Goal: Task Accomplishment & Management: Manage account settings

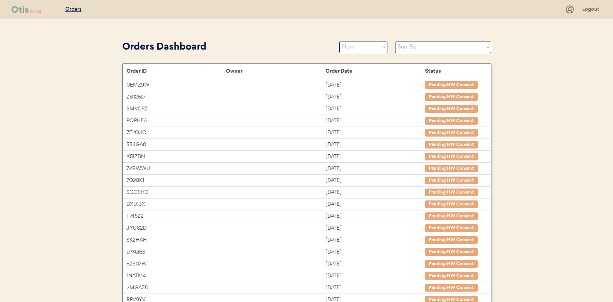
select select ""new""
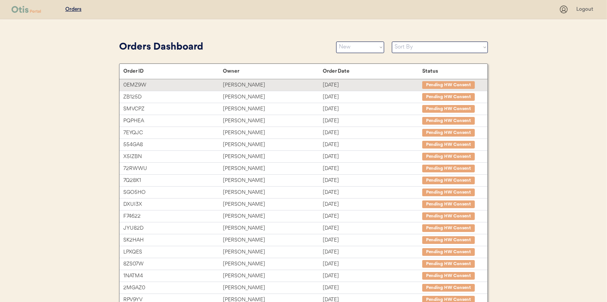
click at [235, 84] on div "Julisa Dixon" at bounding box center [273, 85] width 100 height 9
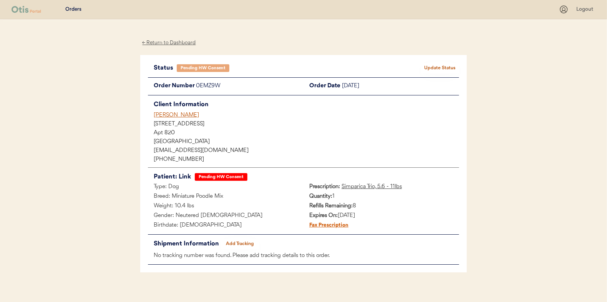
click at [176, 42] on div "← Return to Dashboard" at bounding box center [169, 42] width 58 height 9
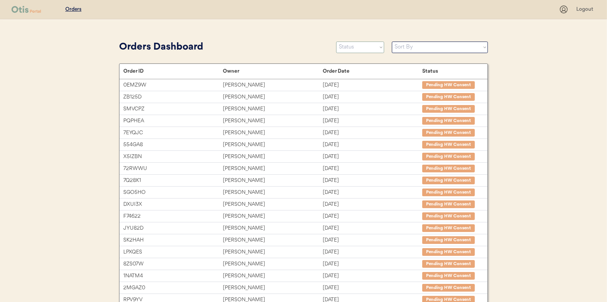
click at [361, 47] on select "Status On Hold New In Progress Complete Pending HW Consent Canceled" at bounding box center [360, 48] width 48 height 12
select select ""new""
click at [336, 42] on select "Status On Hold New In Progress Complete Pending HW Consent Canceled" at bounding box center [360, 48] width 48 height 12
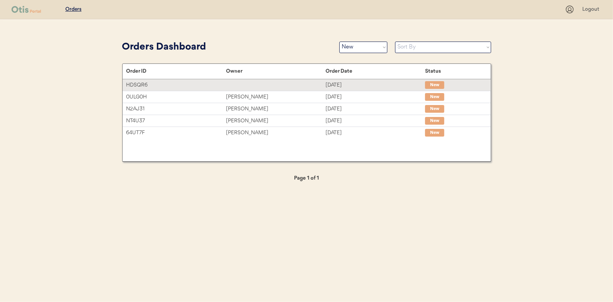
click at [200, 85] on div "HDSQR6" at bounding box center [176, 85] width 100 height 9
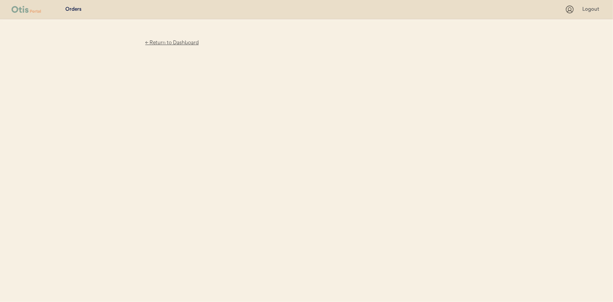
click at [175, 41] on div "← Return to Dashboard" at bounding box center [172, 42] width 58 height 9
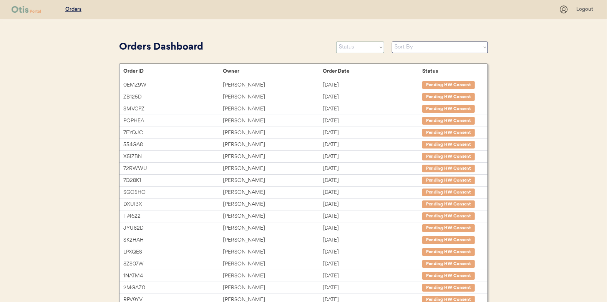
click at [346, 53] on select "Status On Hold New In Progress Complete Pending HW Consent Canceled" at bounding box center [360, 48] width 48 height 12
select select ""new""
click at [336, 42] on select "Status On Hold New In Progress Complete Pending HW Consent Canceled" at bounding box center [360, 48] width 48 height 12
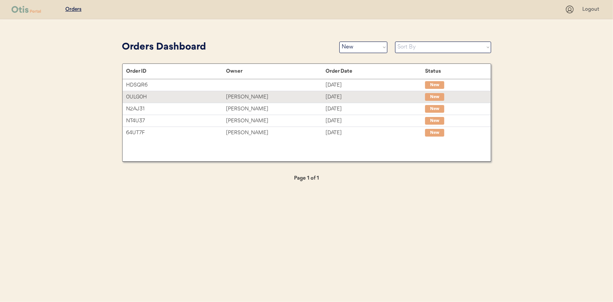
click at [241, 94] on div "Rebecca Brandon" at bounding box center [276, 97] width 100 height 9
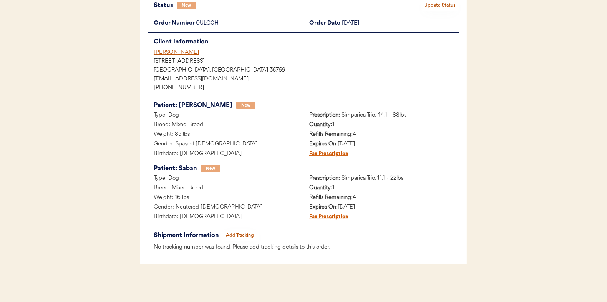
scroll to position [24, 0]
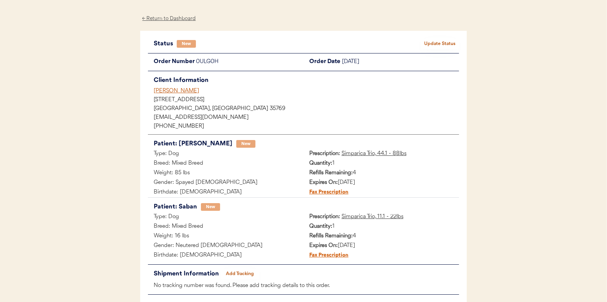
click at [441, 38] on button "Update Status" at bounding box center [440, 43] width 38 height 11
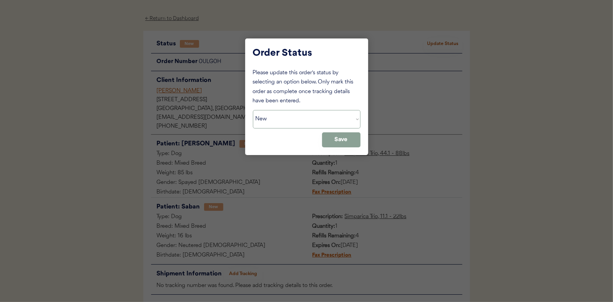
click at [281, 119] on select "Status On Hold New In Progress Complete Pending HW Consent Canceled" at bounding box center [307, 119] width 108 height 18
select select ""in_progress""
click at [253, 110] on select "Status On Hold New In Progress Complete Pending HW Consent Canceled" at bounding box center [307, 119] width 108 height 18
click at [354, 137] on button "Save" at bounding box center [341, 139] width 38 height 15
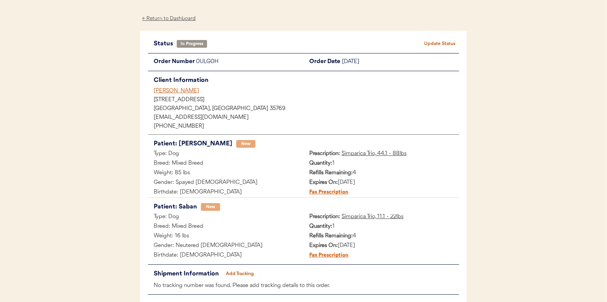
click at [164, 16] on div "← Return to Dashboard" at bounding box center [169, 18] width 58 height 9
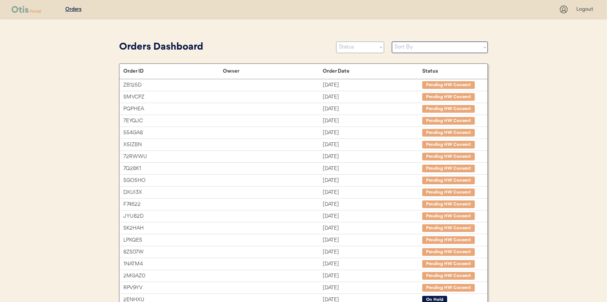
click at [347, 46] on select "Status On Hold New In Progress Complete Pending HW Consent Canceled" at bounding box center [360, 48] width 48 height 12
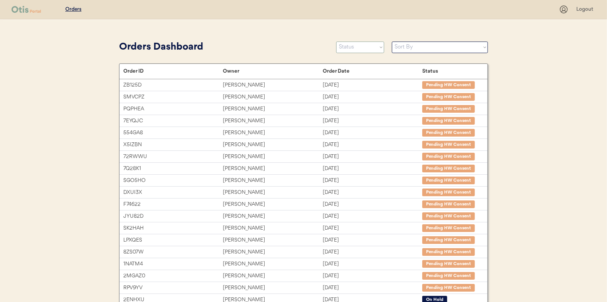
select select ""new""
click at [336, 42] on select "Status On Hold New In Progress Complete Pending HW Consent Canceled" at bounding box center [360, 48] width 48 height 12
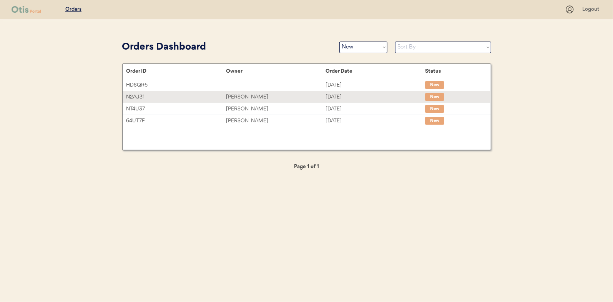
click at [244, 100] on div "[PERSON_NAME]" at bounding box center [276, 97] width 100 height 9
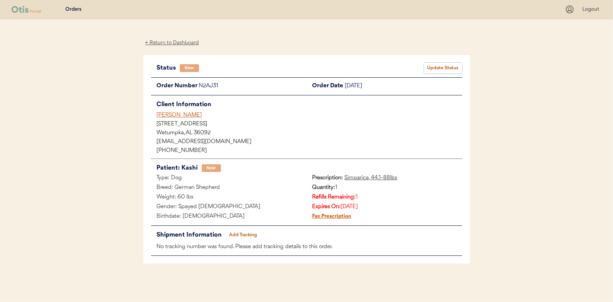
click at [448, 65] on button "Update Status" at bounding box center [443, 68] width 38 height 11
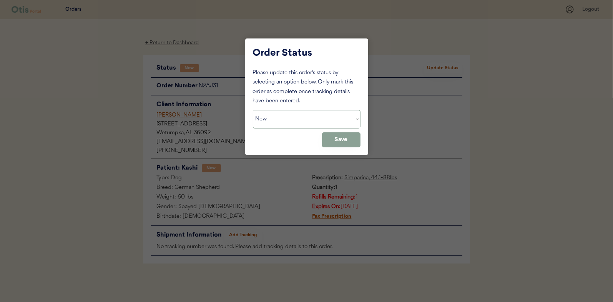
click at [290, 113] on select "Status On Hold New In Progress Complete Pending HW Consent Canceled" at bounding box center [307, 119] width 108 height 18
select select ""in_progress""
click at [253, 110] on select "Status On Hold New In Progress Complete Pending HW Consent Canceled" at bounding box center [307, 119] width 108 height 18
click at [336, 146] on button "Save" at bounding box center [341, 139] width 38 height 15
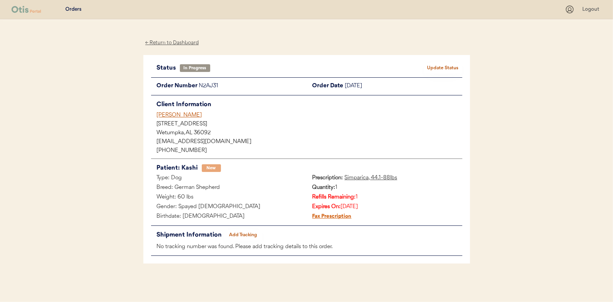
click at [173, 40] on div "← Return to Dashboard" at bounding box center [172, 42] width 58 height 9
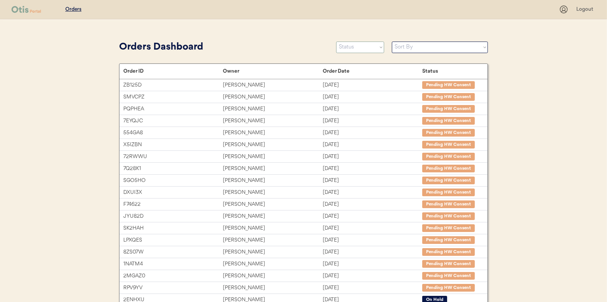
click at [355, 47] on select "Status On Hold New In Progress Complete Pending HW Consent Canceled" at bounding box center [360, 48] width 48 height 12
select select ""new""
click at [336, 42] on select "Status On Hold New In Progress Complete Pending HW Consent Canceled" at bounding box center [360, 48] width 48 height 12
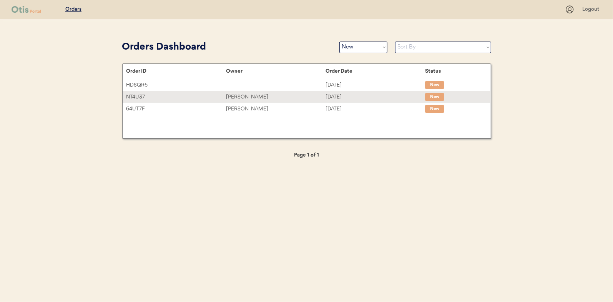
click at [265, 96] on div "[PERSON_NAME]" at bounding box center [276, 97] width 100 height 9
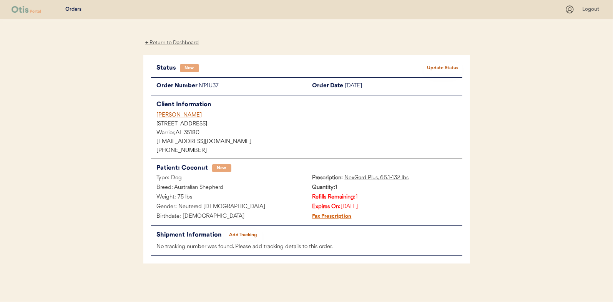
click at [447, 65] on button "Update Status" at bounding box center [443, 68] width 38 height 11
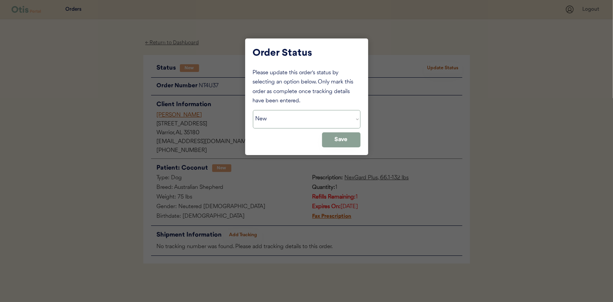
click at [278, 121] on select "Status On Hold New In Progress Complete Pending HW Consent Canceled" at bounding box center [307, 119] width 108 height 18
select select ""in_progress""
click at [253, 110] on select "Status On Hold New In Progress Complete Pending HW Consent Canceled" at bounding box center [307, 119] width 108 height 18
click at [335, 139] on button "Save" at bounding box center [341, 139] width 38 height 15
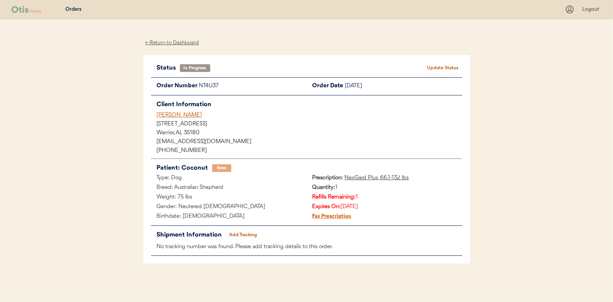
click at [169, 42] on div "← Return to Dashboard" at bounding box center [172, 42] width 58 height 9
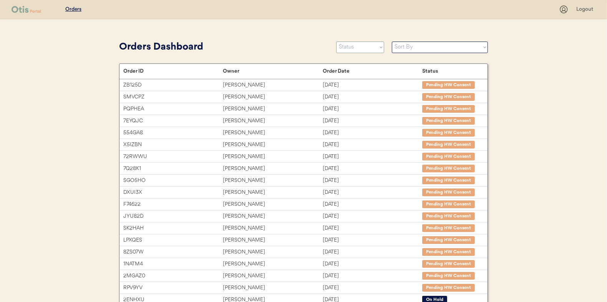
click at [355, 49] on select "Status On Hold New In Progress Complete Pending HW Consent Canceled" at bounding box center [360, 48] width 48 height 12
select select ""new""
click at [336, 42] on select "Status On Hold New In Progress Complete Pending HW Consent Canceled" at bounding box center [360, 48] width 48 height 12
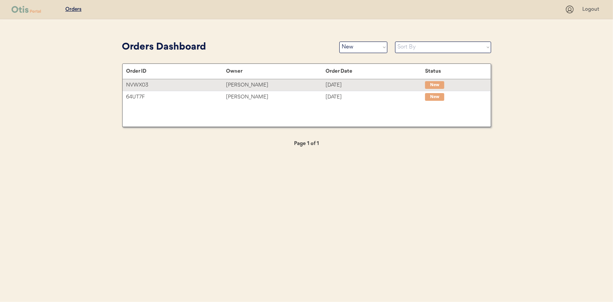
click at [239, 85] on div "[PERSON_NAME]" at bounding box center [276, 85] width 100 height 9
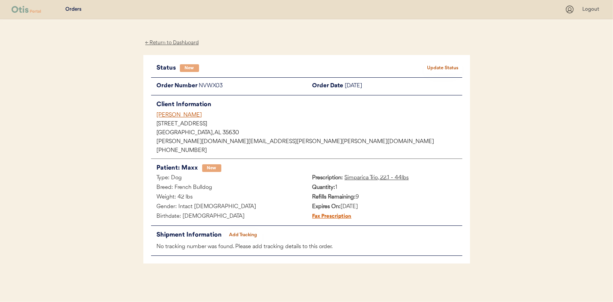
click at [455, 65] on button "Update Status" at bounding box center [443, 68] width 38 height 11
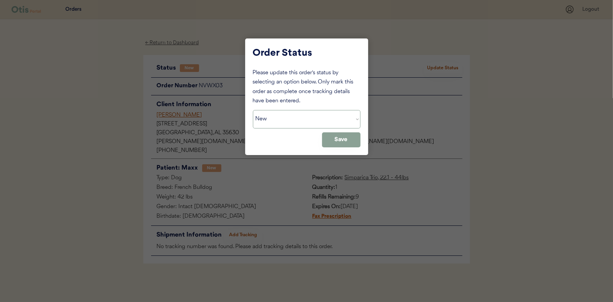
click at [294, 123] on select "Status On Hold New In Progress Complete Pending HW Consent Canceled" at bounding box center [307, 119] width 108 height 18
select select ""in_progress""
click at [253, 110] on select "Status On Hold New In Progress Complete Pending HW Consent Canceled" at bounding box center [307, 119] width 108 height 18
click at [345, 139] on button "Save" at bounding box center [341, 139] width 38 height 15
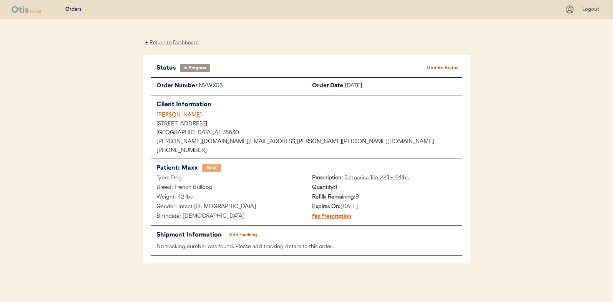
click at [169, 45] on div "← Return to Dashboard" at bounding box center [172, 42] width 58 height 9
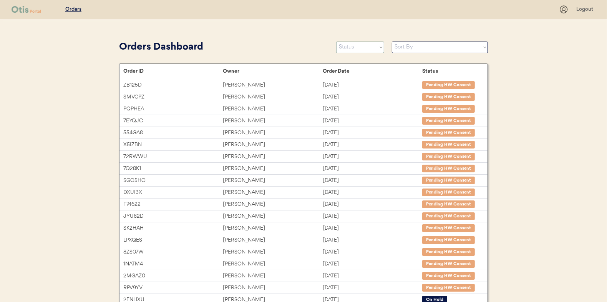
click at [353, 48] on select "Status On Hold New In Progress Complete Pending HW Consent Canceled" at bounding box center [360, 48] width 48 height 12
select select ""new""
click at [336, 42] on select "Status On Hold New In Progress Complete Pending HW Consent Canceled" at bounding box center [360, 48] width 48 height 12
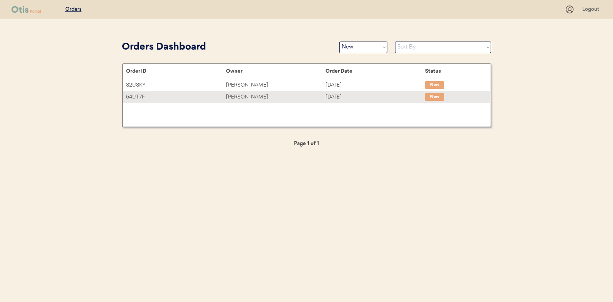
click at [242, 98] on div "[PERSON_NAME]" at bounding box center [276, 97] width 100 height 9
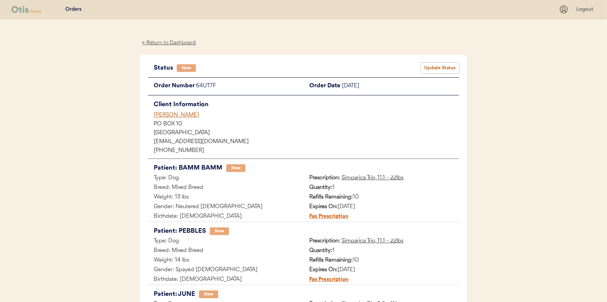
click at [441, 63] on button "Update Status" at bounding box center [440, 68] width 38 height 11
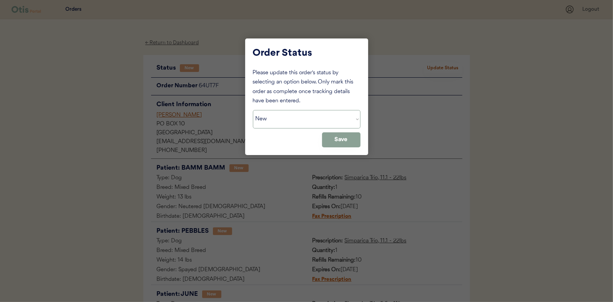
click at [302, 113] on select "Status On Hold New In Progress Complete Pending HW Consent Canceled" at bounding box center [307, 119] width 108 height 18
select select ""in_progress""
click at [253, 110] on select "Status On Hold New In Progress Complete Pending HW Consent Canceled" at bounding box center [307, 119] width 108 height 18
click at [346, 136] on button "Save" at bounding box center [341, 139] width 38 height 15
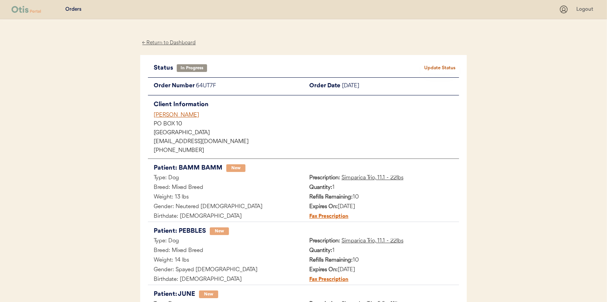
click at [171, 40] on div "← Return to Dashboard" at bounding box center [169, 42] width 58 height 9
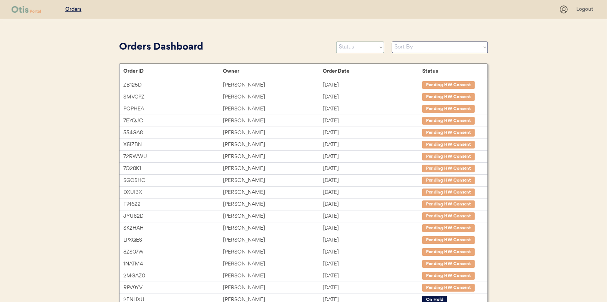
click at [346, 47] on select "Status On Hold New In Progress Complete Pending HW Consent Canceled" at bounding box center [360, 48] width 48 height 12
select select ""new""
click at [336, 42] on select "Status On Hold New In Progress Complete Pending HW Consent Canceled" at bounding box center [360, 48] width 48 height 12
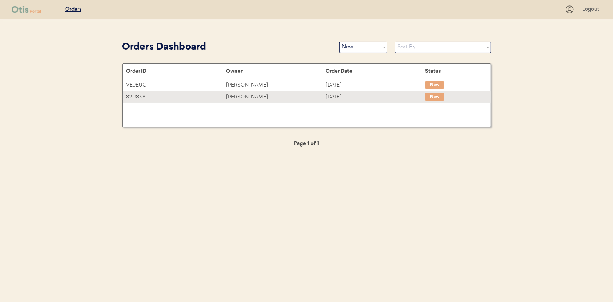
click at [251, 96] on div "[PERSON_NAME]" at bounding box center [276, 97] width 100 height 9
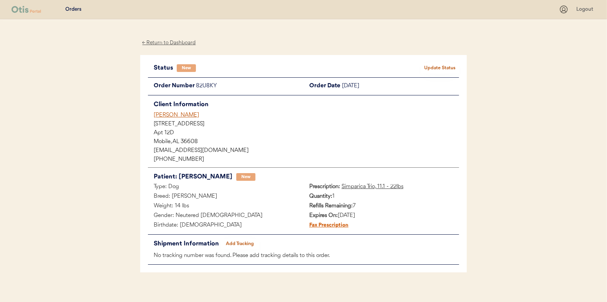
click at [449, 66] on button "Update Status" at bounding box center [440, 68] width 38 height 11
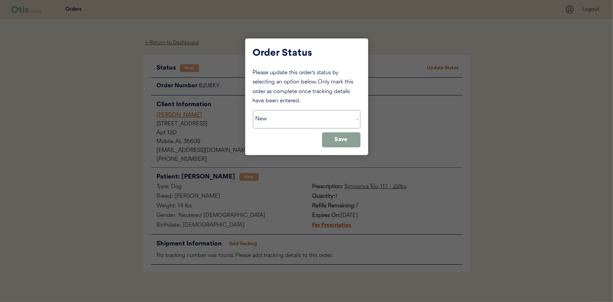
click at [291, 119] on select "Status On Hold New In Progress Complete Pending HW Consent Canceled" at bounding box center [307, 119] width 108 height 18
select select ""in_progress""
click at [253, 110] on select "Status On Hold New In Progress Complete Pending HW Consent Canceled" at bounding box center [307, 119] width 108 height 18
click at [345, 138] on button "Save" at bounding box center [341, 139] width 38 height 15
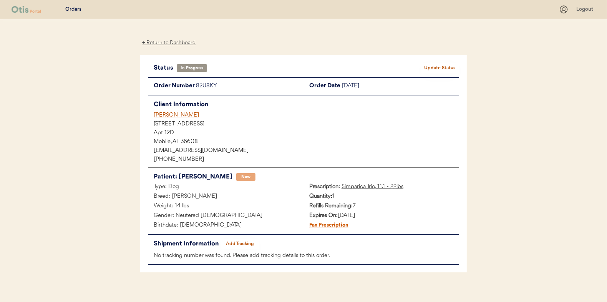
click at [165, 45] on div "← Return to Dashboard" at bounding box center [169, 42] width 58 height 9
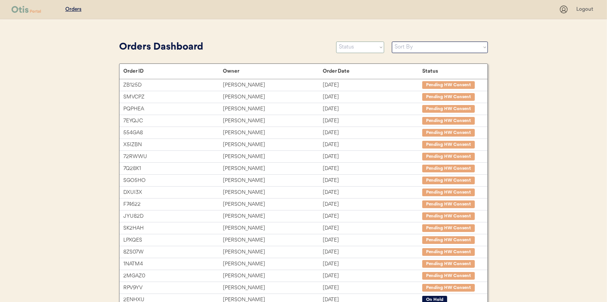
click at [350, 49] on select "Status On Hold New In Progress Complete Pending HW Consent Canceled" at bounding box center [360, 48] width 48 height 12
select select ""new""
click at [336, 42] on select "Status On Hold New In Progress Complete Pending HW Consent Canceled" at bounding box center [360, 48] width 48 height 12
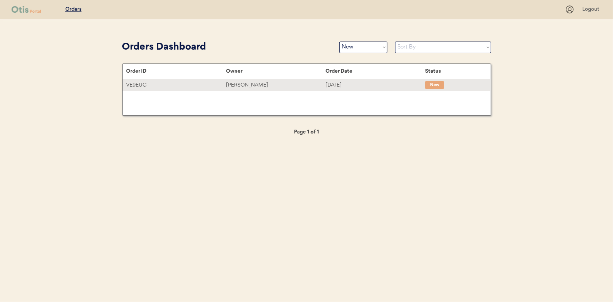
click at [237, 86] on div "[PERSON_NAME]" at bounding box center [276, 85] width 100 height 9
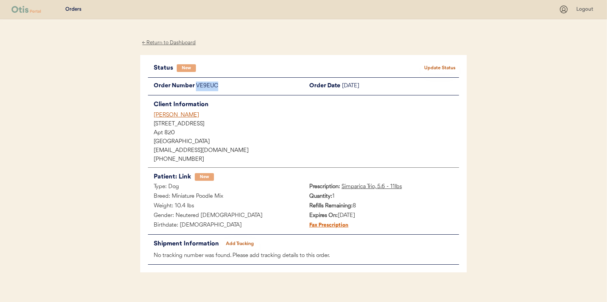
drag, startPoint x: 221, startPoint y: 84, endPoint x: 196, endPoint y: 86, distance: 24.3
click at [196, 86] on div "VE9EUC" at bounding box center [250, 86] width 108 height 10
drag, startPoint x: 196, startPoint y: 86, endPoint x: 203, endPoint y: 86, distance: 6.9
copy div "VE9EUC"
click at [170, 42] on div "← Return to Dashboard" at bounding box center [169, 42] width 58 height 9
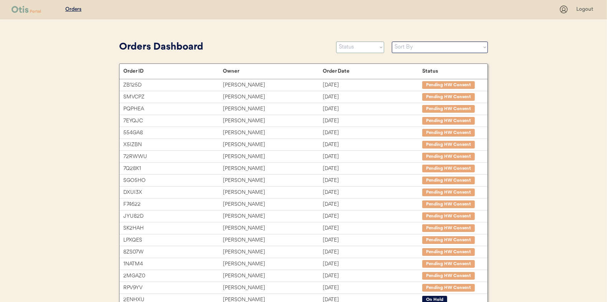
click at [362, 49] on select "Status On Hold New In Progress Complete Pending HW Consent Canceled" at bounding box center [360, 48] width 48 height 12
select select ""new""
click at [336, 42] on select "Status On Hold New In Progress Complete Pending HW Consent Canceled" at bounding box center [360, 48] width 48 height 12
click at [346, 48] on select "Status On Hold New In Progress Complete Pending HW Consent Canceled" at bounding box center [360, 48] width 48 height 12
select select ""new""
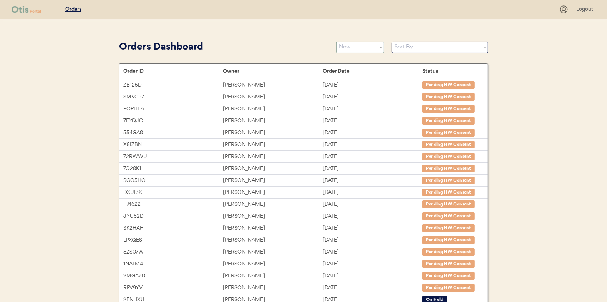
click at [336, 42] on select "Status On Hold New In Progress Complete Pending HW Consent Canceled" at bounding box center [360, 48] width 48 height 12
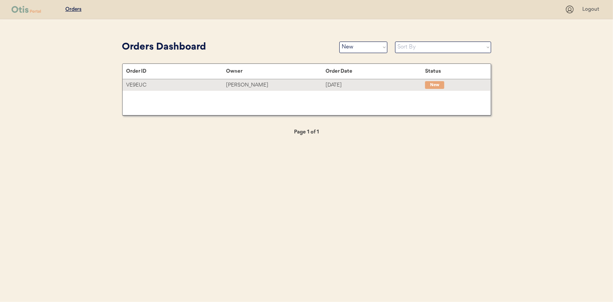
click at [245, 85] on div "[PERSON_NAME]" at bounding box center [276, 85] width 100 height 9
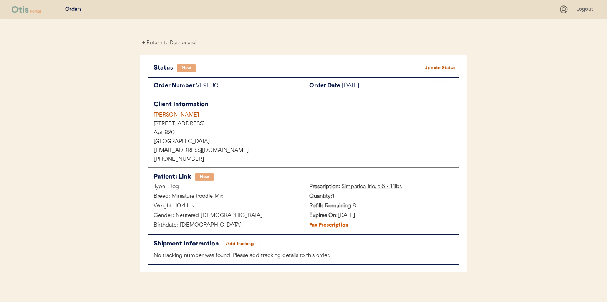
click at [449, 63] on button "Update Status" at bounding box center [440, 68] width 38 height 11
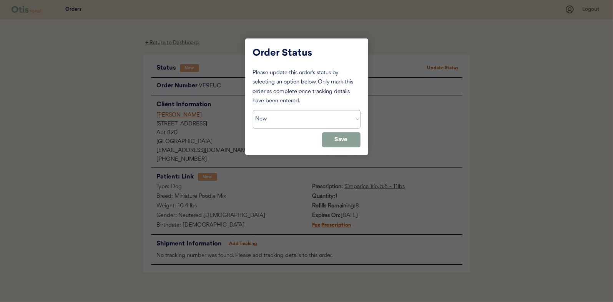
click at [279, 121] on select "Status On Hold New In Progress Complete Pending HW Consent Canceled" at bounding box center [307, 119] width 108 height 18
select select ""in_progress""
click at [253, 110] on select "Status On Hold New In Progress Complete Pending HW Consent Canceled" at bounding box center [307, 119] width 108 height 18
click at [331, 136] on button "Save" at bounding box center [341, 139] width 38 height 15
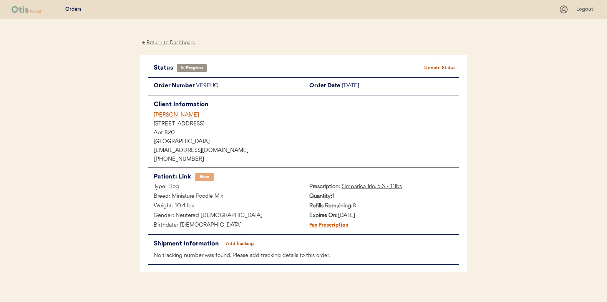
click at [170, 43] on div "← Return to Dashboard" at bounding box center [169, 42] width 58 height 9
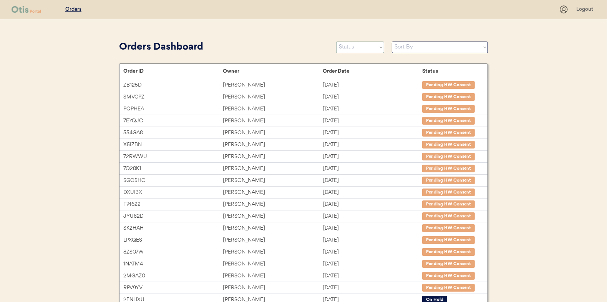
click at [345, 47] on select "Status On Hold New In Progress Complete Pending HW Consent Canceled" at bounding box center [360, 48] width 48 height 12
click at [336, 42] on select "Status On Hold New In Progress Complete Pending HW Consent Canceled" at bounding box center [360, 48] width 48 height 12
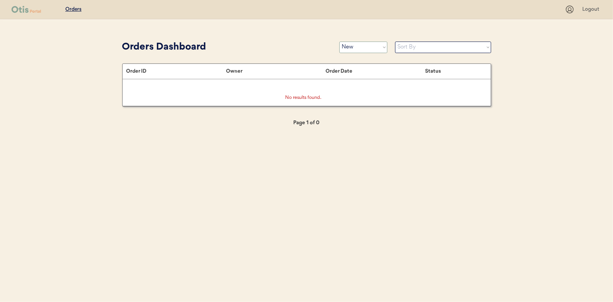
click at [363, 47] on select "Status On Hold New In Progress Complete Pending HW Consent Canceled" at bounding box center [363, 48] width 48 height 12
select select ""in_progress""
click at [339, 42] on select "Status On Hold New In Progress Complete Pending HW Consent Canceled" at bounding box center [363, 48] width 48 height 12
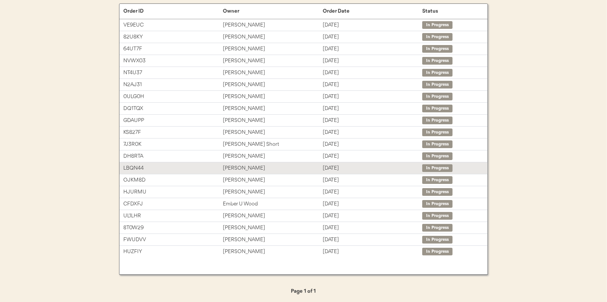
scroll to position [60, 0]
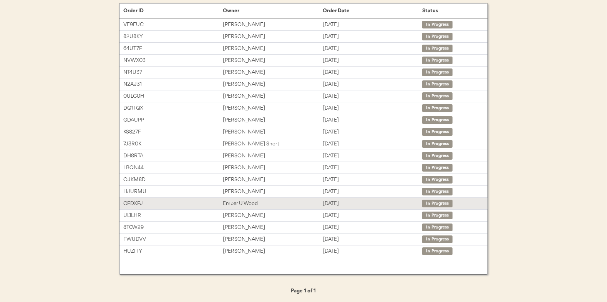
click at [234, 200] on div "Ember U Wood" at bounding box center [273, 203] width 100 height 9
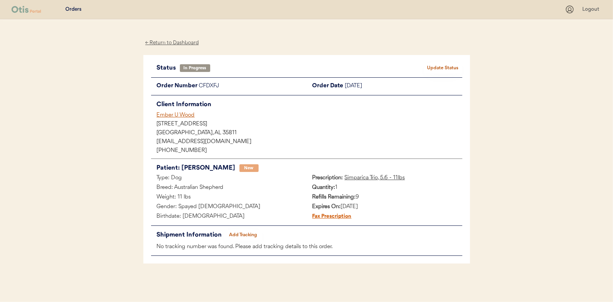
click at [248, 233] on button "Add Tracking" at bounding box center [243, 234] width 38 height 11
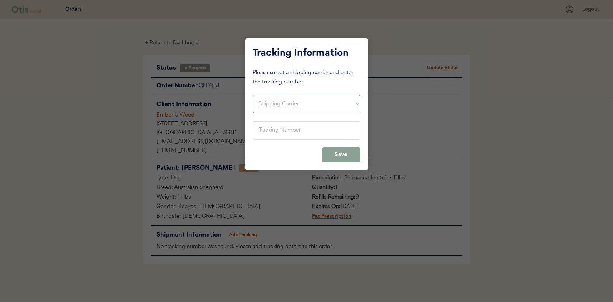
click at [265, 103] on select "Shipping Carrier FedEx FedEx Ground Economy UPS USPS" at bounding box center [307, 104] width 108 height 18
select select ""usps""
click at [253, 95] on select "Shipping Carrier FedEx FedEx Ground Economy UPS USPS" at bounding box center [307, 104] width 108 height 18
click at [271, 129] on input "input" at bounding box center [307, 130] width 108 height 18
paste input "9400150105799037915795"
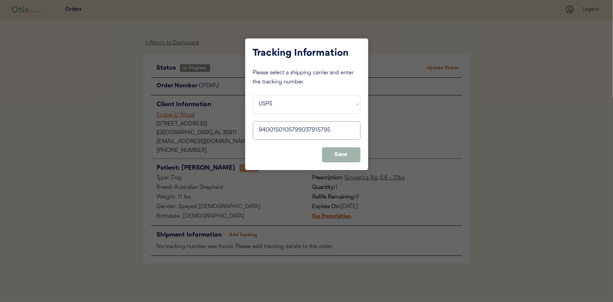
type input "9400150105799037915795"
click at [345, 154] on button "Save" at bounding box center [341, 154] width 38 height 15
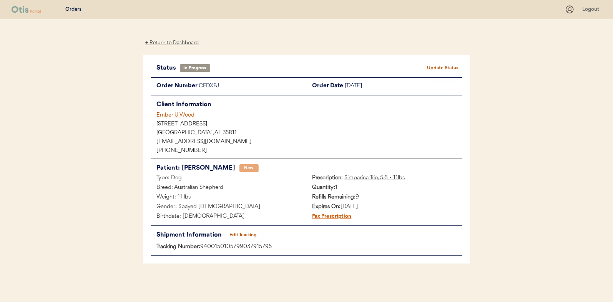
click at [439, 68] on button "Update Status" at bounding box center [443, 68] width 38 height 11
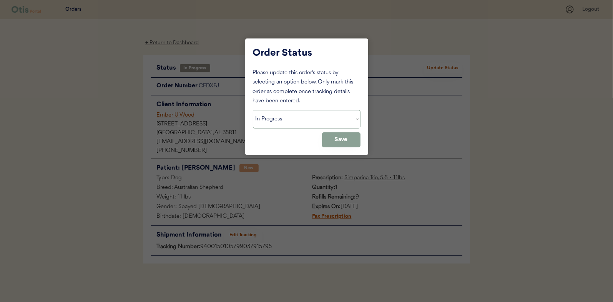
click at [271, 121] on select "Status On Hold New In Progress Complete Pending HW Consent Canceled" at bounding box center [307, 119] width 108 height 18
select select ""complete""
click at [253, 110] on select "Status On Hold New In Progress Complete Pending HW Consent Canceled" at bounding box center [307, 119] width 108 height 18
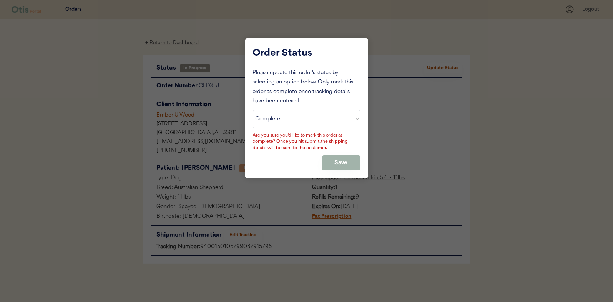
click at [331, 158] on button "Save" at bounding box center [341, 162] width 38 height 15
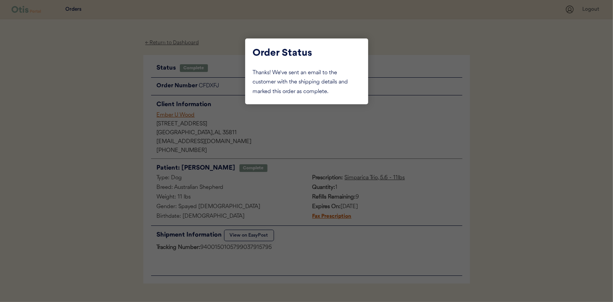
click at [121, 101] on div at bounding box center [306, 151] width 613 height 302
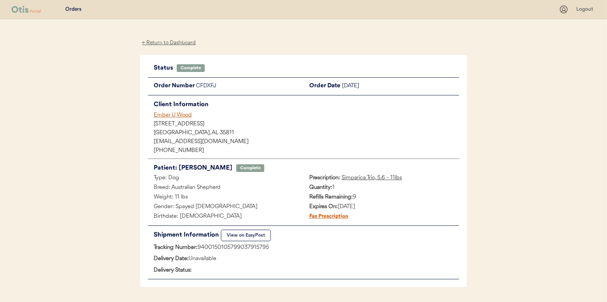
click at [164, 41] on div "← Return to Dashboard" at bounding box center [169, 42] width 58 height 9
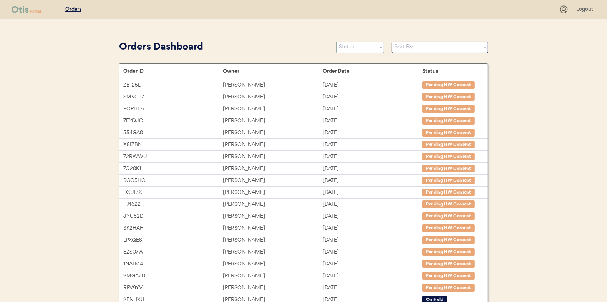
click at [362, 46] on select "Status On Hold New In Progress Complete Pending HW Consent Canceled" at bounding box center [360, 48] width 48 height 12
select select ""in_progress""
click at [336, 42] on select "Status On Hold New In Progress Complete Pending HW Consent Canceled" at bounding box center [360, 48] width 48 height 12
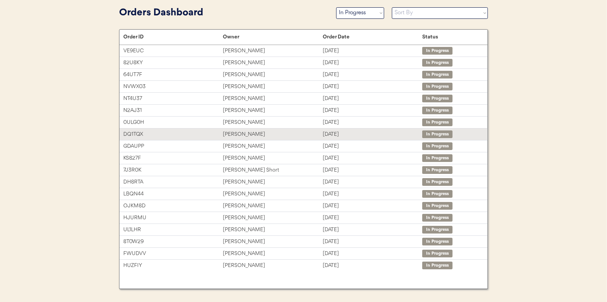
scroll to position [49, 0]
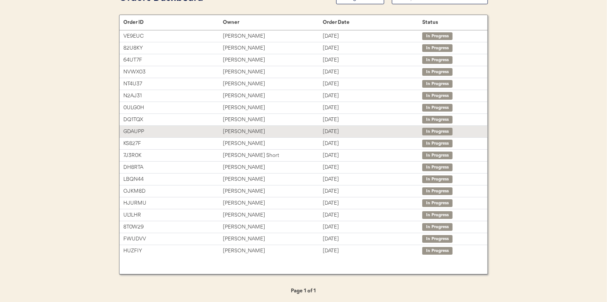
click at [243, 129] on div "[PERSON_NAME]" at bounding box center [273, 131] width 100 height 9
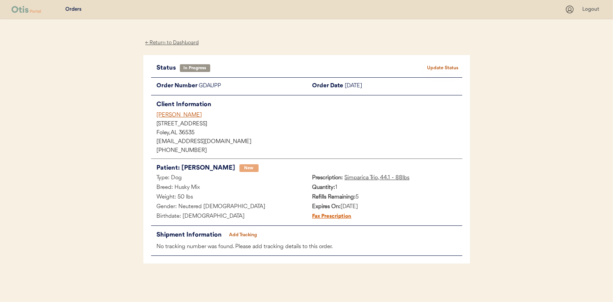
click at [250, 231] on button "Add Tracking" at bounding box center [243, 234] width 38 height 11
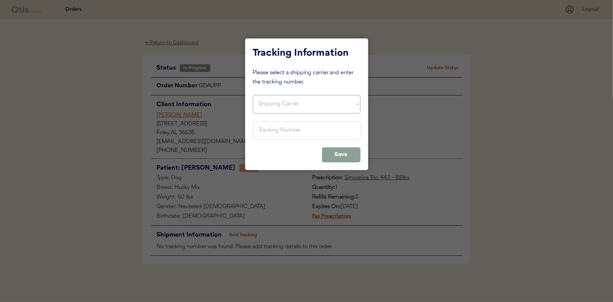
click at [266, 109] on select "Shipping Carrier FedEx FedEx Ground Economy UPS USPS" at bounding box center [307, 104] width 108 height 18
select select ""usps""
click at [253, 95] on select "Shipping Carrier FedEx FedEx Ground Economy UPS USPS" at bounding box center [307, 104] width 108 height 18
click at [269, 126] on input "input" at bounding box center [307, 130] width 108 height 18
paste input "9400150105800037893508"
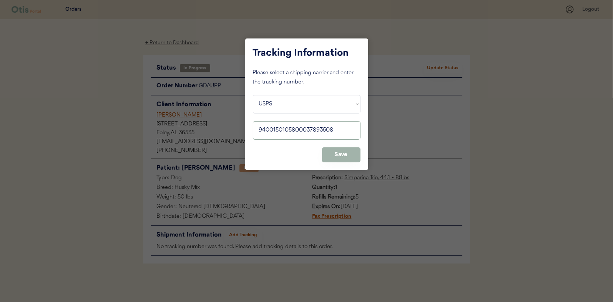
type input "9400150105800037893508"
click at [336, 150] on button "Save" at bounding box center [341, 154] width 38 height 15
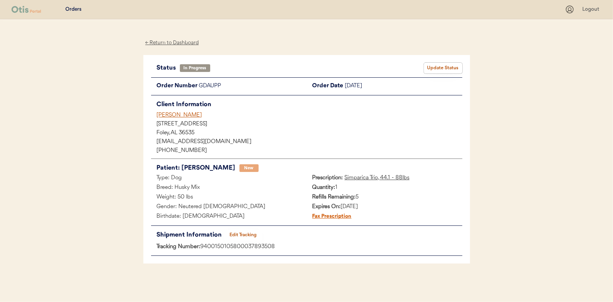
click at [443, 66] on button "Update Status" at bounding box center [443, 68] width 38 height 11
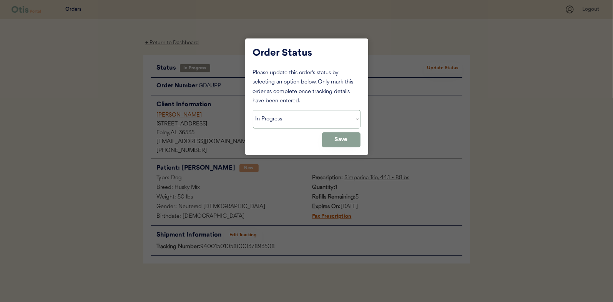
click at [278, 120] on select "Status On Hold New In Progress Complete Pending HW Consent Canceled" at bounding box center [307, 119] width 108 height 18
select select ""complete""
click at [253, 110] on select "Status On Hold New In Progress Complete Pending HW Consent Canceled" at bounding box center [307, 119] width 108 height 18
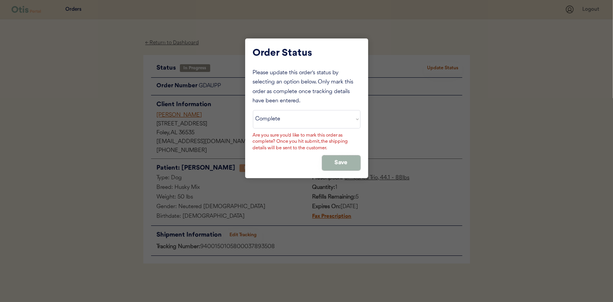
click at [339, 161] on button "Save" at bounding box center [341, 162] width 38 height 15
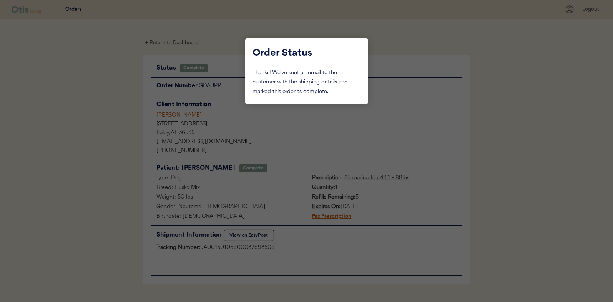
click at [111, 101] on div at bounding box center [306, 151] width 613 height 302
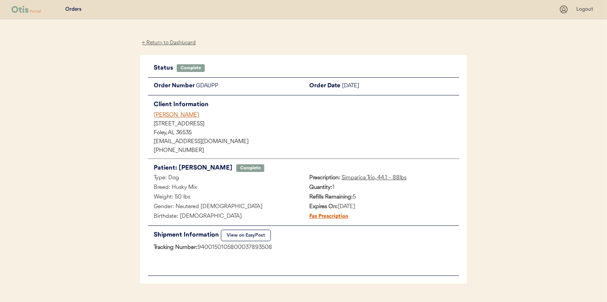
click at [171, 39] on div "← Return to Dashboard" at bounding box center [169, 42] width 58 height 9
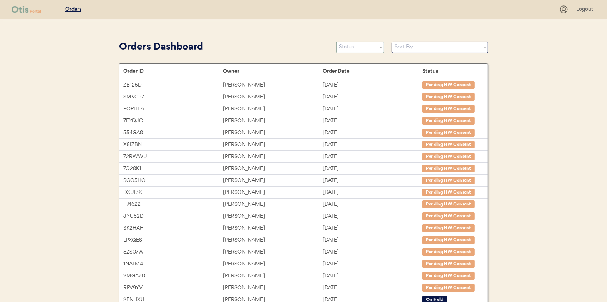
click at [361, 49] on select "Status On Hold New In Progress Complete Pending HW Consent Canceled" at bounding box center [360, 48] width 48 height 12
select select ""in_progress""
click at [336, 42] on select "Status On Hold New In Progress Complete Pending HW Consent Canceled" at bounding box center [360, 48] width 48 height 12
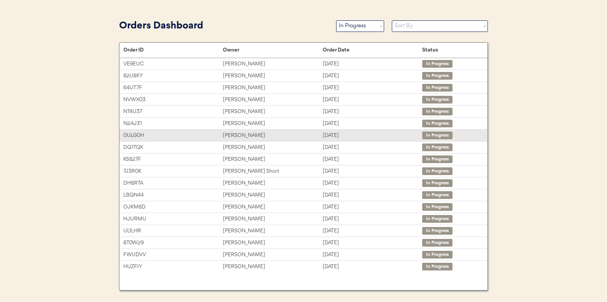
scroll to position [37, 0]
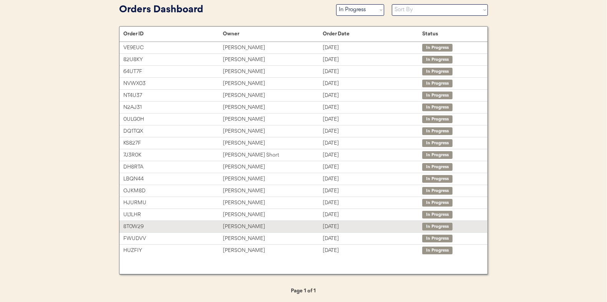
click at [234, 224] on div "Crystal Bridges" at bounding box center [273, 226] width 100 height 9
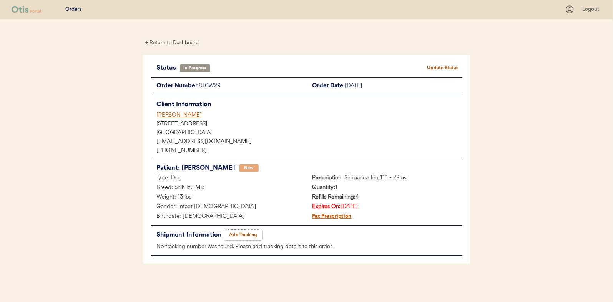
click at [249, 233] on button "Add Tracking" at bounding box center [243, 234] width 38 height 11
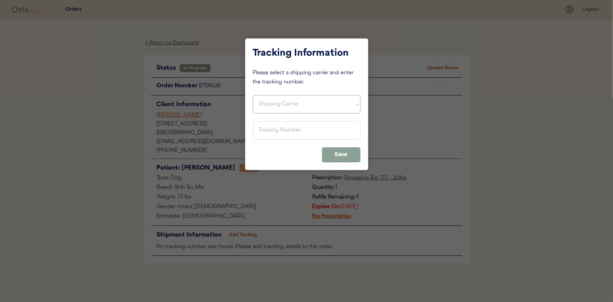
click at [278, 103] on select "Shipping Carrier FedEx FedEx Ground Economy UPS USPS" at bounding box center [307, 104] width 108 height 18
select select ""usps""
click at [253, 95] on select "Shipping Carrier FedEx FedEx Ground Economy UPS USPS" at bounding box center [307, 104] width 108 height 18
click at [268, 130] on input "input" at bounding box center [307, 130] width 108 height 18
paste input "9400150105799037871879"
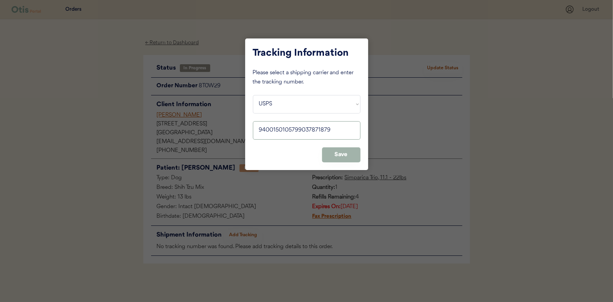
type input "9400150105799037871879"
click at [340, 155] on button "Save" at bounding box center [341, 154] width 38 height 15
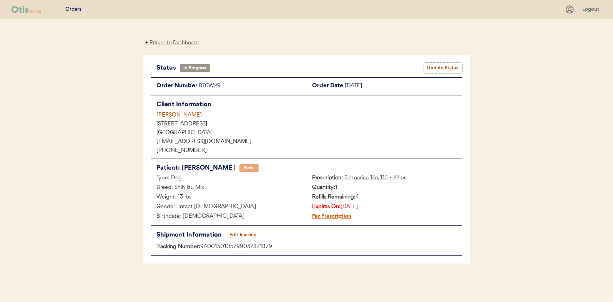
click at [444, 65] on button "Update Status" at bounding box center [443, 68] width 38 height 11
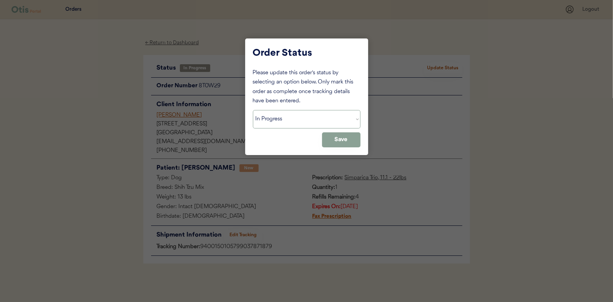
click at [283, 121] on select "Status On Hold New In Progress Complete Pending HW Consent Canceled" at bounding box center [307, 119] width 108 height 18
select select ""complete""
click at [253, 110] on select "Status On Hold New In Progress Complete Pending HW Consent Canceled" at bounding box center [307, 119] width 108 height 18
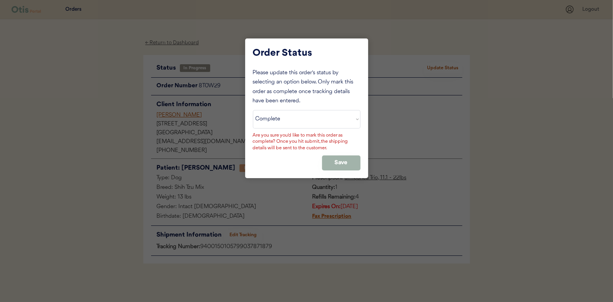
click at [341, 156] on button "Save" at bounding box center [341, 162] width 38 height 15
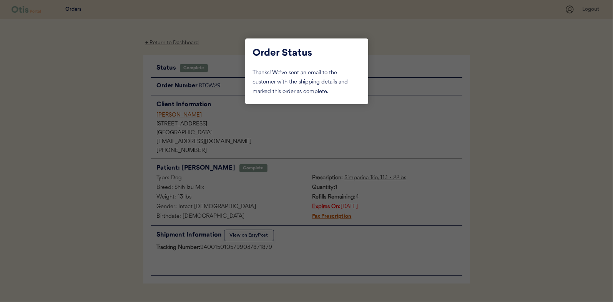
drag, startPoint x: 120, startPoint y: 87, endPoint x: 158, endPoint y: 46, distance: 55.7
click at [120, 87] on div at bounding box center [306, 151] width 613 height 302
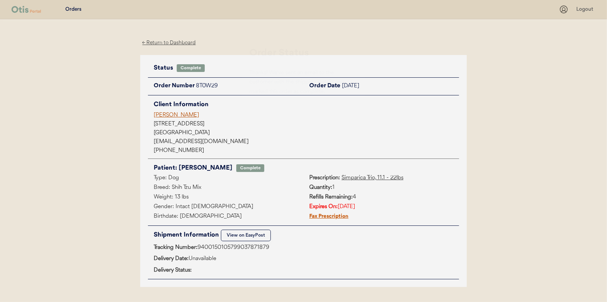
click at [163, 41] on div "← Return to Dashboard" at bounding box center [169, 42] width 58 height 9
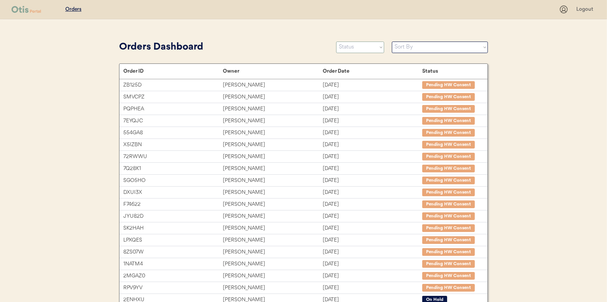
click at [367, 47] on select "Status On Hold New In Progress Complete Pending HW Consent Canceled" at bounding box center [360, 48] width 48 height 12
click at [336, 42] on select "Status On Hold New In Progress Complete Pending HW Consent Canceled" at bounding box center [360, 48] width 48 height 12
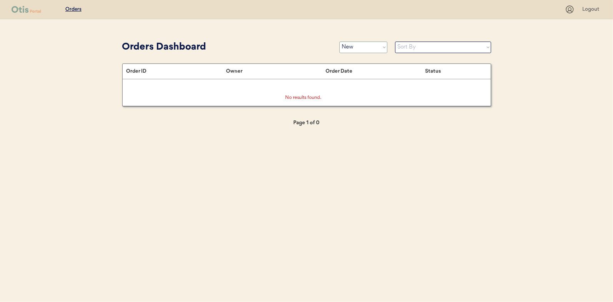
click at [364, 49] on select "Status On Hold New In Progress Complete Pending HW Consent Canceled" at bounding box center [363, 48] width 48 height 12
select select ""in_progress""
click at [339, 42] on select "Status On Hold New In Progress Complete Pending HW Consent Canceled" at bounding box center [363, 48] width 48 height 12
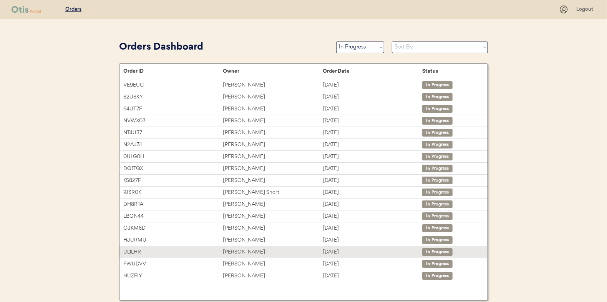
click at [231, 250] on div "[PERSON_NAME]" at bounding box center [273, 252] width 100 height 9
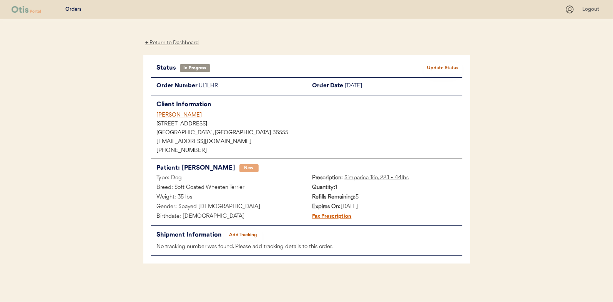
click at [242, 230] on button "Add Tracking" at bounding box center [243, 234] width 38 height 11
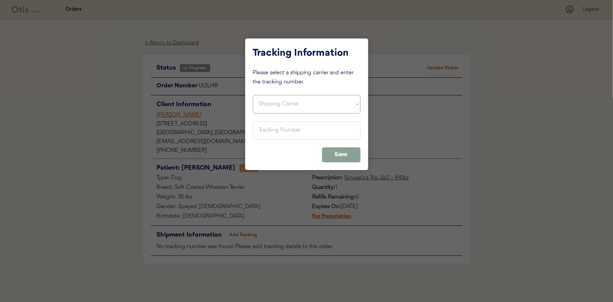
click at [275, 106] on select "Shipping Carrier FedEx FedEx Ground Economy UPS USPS" at bounding box center [307, 104] width 108 height 18
select select ""usps""
click at [253, 95] on select "Shipping Carrier FedEx FedEx Ground Economy UPS USPS" at bounding box center [307, 104] width 108 height 18
click at [260, 125] on input "input" at bounding box center [307, 130] width 108 height 18
paste input "9400150105799037878489"
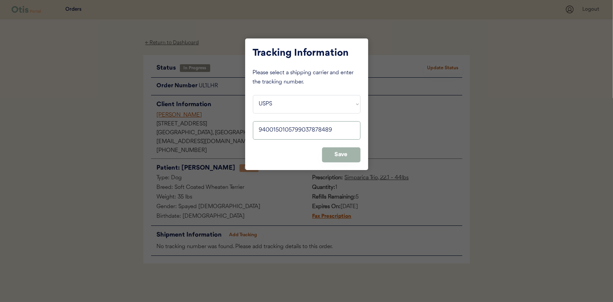
type input "9400150105799037878489"
click at [336, 156] on button "Save" at bounding box center [341, 154] width 38 height 15
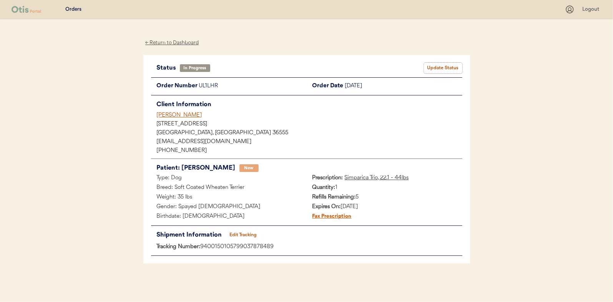
click at [432, 66] on button "Update Status" at bounding box center [443, 68] width 38 height 11
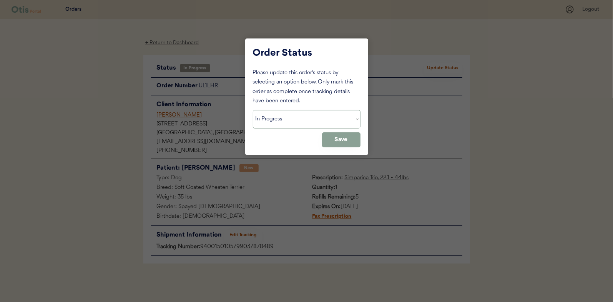
click at [275, 123] on select "Status On Hold New In Progress Complete Pending HW Consent Canceled" at bounding box center [307, 119] width 108 height 18
select select ""complete""
click at [253, 110] on select "Status On Hold New In Progress Complete Pending HW Consent Canceled" at bounding box center [307, 119] width 108 height 18
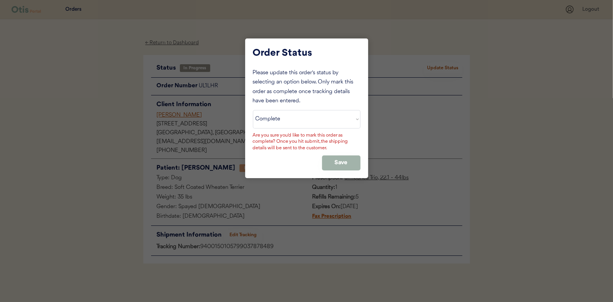
click at [334, 158] on button "Save" at bounding box center [341, 162] width 38 height 15
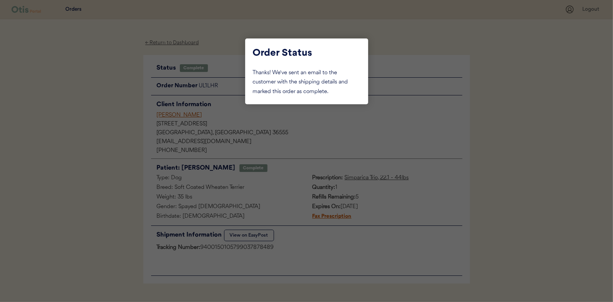
click at [109, 92] on div at bounding box center [306, 151] width 613 height 302
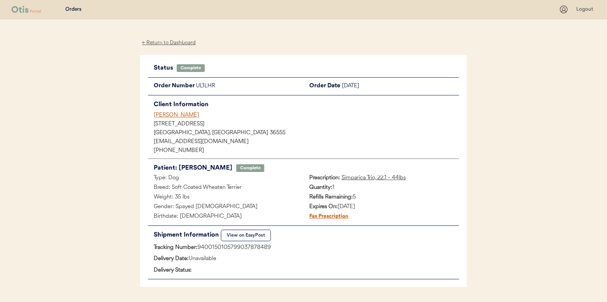
click at [159, 44] on div "← Return to Dashboard" at bounding box center [169, 42] width 58 height 9
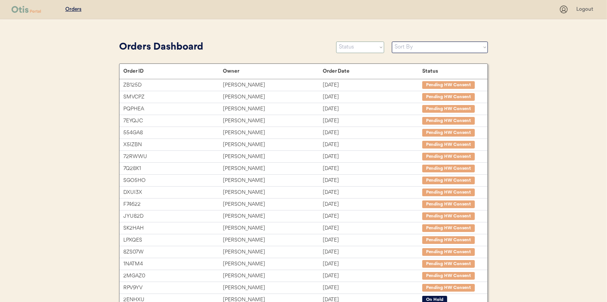
click at [354, 49] on select "Status On Hold New In Progress Complete Pending HW Consent Canceled" at bounding box center [360, 48] width 48 height 12
select select ""in_progress""
click at [336, 42] on select "Status On Hold New In Progress Complete Pending HW Consent Canceled" at bounding box center [360, 48] width 48 height 12
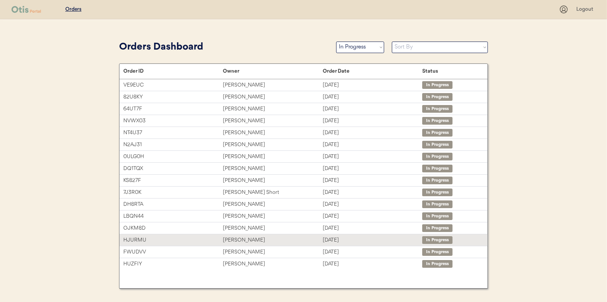
click at [233, 239] on div "[PERSON_NAME]" at bounding box center [273, 240] width 100 height 9
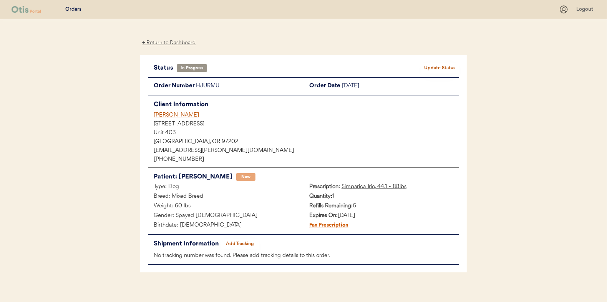
click at [238, 240] on button "Add Tracking" at bounding box center [240, 243] width 38 height 11
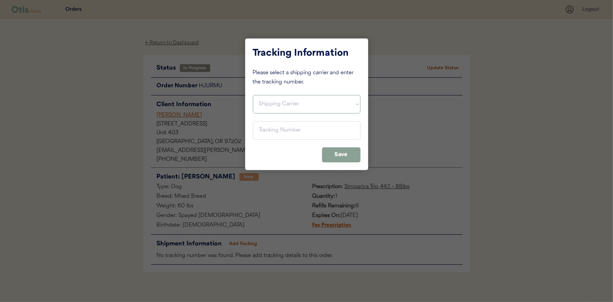
click at [272, 102] on select "Shipping Carrier FedEx FedEx Ground Economy UPS USPS" at bounding box center [307, 104] width 108 height 18
select select ""usps""
click at [253, 95] on select "Shipping Carrier FedEx FedEx Ground Economy UPS USPS" at bounding box center [307, 104] width 108 height 18
click at [261, 133] on input "input" at bounding box center [307, 130] width 108 height 18
paste input "9400150105799037869081"
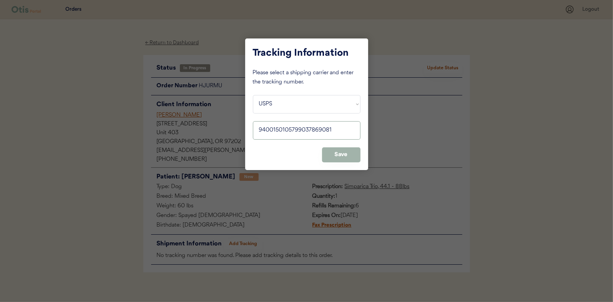
type input "9400150105799037869081"
click at [348, 158] on button "Save" at bounding box center [341, 154] width 38 height 15
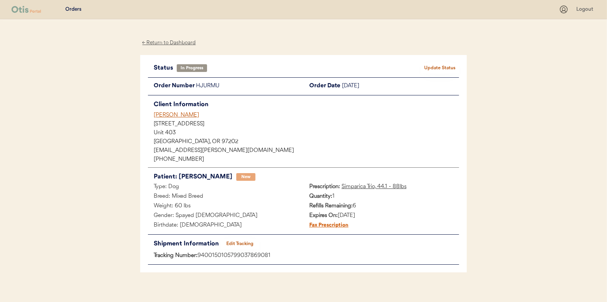
click at [437, 68] on button "Update Status" at bounding box center [440, 68] width 38 height 11
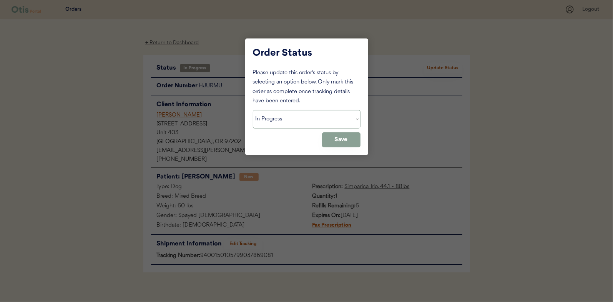
click at [268, 121] on select "Status On Hold New In Progress Complete Pending HW Consent Canceled" at bounding box center [307, 119] width 108 height 18
select select ""complete""
click at [253, 110] on select "Status On Hold New In Progress Complete Pending HW Consent Canceled" at bounding box center [307, 119] width 108 height 18
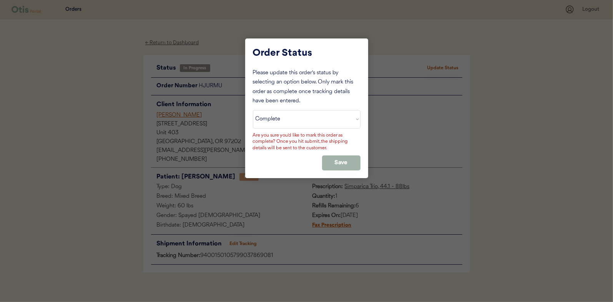
click at [339, 160] on button "Save" at bounding box center [341, 162] width 38 height 15
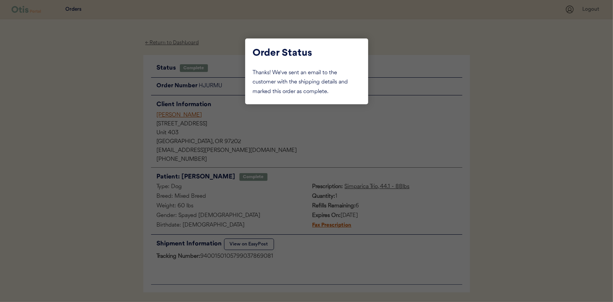
click at [87, 93] on div at bounding box center [306, 151] width 613 height 302
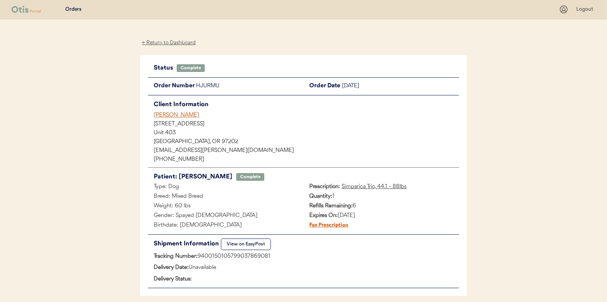
click at [164, 41] on div "← Return to Dashboard" at bounding box center [169, 42] width 58 height 9
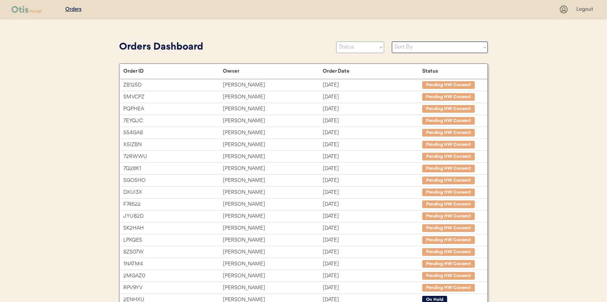
click at [354, 50] on select "Status On Hold New In Progress Complete Pending HW Consent Canceled" at bounding box center [360, 48] width 48 height 12
select select ""in_progress""
click at [336, 42] on select "Status On Hold New In Progress Complete Pending HW Consent Canceled" at bounding box center [360, 48] width 48 height 12
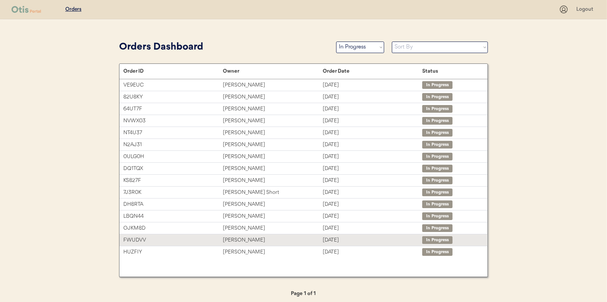
click at [237, 238] on div "[PERSON_NAME]" at bounding box center [273, 240] width 100 height 9
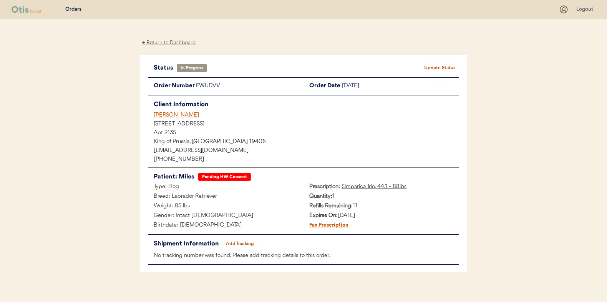
click at [234, 242] on button "Add Tracking" at bounding box center [240, 243] width 38 height 11
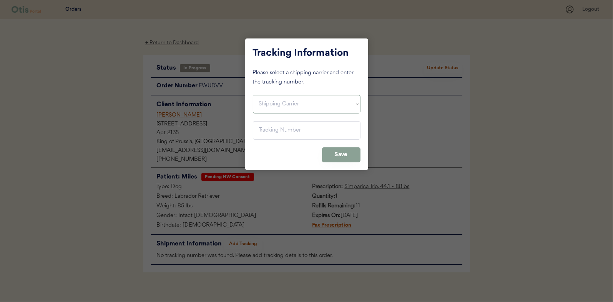
click at [281, 102] on select "Shipping Carrier FedEx FedEx Ground Economy UPS USPS" at bounding box center [307, 104] width 108 height 18
select select ""usps""
click at [253, 95] on select "Shipping Carrier FedEx FedEx Ground Economy UPS USPS" at bounding box center [307, 104] width 108 height 18
click at [268, 128] on input "input" at bounding box center [307, 130] width 108 height 18
paste input "9400150105497038093879"
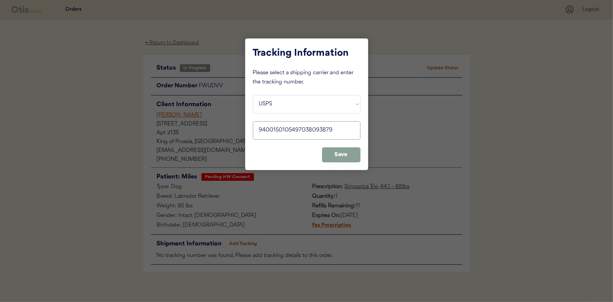
type input "9400150105497038093879"
click at [346, 152] on button "Save" at bounding box center [341, 154] width 38 height 15
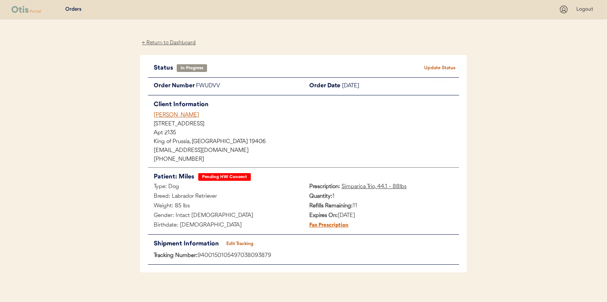
click at [437, 66] on button "Update Status" at bounding box center [440, 68] width 38 height 11
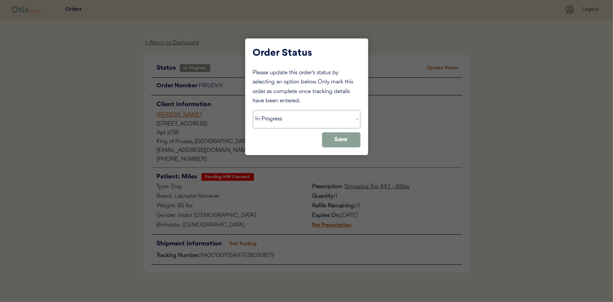
click at [280, 118] on select "Status On Hold New In Progress Complete Pending HW Consent Canceled" at bounding box center [307, 119] width 108 height 18
select select ""complete""
click at [253, 110] on select "Status On Hold New In Progress Complete Pending HW Consent Canceled" at bounding box center [307, 119] width 108 height 18
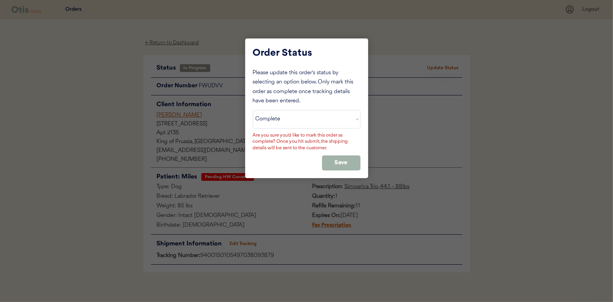
click at [339, 163] on button "Save" at bounding box center [341, 162] width 38 height 15
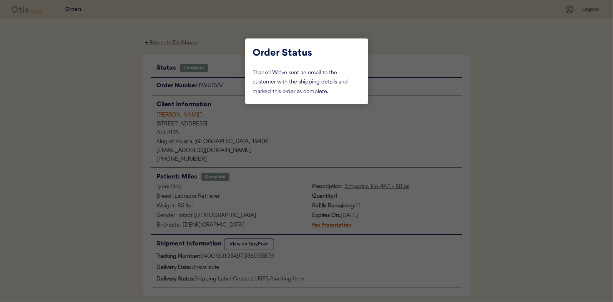
drag, startPoint x: 91, startPoint y: 100, endPoint x: 133, endPoint y: 63, distance: 55.3
click at [91, 99] on div at bounding box center [306, 151] width 613 height 302
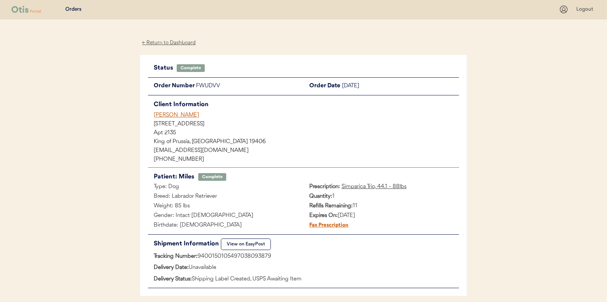
click at [161, 40] on div "← Return to Dashboard" at bounding box center [169, 42] width 58 height 9
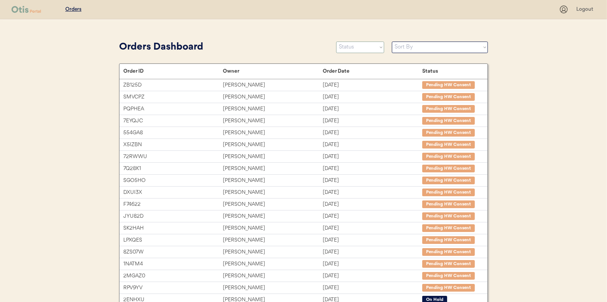
click at [365, 47] on select "Status On Hold New In Progress Complete Pending HW Consent Canceled" at bounding box center [360, 48] width 48 height 12
click at [336, 42] on select "Status On Hold New In Progress Complete Pending HW Consent Canceled" at bounding box center [360, 48] width 48 height 12
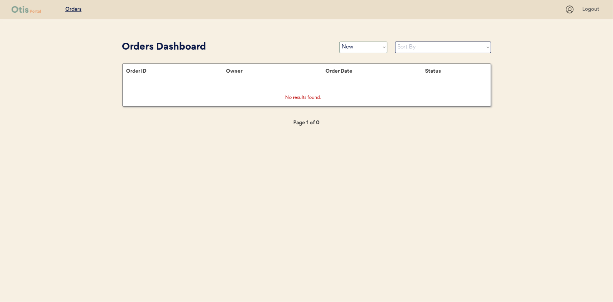
click at [359, 47] on select "Status On Hold New In Progress Complete Pending HW Consent Canceled" at bounding box center [363, 48] width 48 height 12
select select ""in_progress""
click at [339, 42] on select "Status On Hold New In Progress Complete Pending HW Consent Canceled" at bounding box center [363, 48] width 48 height 12
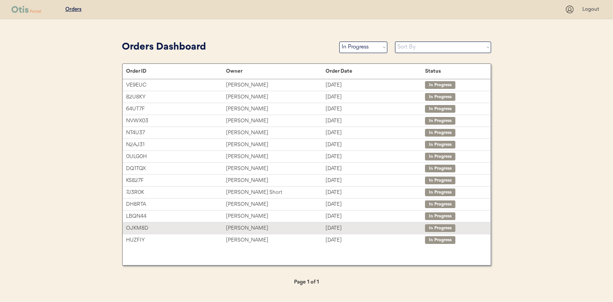
click at [235, 226] on div "[PERSON_NAME]" at bounding box center [276, 228] width 100 height 9
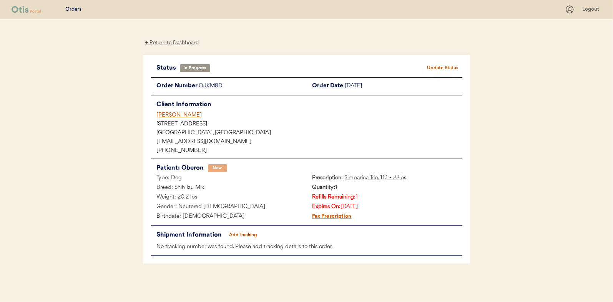
click at [234, 229] on button "Add Tracking" at bounding box center [243, 234] width 38 height 11
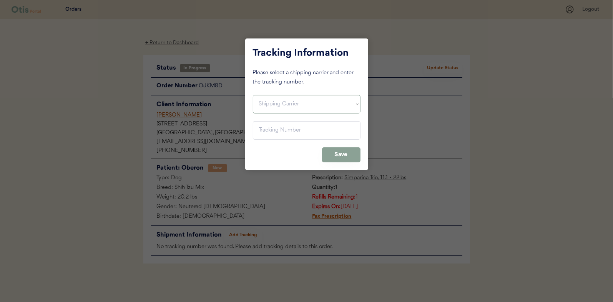
click at [265, 103] on select "Shipping Carrier FedEx FedEx Ground Economy UPS USPS" at bounding box center [307, 104] width 108 height 18
select select ""usps""
click at [253, 95] on select "Shipping Carrier FedEx FedEx Ground Economy UPS USPS" at bounding box center [307, 104] width 108 height 18
click at [268, 128] on input "input" at bounding box center [307, 130] width 108 height 18
paste input "9400150105799037925039"
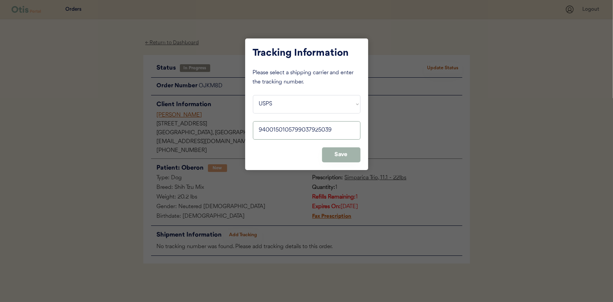
type input "9400150105799037925039"
click at [337, 152] on button "Save" at bounding box center [341, 154] width 38 height 15
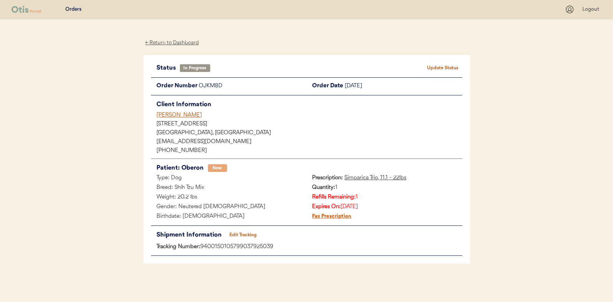
click at [446, 63] on button "Update Status" at bounding box center [443, 68] width 38 height 11
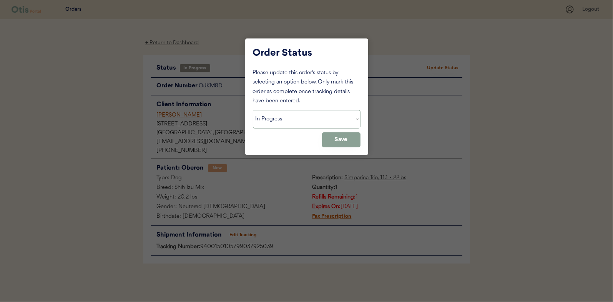
click at [283, 114] on select "Status On Hold New In Progress Complete Pending HW Consent Canceled" at bounding box center [307, 119] width 108 height 18
select select ""complete""
click at [253, 110] on select "Status On Hold New In Progress Complete Pending HW Consent Canceled" at bounding box center [307, 119] width 108 height 18
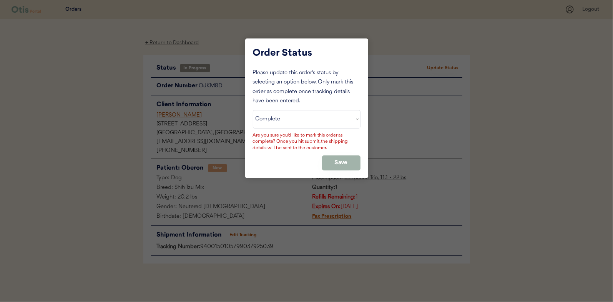
click at [354, 166] on button "Save" at bounding box center [341, 162] width 38 height 15
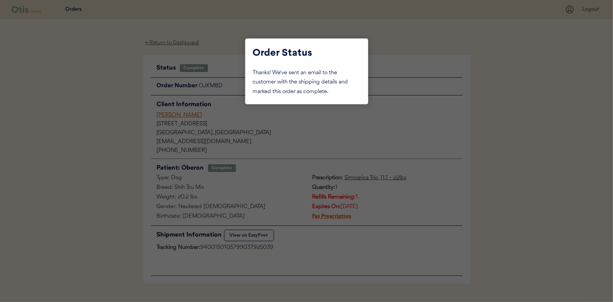
click at [105, 86] on div at bounding box center [306, 151] width 613 height 302
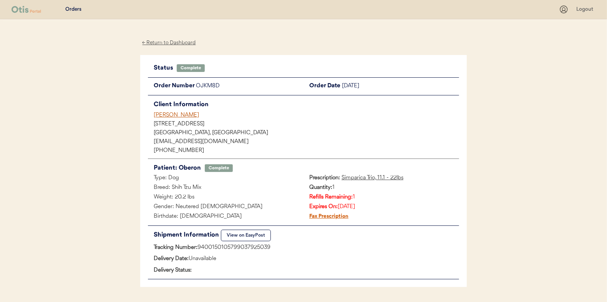
click at [184, 40] on div "← Return to Dashboard" at bounding box center [169, 42] width 58 height 9
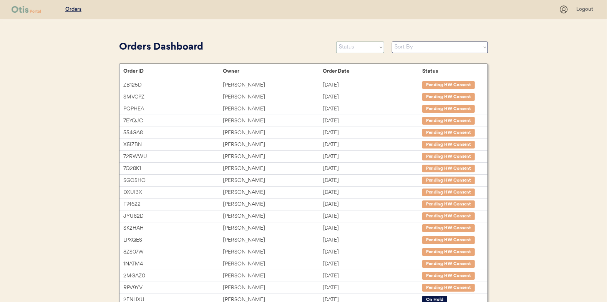
click at [366, 49] on select "Status On Hold New In Progress Complete Pending HW Consent Canceled" at bounding box center [360, 48] width 48 height 12
select select ""in_progress""
click at [336, 42] on select "Status On Hold New In Progress Complete Pending HW Consent Canceled" at bounding box center [360, 48] width 48 height 12
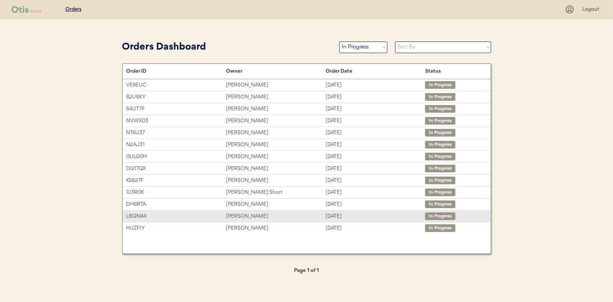
click at [249, 215] on div "[PERSON_NAME]" at bounding box center [276, 216] width 100 height 9
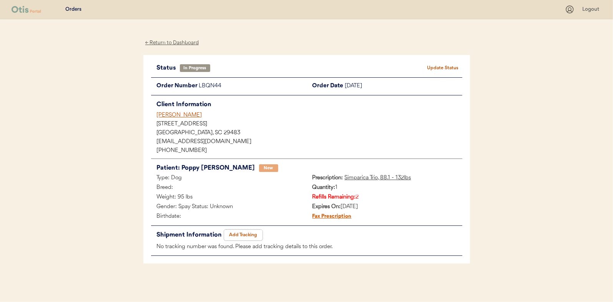
click at [237, 231] on button "Add Tracking" at bounding box center [243, 234] width 38 height 11
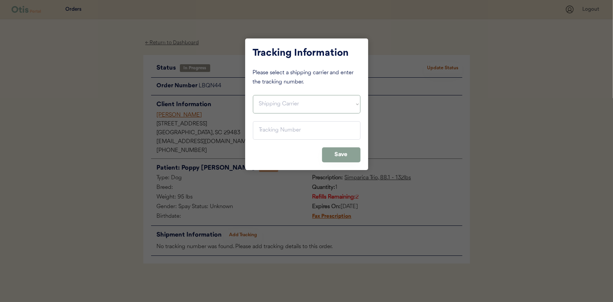
click at [267, 101] on select "Shipping Carrier FedEx FedEx Ground Economy UPS USPS" at bounding box center [307, 104] width 108 height 18
select select ""usps""
click at [253, 95] on select "Shipping Carrier FedEx FedEx Ground Economy UPS USPS" at bounding box center [307, 104] width 108 height 18
click at [269, 126] on input "input" at bounding box center [307, 130] width 108 height 18
paste input "9400150105799037927262"
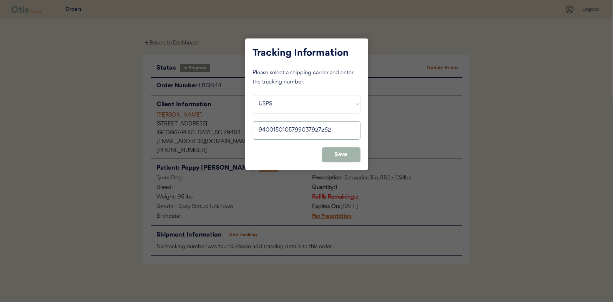
type input "9400150105799037927262"
click at [348, 157] on button "Save" at bounding box center [341, 154] width 38 height 15
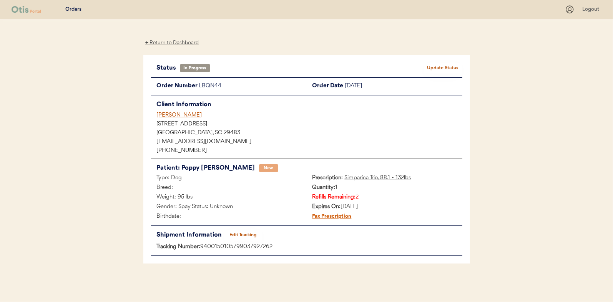
click at [440, 66] on button "Update Status" at bounding box center [443, 68] width 38 height 11
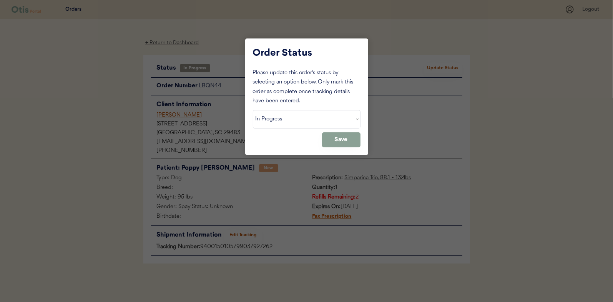
click at [272, 119] on select "Status On Hold New In Progress Complete Pending HW Consent Canceled" at bounding box center [307, 119] width 108 height 18
select select ""complete""
click at [253, 110] on select "Status On Hold New In Progress Complete Pending HW Consent Canceled" at bounding box center [307, 119] width 108 height 18
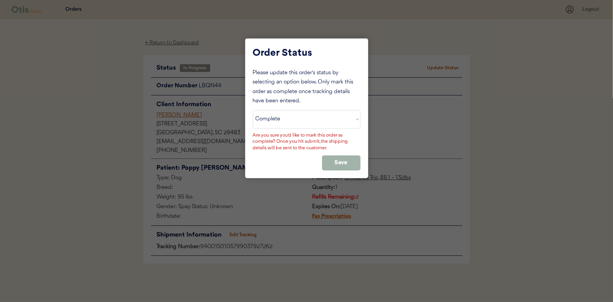
click at [347, 164] on button "Save" at bounding box center [341, 162] width 38 height 15
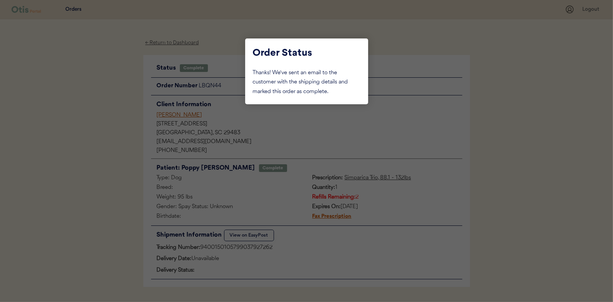
click at [102, 82] on div at bounding box center [306, 151] width 613 height 302
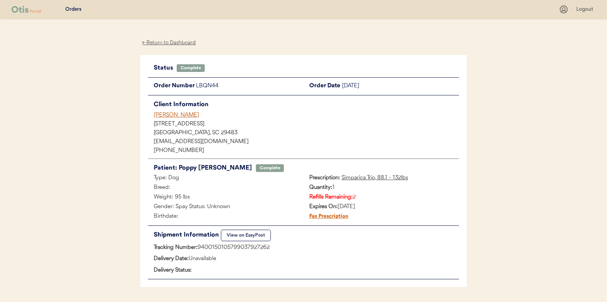
click at [170, 43] on div "← Return to Dashboard" at bounding box center [169, 42] width 58 height 9
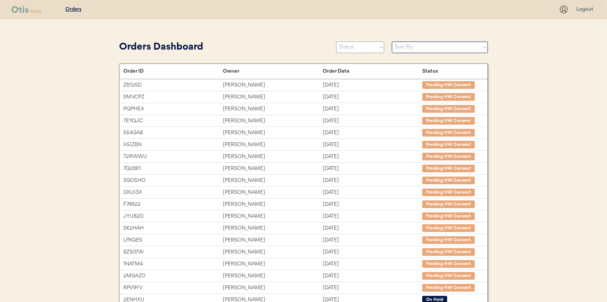
click at [356, 49] on select "Status On Hold New In Progress Complete Pending HW Consent Canceled" at bounding box center [360, 48] width 48 height 12
click at [336, 42] on select "Status On Hold New In Progress Complete Pending HW Consent Canceled" at bounding box center [360, 48] width 48 height 12
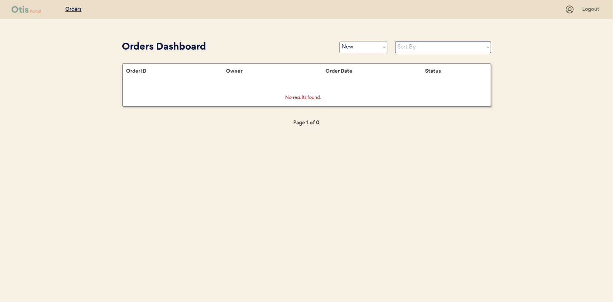
click at [359, 49] on select "Status On Hold New In Progress Complete Pending HW Consent Canceled" at bounding box center [363, 48] width 48 height 12
select select ""in_progress""
click at [339, 42] on select "Status On Hold New In Progress Complete Pending HW Consent Canceled" at bounding box center [363, 48] width 48 height 12
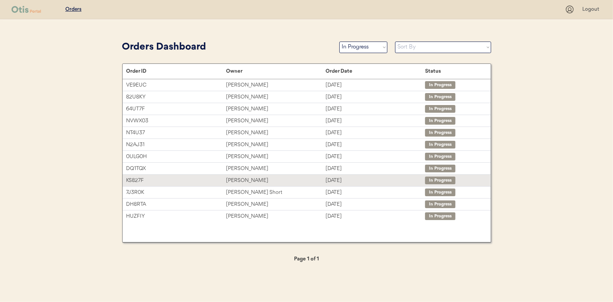
click at [235, 177] on div "Vera Ryals" at bounding box center [276, 180] width 100 height 9
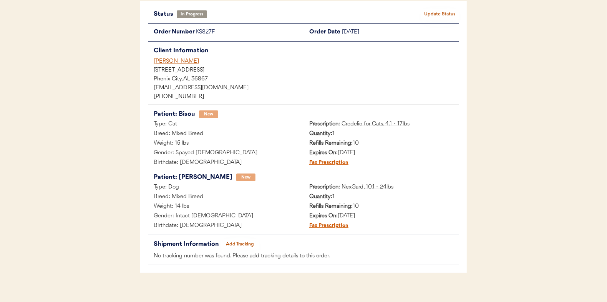
scroll to position [63, 0]
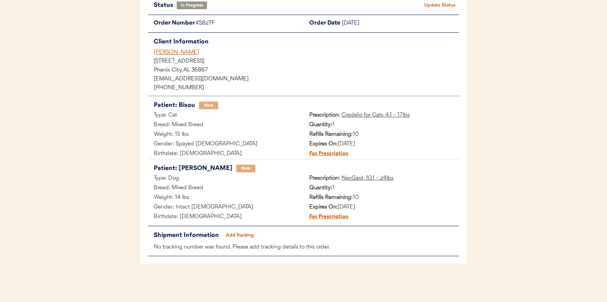
click at [240, 233] on button "Add Tracking" at bounding box center [240, 235] width 38 height 11
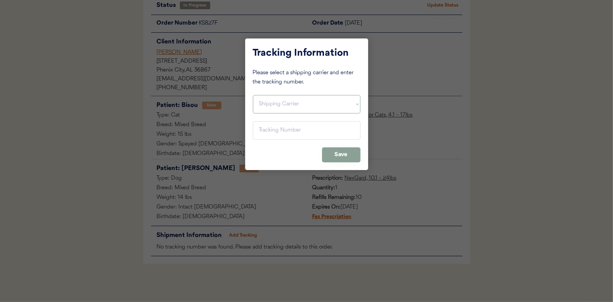
click at [276, 106] on select "Shipping Carrier FedEx FedEx Ground Economy UPS USPS" at bounding box center [307, 104] width 108 height 18
select select ""usps""
click at [253, 95] on select "Shipping Carrier FedEx FedEx Ground Economy UPS USPS" at bounding box center [307, 104] width 108 height 18
click at [266, 126] on input "input" at bounding box center [307, 130] width 108 height 18
paste input "9400150105496039620725"
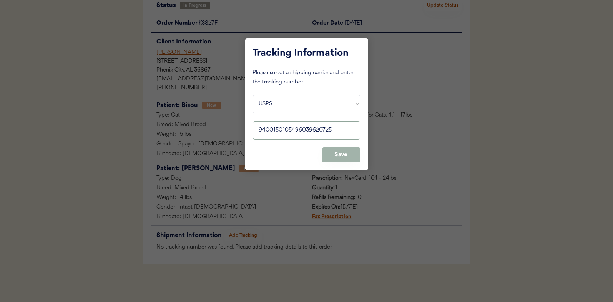
type input "9400150105496039620725"
click at [344, 153] on button "Save" at bounding box center [341, 154] width 38 height 15
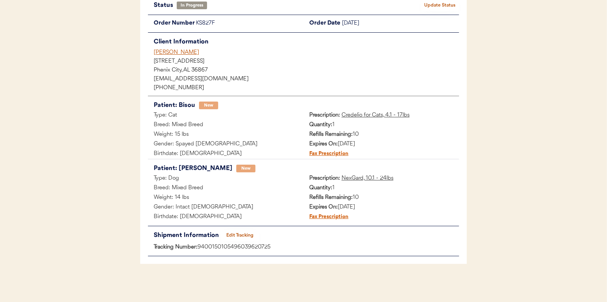
scroll to position [0, 0]
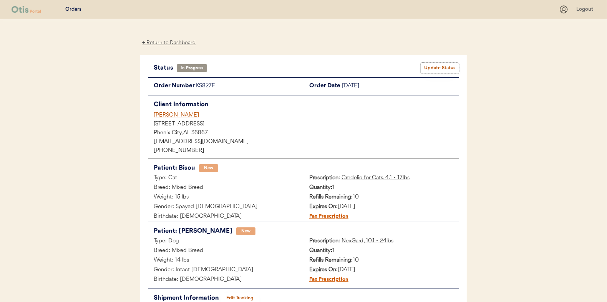
click at [443, 66] on button "Update Status" at bounding box center [440, 68] width 38 height 11
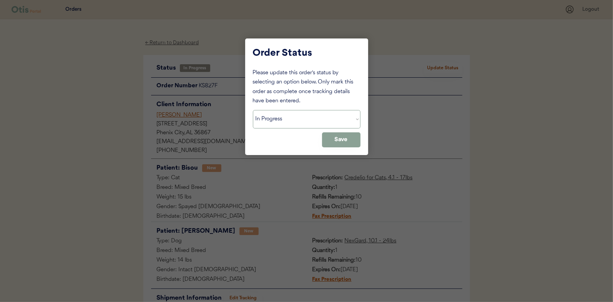
click at [281, 121] on select "Status On Hold New In Progress Complete Pending HW Consent Canceled" at bounding box center [307, 119] width 108 height 18
select select ""complete""
click at [253, 110] on select "Status On Hold New In Progress Complete Pending HW Consent Canceled" at bounding box center [307, 119] width 108 height 18
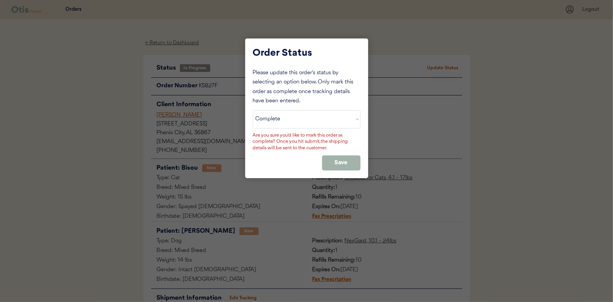
click at [341, 159] on button "Save" at bounding box center [341, 162] width 38 height 15
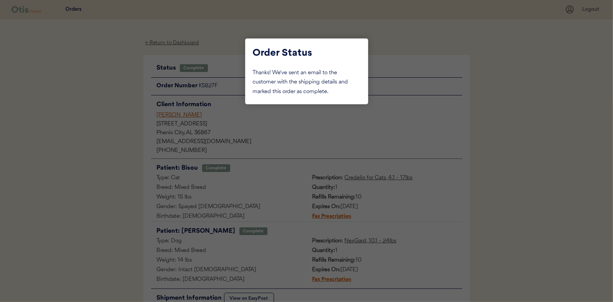
click at [121, 111] on div at bounding box center [306, 151] width 613 height 302
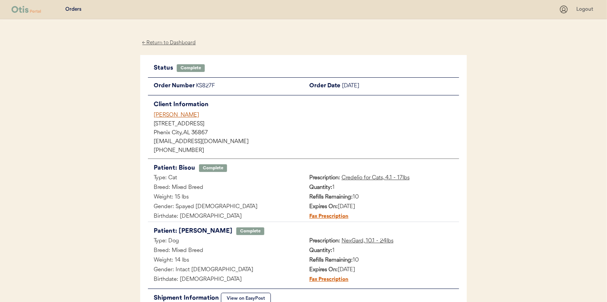
click at [172, 44] on div "← Return to Dashboard" at bounding box center [169, 42] width 58 height 9
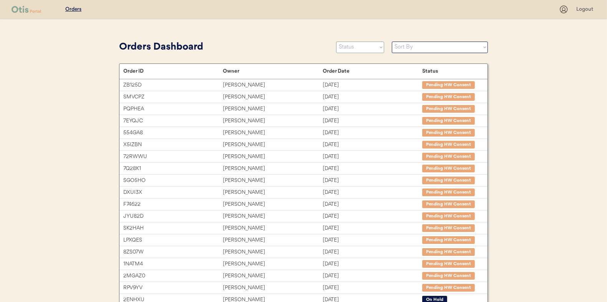
click at [368, 48] on select "Status On Hold New In Progress Complete Pending HW Consent Canceled" at bounding box center [360, 48] width 48 height 12
select select ""in_progress""
click at [336, 42] on select "Status On Hold New In Progress Complete Pending HW Consent Canceled" at bounding box center [360, 48] width 48 height 12
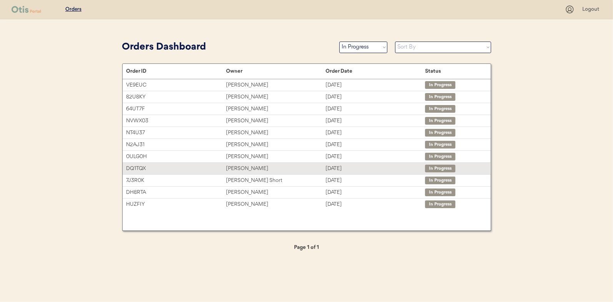
click at [241, 165] on div "[PERSON_NAME]" at bounding box center [276, 168] width 100 height 9
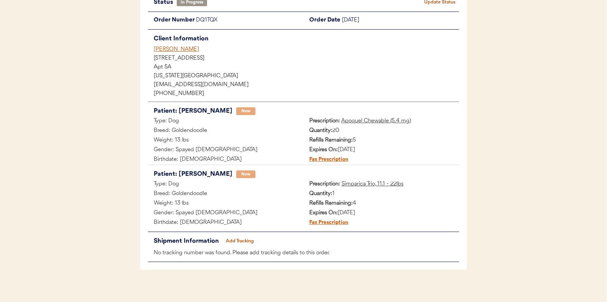
scroll to position [71, 0]
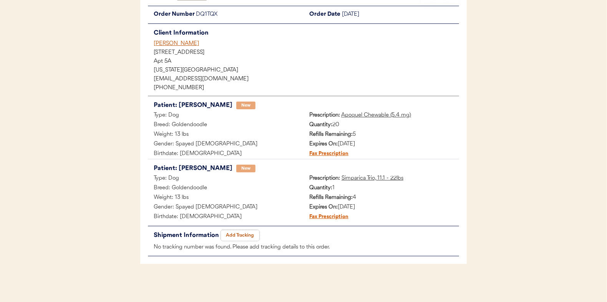
click at [240, 234] on button "Add Tracking" at bounding box center [240, 235] width 38 height 11
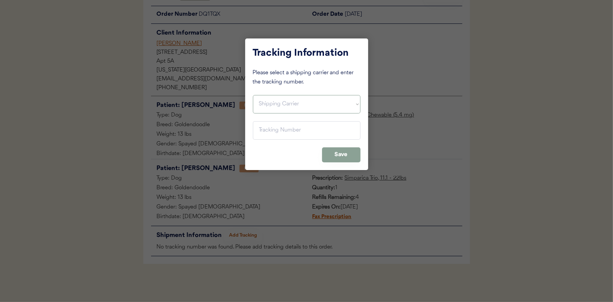
click at [264, 100] on select "Shipping Carrier FedEx FedEx Ground Economy UPS USPS" at bounding box center [307, 104] width 108 height 18
select select ""usps""
click at [253, 95] on select "Shipping Carrier FedEx FedEx Ground Economy UPS USPS" at bounding box center [307, 104] width 108 height 18
click at [263, 128] on input "input" at bounding box center [307, 130] width 108 height 18
paste input "9400150105798037958474"
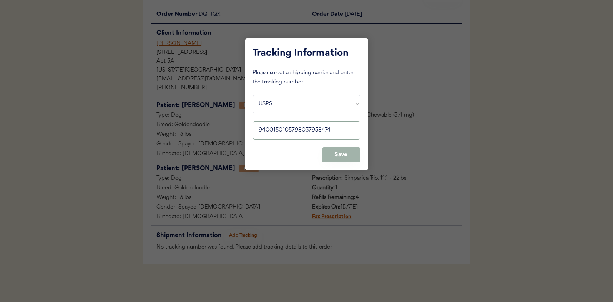
type input "9400150105798037958474"
click at [337, 153] on button "Save" at bounding box center [341, 154] width 38 height 15
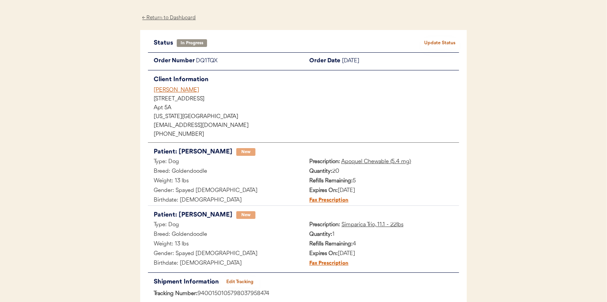
scroll to position [0, 0]
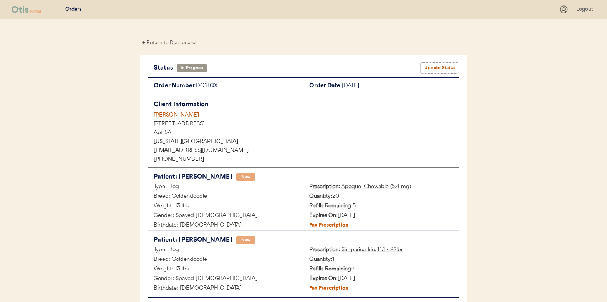
click at [443, 66] on button "Update Status" at bounding box center [440, 68] width 38 height 11
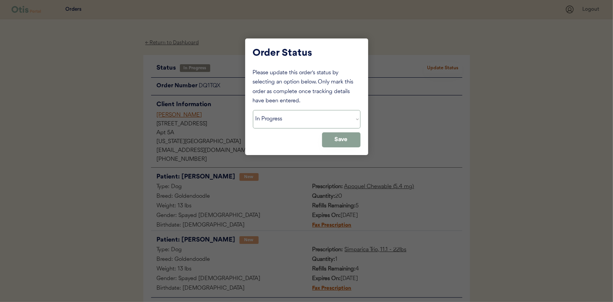
click at [284, 117] on select "Status On Hold New In Progress Complete Pending HW Consent Canceled" at bounding box center [307, 119] width 108 height 18
select select ""complete""
click at [253, 110] on select "Status On Hold New In Progress Complete Pending HW Consent Canceled" at bounding box center [307, 119] width 108 height 18
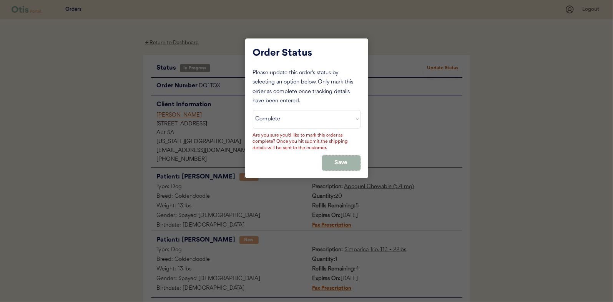
click at [343, 158] on button "Save" at bounding box center [341, 162] width 38 height 15
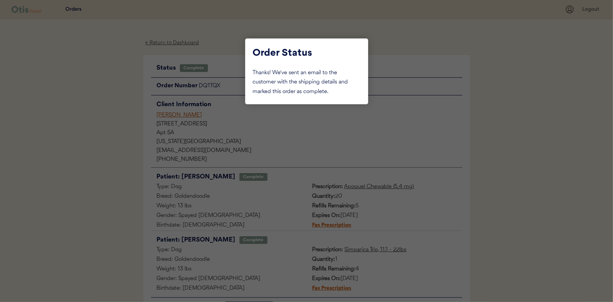
click at [110, 107] on div at bounding box center [306, 151] width 613 height 302
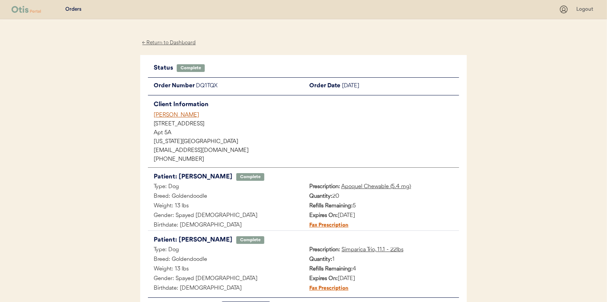
click at [166, 45] on div "← Return to Dashboard" at bounding box center [169, 42] width 58 height 9
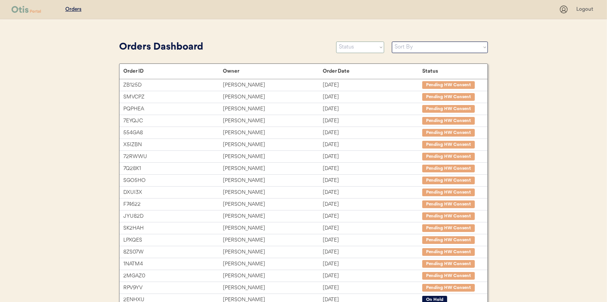
drag, startPoint x: 353, startPoint y: 48, endPoint x: 353, endPoint y: 53, distance: 5.4
click at [354, 48] on select "Status On Hold New In Progress Complete Pending HW Consent Canceled" at bounding box center [360, 48] width 48 height 12
click at [336, 42] on select "Status On Hold New In Progress Complete Pending HW Consent Canceled" at bounding box center [360, 48] width 48 height 12
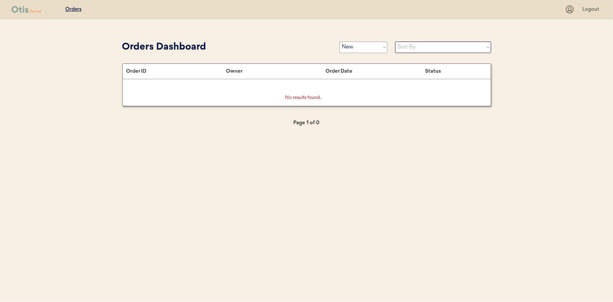
click at [375, 46] on select "Status On Hold New In Progress Complete Pending HW Consent Canceled" at bounding box center [363, 48] width 48 height 12
select select ""in_progress""
click at [339, 42] on select "Status On Hold New In Progress Complete Pending HW Consent Canceled" at bounding box center [363, 48] width 48 height 12
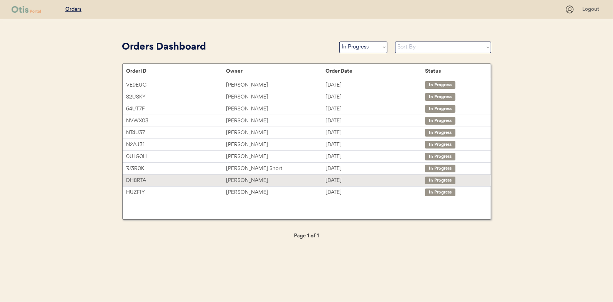
click at [239, 179] on div "[PERSON_NAME]" at bounding box center [276, 180] width 100 height 9
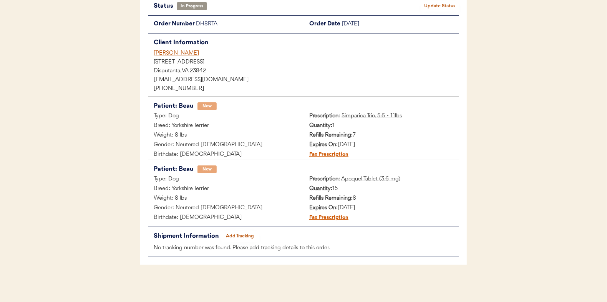
scroll to position [63, 0]
click at [243, 233] on button "Add Tracking" at bounding box center [240, 235] width 38 height 11
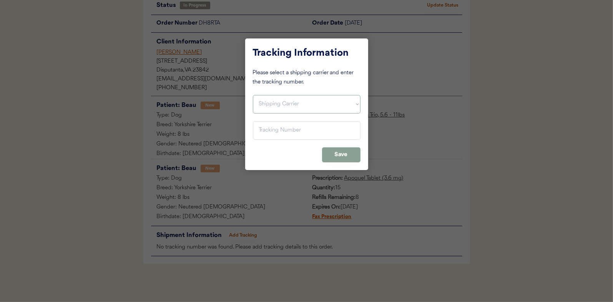
click at [271, 109] on select "Shipping Carrier FedEx FedEx Ground Economy UPS USPS" at bounding box center [307, 104] width 108 height 18
select select ""usps""
click at [253, 95] on select "Shipping Carrier FedEx FedEx Ground Economy UPS USPS" at bounding box center [307, 104] width 108 height 18
click at [275, 132] on input "input" at bounding box center [307, 130] width 108 height 18
paste input "9400150105497038166092"
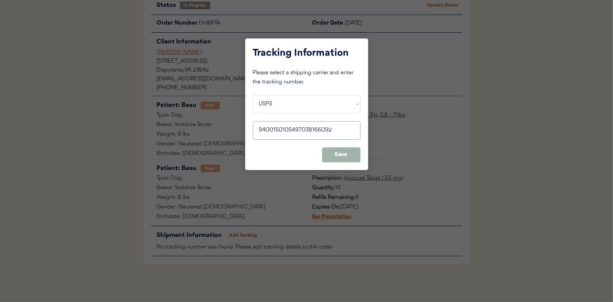
type input "9400150105497038166092"
click at [352, 152] on button "Save" at bounding box center [341, 154] width 38 height 15
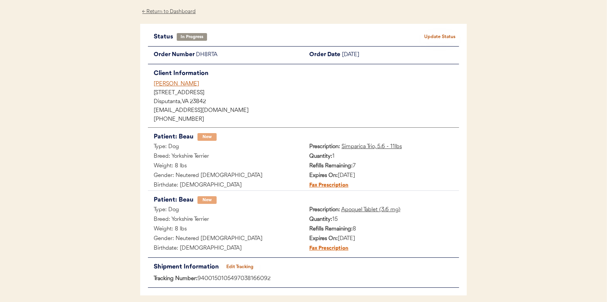
scroll to position [0, 0]
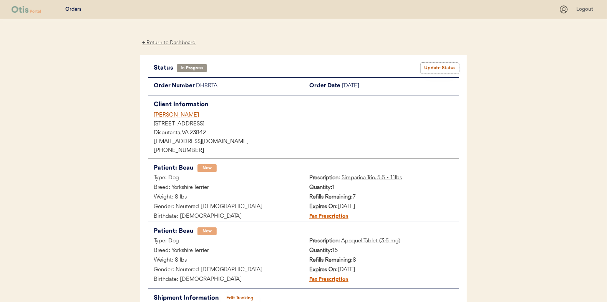
click at [447, 66] on button "Update Status" at bounding box center [440, 68] width 38 height 11
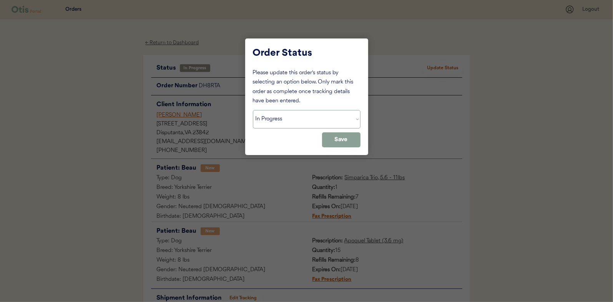
click at [291, 123] on select "Status On Hold New In Progress Complete Pending HW Consent Canceled" at bounding box center [307, 119] width 108 height 18
select select ""complete""
click at [253, 110] on select "Status On Hold New In Progress Complete Pending HW Consent Canceled" at bounding box center [307, 119] width 108 height 18
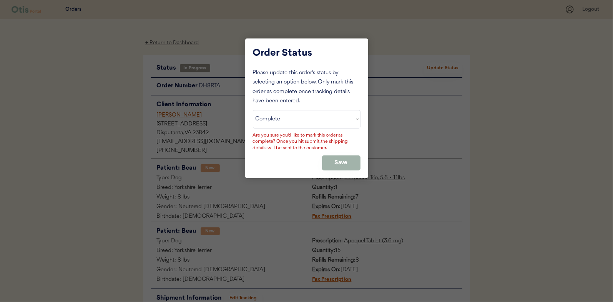
click at [335, 161] on button "Save" at bounding box center [341, 162] width 38 height 15
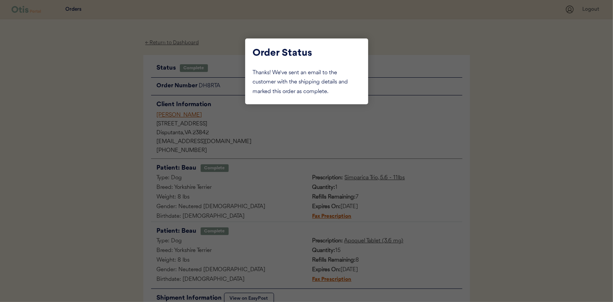
click at [93, 112] on div at bounding box center [306, 151] width 613 height 302
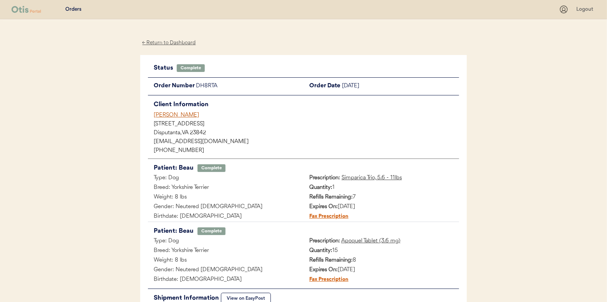
click at [165, 43] on div "← Return to Dashboard" at bounding box center [169, 42] width 58 height 9
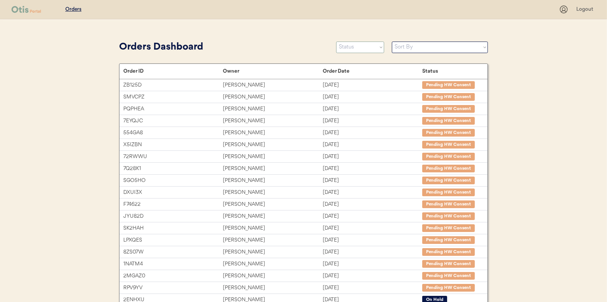
click at [356, 45] on select "Status On Hold New In Progress Complete Pending HW Consent Canceled" at bounding box center [360, 48] width 48 height 12
click at [336, 42] on select "Status On Hold New In Progress Complete Pending HW Consent Canceled" at bounding box center [360, 48] width 48 height 12
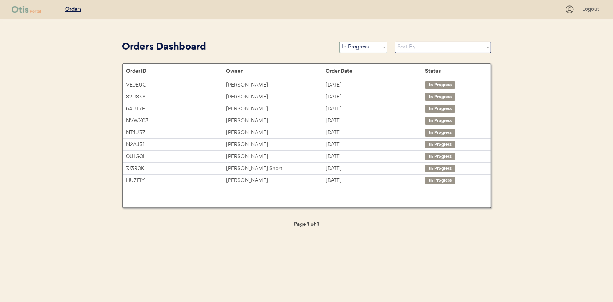
click at [380, 46] on select "Status On Hold New In Progress Complete Pending HW Consent Canceled" at bounding box center [363, 48] width 48 height 12
click at [339, 42] on select "Status On Hold New In Progress Complete Pending HW Consent Canceled" at bounding box center [363, 48] width 48 height 12
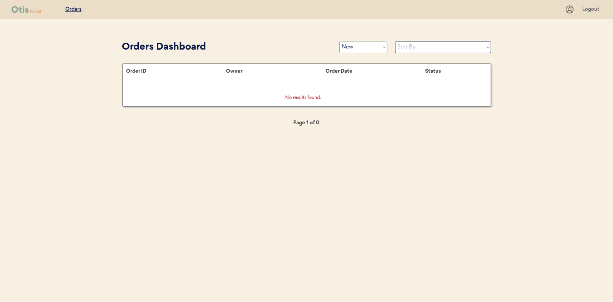
click at [360, 48] on select "Status On Hold New In Progress Complete Pending HW Consent Canceled" at bounding box center [363, 48] width 48 height 12
select select ""in_progress""
click at [339, 42] on select "Status On Hold New In Progress Complete Pending HW Consent Canceled" at bounding box center [363, 48] width 48 height 12
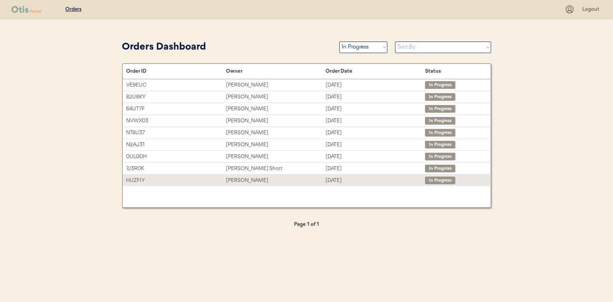
click at [244, 176] on div "Shannon Richards" at bounding box center [276, 180] width 100 height 9
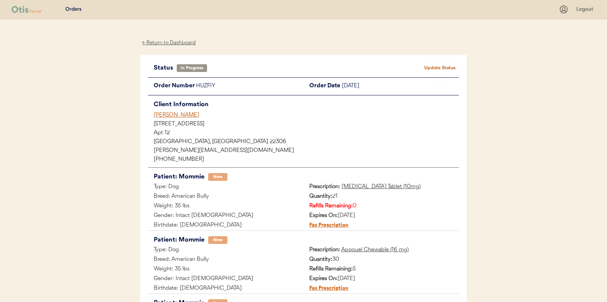
click at [177, 42] on div "← Return to Dashboard" at bounding box center [169, 42] width 58 height 9
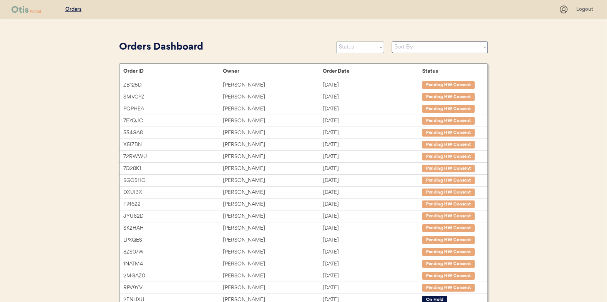
click at [361, 48] on select "Status On Hold New In Progress Complete Pending HW Consent Canceled" at bounding box center [360, 48] width 48 height 12
select select ""in_progress""
click at [336, 42] on select "Status On Hold New In Progress Complete Pending HW Consent Canceled" at bounding box center [360, 48] width 48 height 12
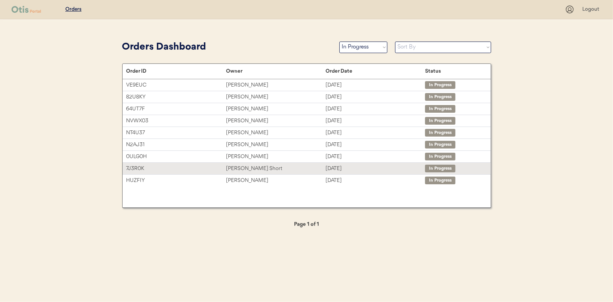
click at [243, 168] on div "Tucker Short" at bounding box center [276, 168] width 100 height 9
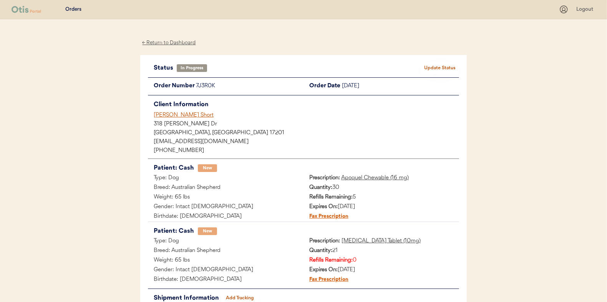
click at [169, 44] on div "← Return to Dashboard" at bounding box center [169, 42] width 58 height 9
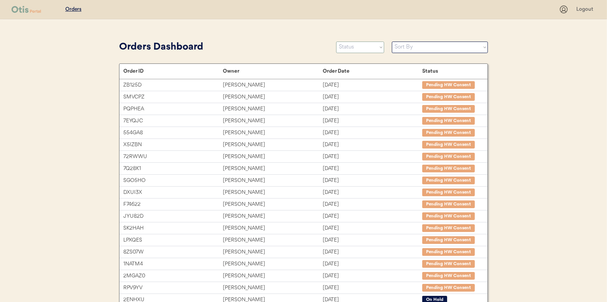
click at [348, 50] on select "Status On Hold New In Progress Complete Pending HW Consent Canceled" at bounding box center [360, 48] width 48 height 12
click at [336, 42] on select "Status On Hold New In Progress Complete Pending HW Consent Canceled" at bounding box center [360, 48] width 48 height 12
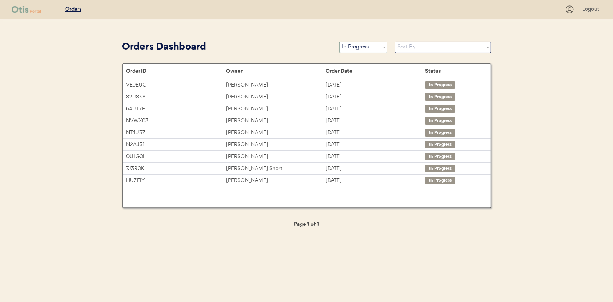
click at [350, 47] on select "Status On Hold New In Progress Complete Pending HW Consent Canceled" at bounding box center [363, 48] width 48 height 12
click at [339, 42] on select "Status On Hold New In Progress Complete Pending HW Consent Canceled" at bounding box center [363, 48] width 48 height 12
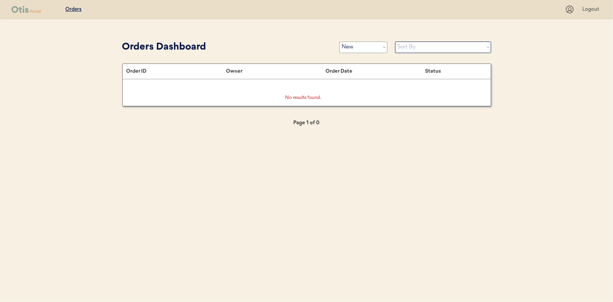
click at [359, 45] on select "Status On Hold New In Progress Complete Pending HW Consent Canceled" at bounding box center [363, 48] width 48 height 12
select select ""in_progress""
click at [339, 42] on select "Status On Hold New In Progress Complete Pending HW Consent Canceled" at bounding box center [363, 48] width 48 height 12
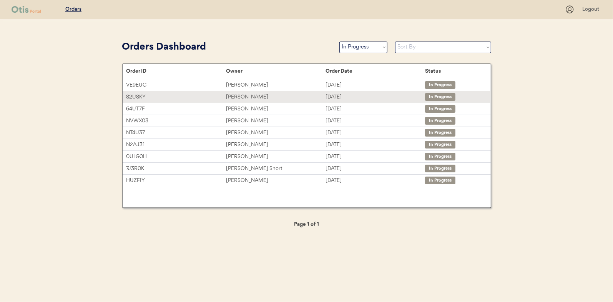
click at [237, 96] on div "[PERSON_NAME]" at bounding box center [276, 97] width 100 height 9
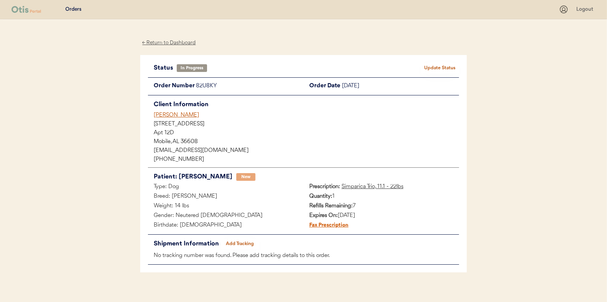
click at [245, 241] on button "Add Tracking" at bounding box center [240, 243] width 38 height 11
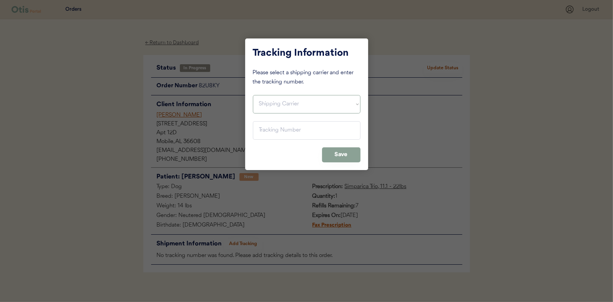
click at [271, 100] on select "Shipping Carrier FedEx FedEx Ground Economy UPS USPS" at bounding box center [307, 104] width 108 height 18
select select ""usps""
click at [253, 95] on select "Shipping Carrier FedEx FedEx Ground Economy UPS USPS" at bounding box center [307, 104] width 108 height 18
click at [266, 131] on input "input" at bounding box center [307, 130] width 108 height 18
paste input "9400150105496039632407"
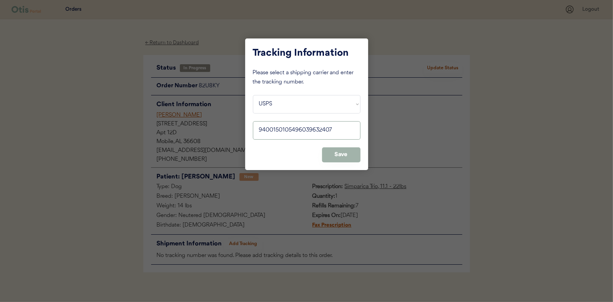
type input "9400150105496039632407"
click at [342, 153] on button "Save" at bounding box center [341, 154] width 38 height 15
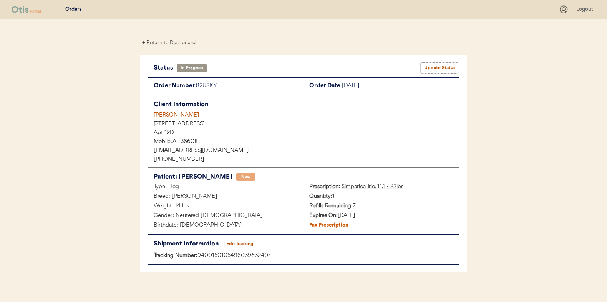
click at [441, 70] on button "Update Status" at bounding box center [440, 68] width 38 height 11
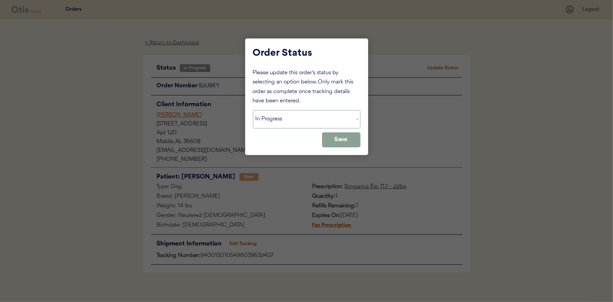
click at [256, 126] on select "Status On Hold New In Progress Complete Pending HW Consent Canceled" at bounding box center [307, 119] width 108 height 18
select select ""complete""
click at [253, 110] on select "Status On Hold New In Progress Complete Pending HW Consent Canceled" at bounding box center [307, 119] width 108 height 18
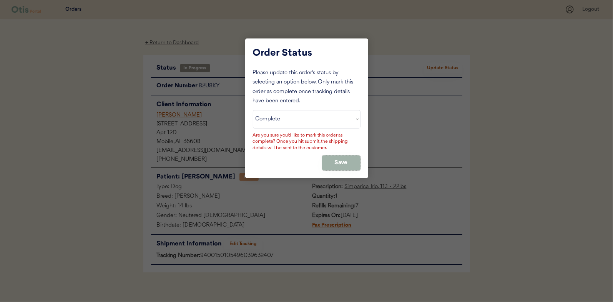
click at [338, 159] on button "Save" at bounding box center [341, 162] width 38 height 15
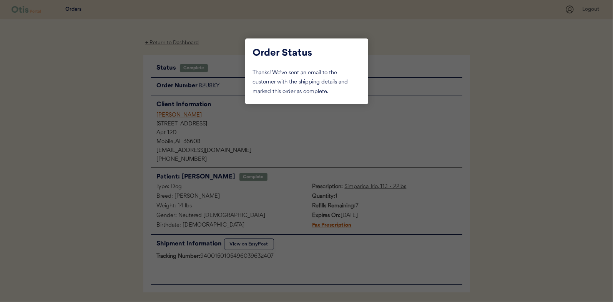
click at [99, 123] on div at bounding box center [306, 151] width 613 height 302
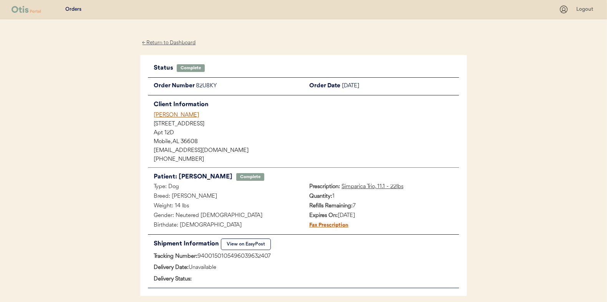
click at [168, 39] on div "← Return to Dashboard" at bounding box center [169, 42] width 58 height 9
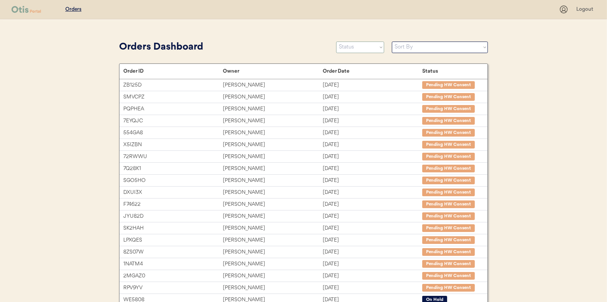
click at [360, 51] on select "Status On Hold New In Progress Complete Pending HW Consent Canceled" at bounding box center [360, 48] width 48 height 12
select select ""in_progress""
click at [336, 42] on select "Status On Hold New In Progress Complete Pending HW Consent Canceled" at bounding box center [360, 48] width 48 height 12
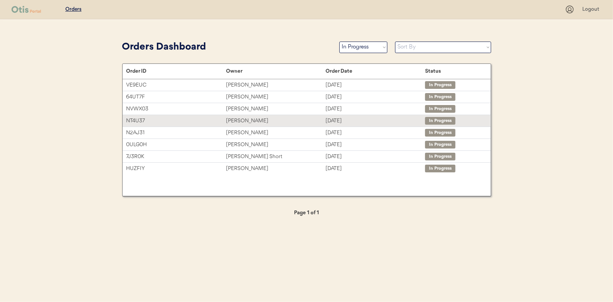
click at [240, 120] on div "[PERSON_NAME]" at bounding box center [276, 120] width 100 height 9
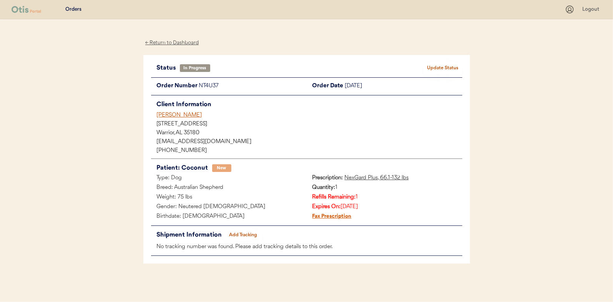
click at [244, 236] on button "Add Tracking" at bounding box center [243, 234] width 38 height 11
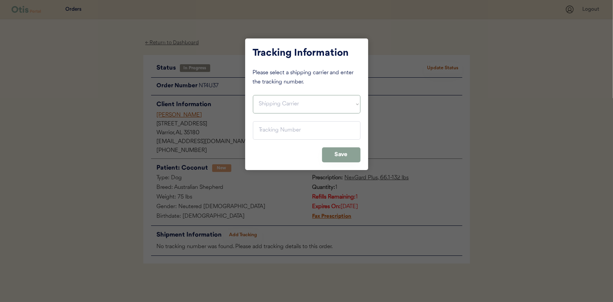
drag, startPoint x: 264, startPoint y: 101, endPoint x: 264, endPoint y: 111, distance: 9.6
click at [264, 101] on select "Shipping Carrier FedEx FedEx Ground Economy UPS USPS" at bounding box center [307, 104] width 108 height 18
select select ""usps""
click at [253, 95] on select "Shipping Carrier FedEx FedEx Ground Economy UPS USPS" at bounding box center [307, 104] width 108 height 18
click at [266, 131] on input "input" at bounding box center [307, 130] width 108 height 18
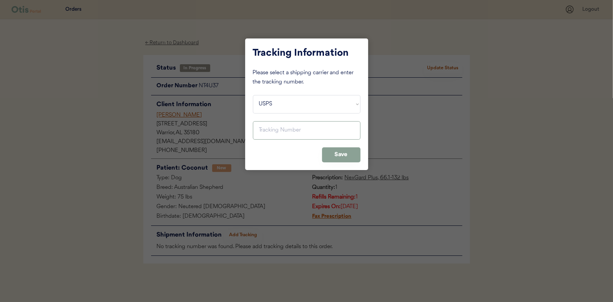
paste input "9400150105496039631417"
type input "9400150105496039631417"
click at [348, 156] on button "Save" at bounding box center [341, 154] width 38 height 15
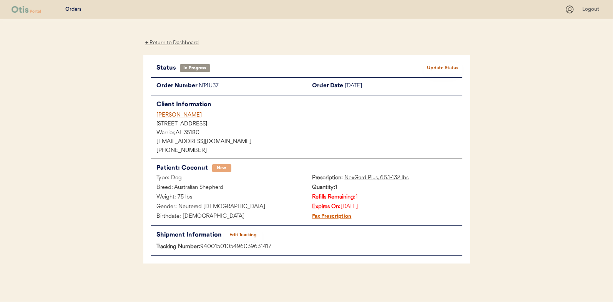
click at [449, 67] on button "Update Status" at bounding box center [443, 68] width 38 height 11
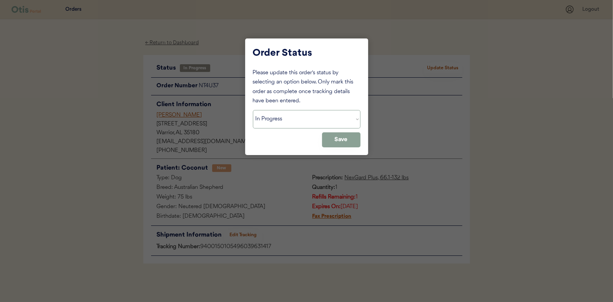
click at [285, 116] on select "Status On Hold New In Progress Complete Pending HW Consent Canceled" at bounding box center [307, 119] width 108 height 18
select select ""complete""
click at [253, 110] on select "Status On Hold New In Progress Complete Pending HW Consent Canceled" at bounding box center [307, 119] width 108 height 18
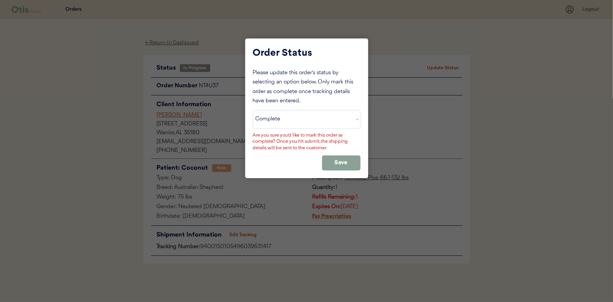
click at [346, 154] on div "Please update this order's status by selecting an option below. Only mark this …" at bounding box center [307, 119] width 108 height 102
click at [330, 159] on button "Save" at bounding box center [341, 162] width 38 height 15
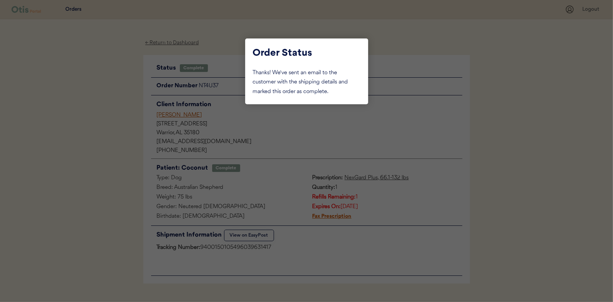
click at [107, 119] on div at bounding box center [306, 151] width 613 height 302
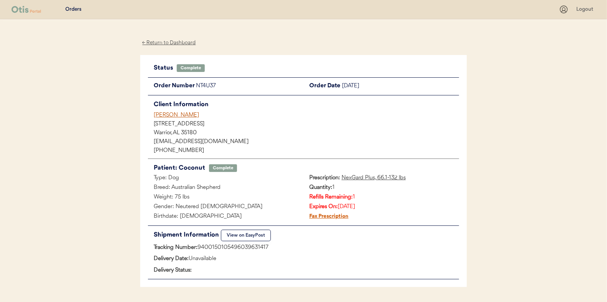
click at [154, 41] on div "← Return to Dashboard" at bounding box center [169, 42] width 58 height 9
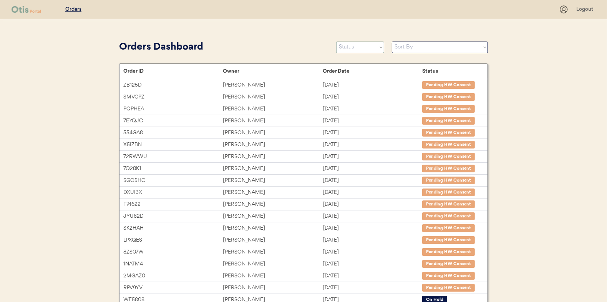
click at [342, 47] on select "Status On Hold New In Progress Complete Pending HW Consent Canceled" at bounding box center [360, 48] width 48 height 12
click at [336, 42] on select "Status On Hold New In Progress Complete Pending HW Consent Canceled" at bounding box center [360, 48] width 48 height 12
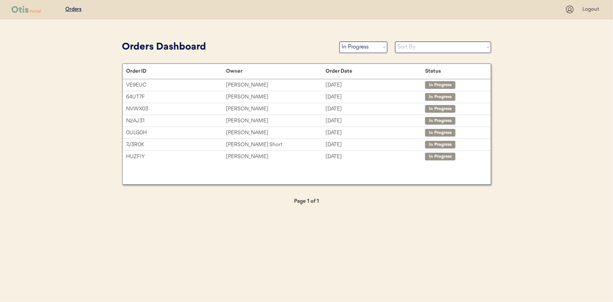
click at [354, 46] on select "Status On Hold New In Progress Complete Pending HW Consent Canceled" at bounding box center [363, 48] width 48 height 12
select select ""new""
click at [339, 42] on select "Status On Hold New In Progress Complete Pending HW Consent Canceled" at bounding box center [363, 48] width 48 height 12
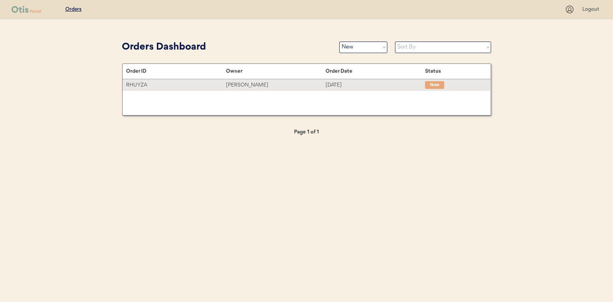
click at [239, 82] on div "Brian Durbin" at bounding box center [276, 85] width 100 height 9
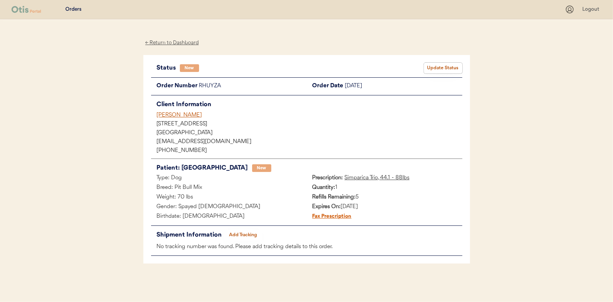
click at [442, 65] on button "Update Status" at bounding box center [443, 68] width 38 height 11
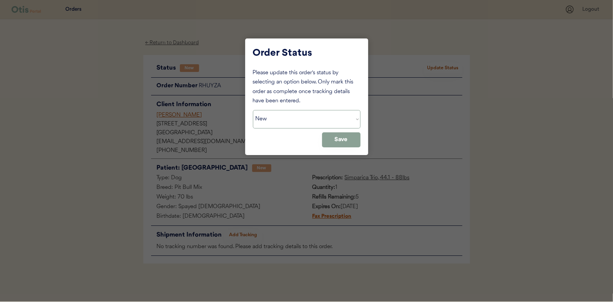
click at [282, 123] on select "Status On Hold New In Progress Complete Pending HW Consent Canceled" at bounding box center [307, 119] width 108 height 18
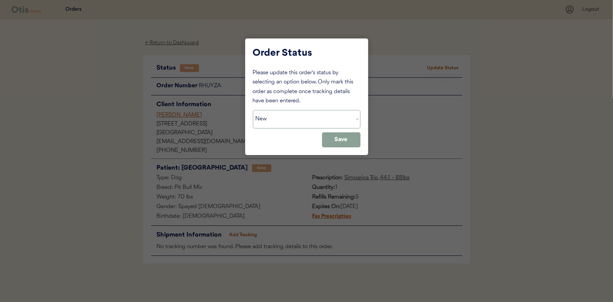
select select ""in_progress""
click at [253, 110] on select "Status On Hold New In Progress Complete Pending HW Consent Canceled" at bounding box center [307, 119] width 108 height 18
click at [347, 140] on button "Save" at bounding box center [341, 139] width 38 height 15
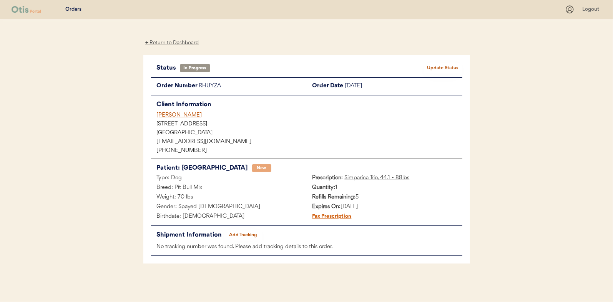
click at [176, 42] on div "← Return to Dashboard" at bounding box center [172, 42] width 58 height 9
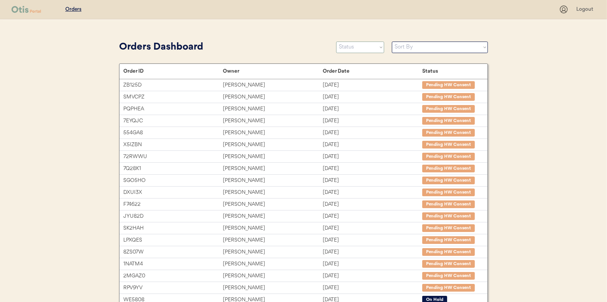
click at [358, 50] on select "Status On Hold New In Progress Complete Pending HW Consent Canceled" at bounding box center [360, 48] width 48 height 12
click at [336, 42] on select "Status On Hold New In Progress Complete Pending HW Consent Canceled" at bounding box center [360, 48] width 48 height 12
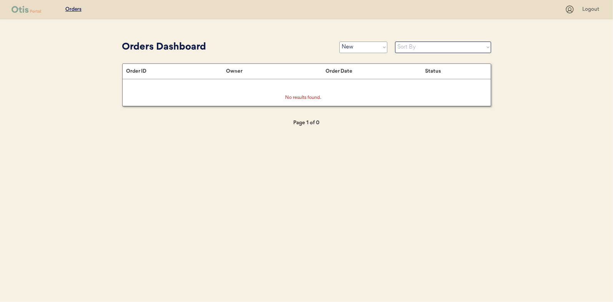
click at [359, 51] on select "Status On Hold New In Progress Complete Pending HW Consent Canceled" at bounding box center [363, 48] width 48 height 12
select select ""in_progress""
click at [339, 42] on select "Status On Hold New In Progress Complete Pending HW Consent Canceled" at bounding box center [363, 48] width 48 height 12
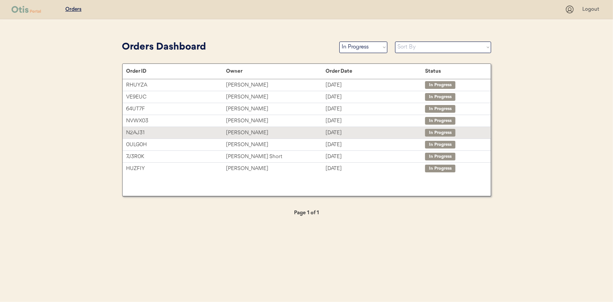
click at [239, 130] on div "[PERSON_NAME]" at bounding box center [276, 132] width 100 height 9
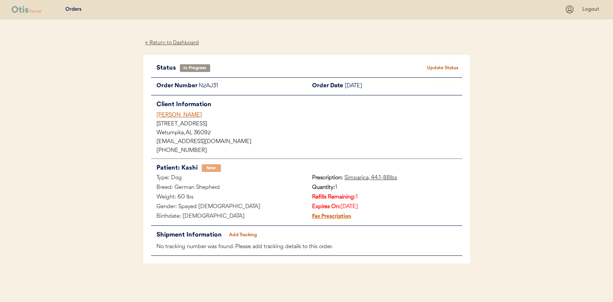
click at [243, 234] on button "Add Tracking" at bounding box center [243, 234] width 38 height 11
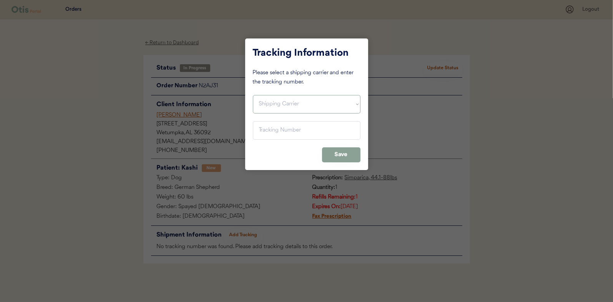
click at [271, 98] on select "Shipping Carrier FedEx FedEx Ground Economy UPS USPS" at bounding box center [307, 104] width 108 height 18
select select ""usps""
click at [253, 95] on select "Shipping Carrier FedEx FedEx Ground Economy UPS USPS" at bounding box center [307, 104] width 108 height 18
click at [261, 131] on input "input" at bounding box center [307, 130] width 108 height 18
paste input "9400150105800037927180"
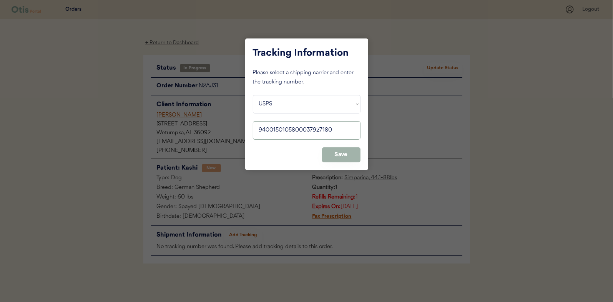
type input "9400150105800037927180"
click at [331, 149] on button "Save" at bounding box center [341, 154] width 38 height 15
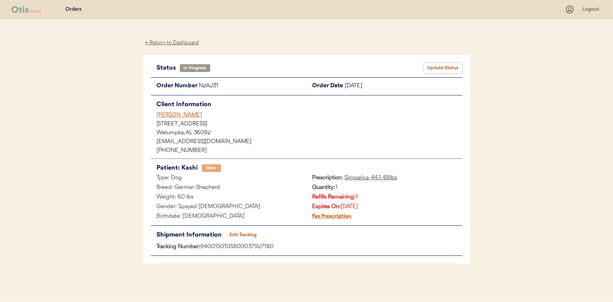
click at [444, 65] on button "Update Status" at bounding box center [443, 68] width 38 height 11
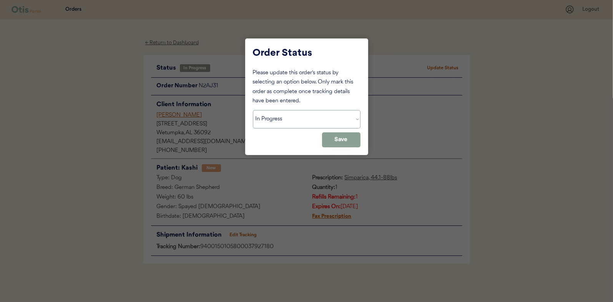
click at [276, 118] on select "Status On Hold New In Progress Complete Pending HW Consent Canceled" at bounding box center [307, 119] width 108 height 18
select select ""complete""
click at [253, 110] on select "Status On Hold New In Progress Complete Pending HW Consent Canceled" at bounding box center [307, 119] width 108 height 18
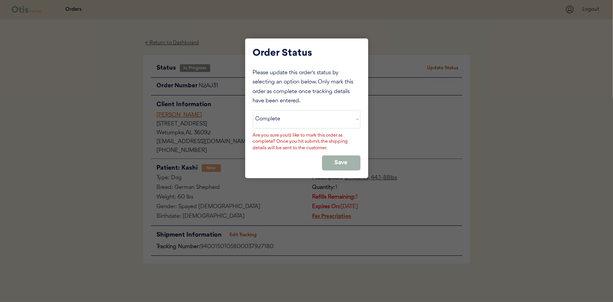
click at [338, 160] on button "Save" at bounding box center [341, 162] width 38 height 15
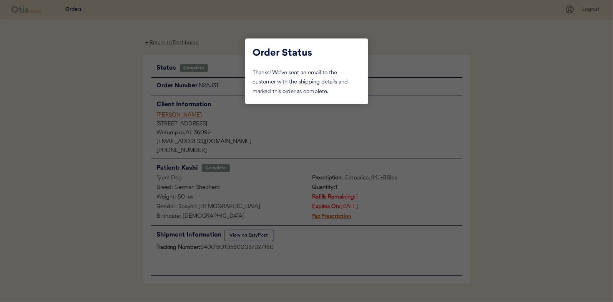
click at [96, 115] on div at bounding box center [306, 151] width 613 height 302
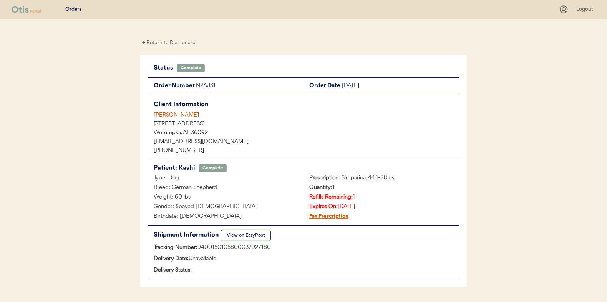
click at [165, 45] on div "← Return to Dashboard" at bounding box center [169, 42] width 58 height 9
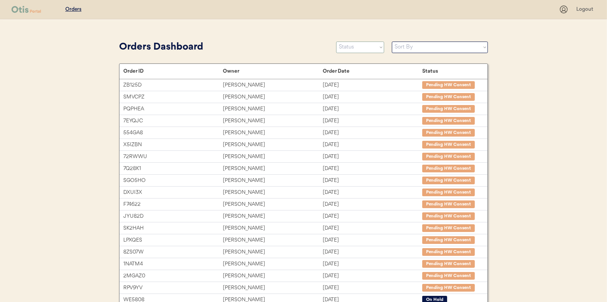
click at [352, 45] on select "Status On Hold New In Progress Complete Pending HW Consent Canceled" at bounding box center [360, 48] width 48 height 12
select select ""in_progress""
click at [336, 42] on select "Status On Hold New In Progress Complete Pending HW Consent Canceled" at bounding box center [360, 48] width 48 height 12
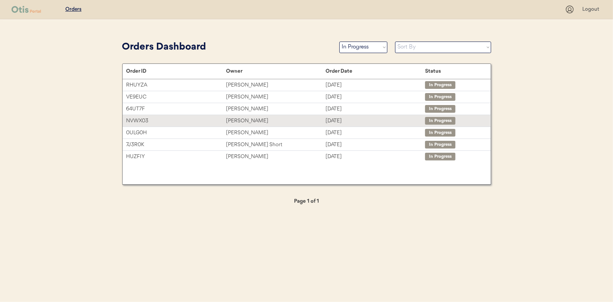
click at [249, 118] on div "[PERSON_NAME]" at bounding box center [276, 120] width 100 height 9
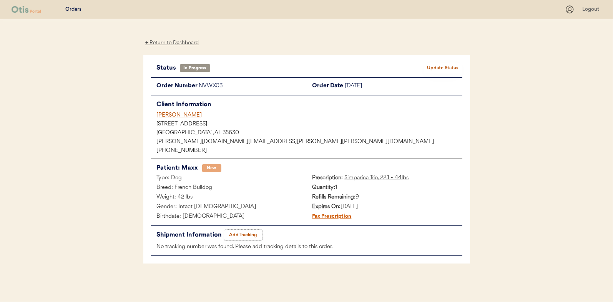
click at [251, 234] on button "Add Tracking" at bounding box center [243, 234] width 38 height 11
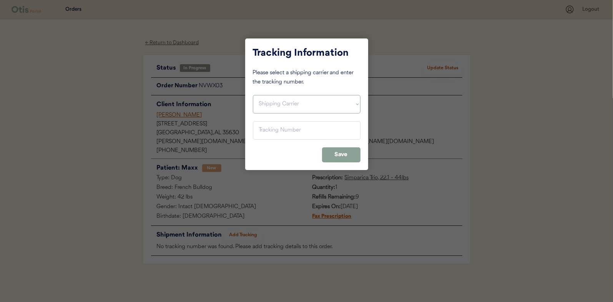
click at [268, 106] on select "Shipping Carrier FedEx FedEx Ground Economy UPS USPS" at bounding box center [307, 104] width 108 height 18
select select ""usps""
click at [253, 95] on select "Shipping Carrier FedEx FedEx Ground Economy UPS USPS" at bounding box center [307, 104] width 108 height 18
click at [265, 132] on input "input" at bounding box center [307, 130] width 108 height 18
paste input "9400150105800037923830"
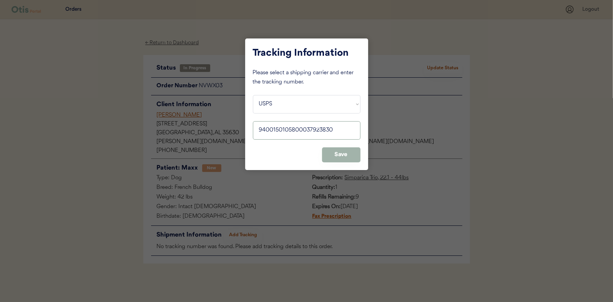
type input "9400150105800037923830"
click at [344, 156] on button "Save" at bounding box center [341, 154] width 38 height 15
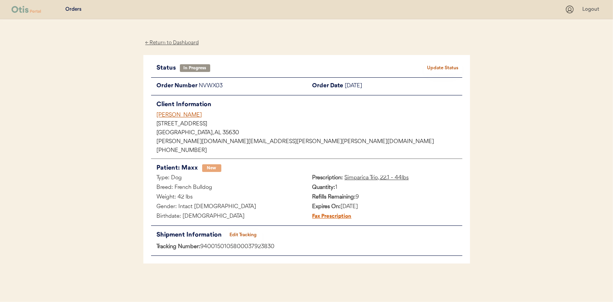
click at [443, 67] on button "Update Status" at bounding box center [443, 68] width 38 height 11
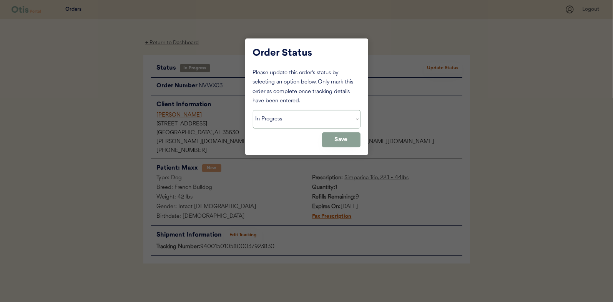
click at [283, 122] on select "Status On Hold New In Progress Complete Pending HW Consent Canceled" at bounding box center [307, 119] width 108 height 18
select select ""complete""
click at [253, 110] on select "Status On Hold New In Progress Complete Pending HW Consent Canceled" at bounding box center [307, 119] width 108 height 18
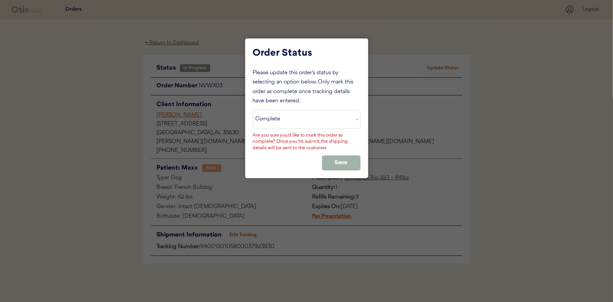
click at [342, 159] on button "Save" at bounding box center [341, 162] width 38 height 15
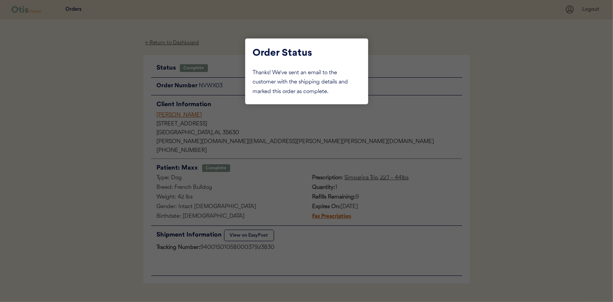
click at [119, 106] on div at bounding box center [306, 151] width 613 height 302
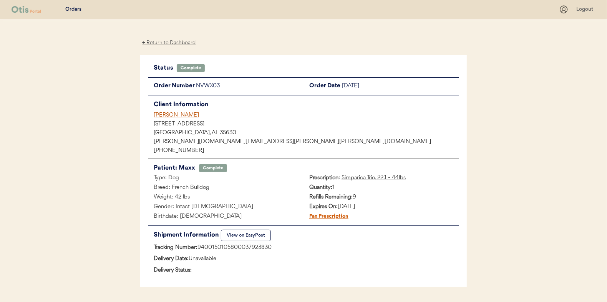
click at [167, 42] on div "← Return to Dashboard" at bounding box center [169, 42] width 58 height 9
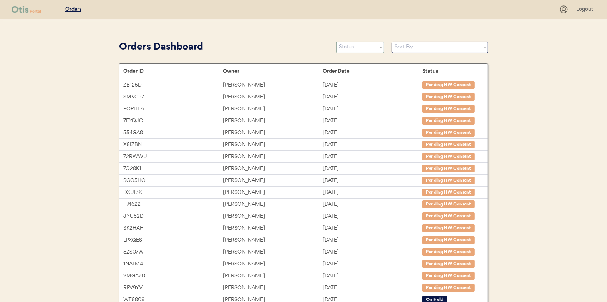
click at [360, 50] on select "Status On Hold New In Progress Complete Pending HW Consent Canceled" at bounding box center [360, 48] width 48 height 12
select select ""in_progress""
click at [336, 42] on select "Status On Hold New In Progress Complete Pending HW Consent Canceled" at bounding box center [360, 48] width 48 height 12
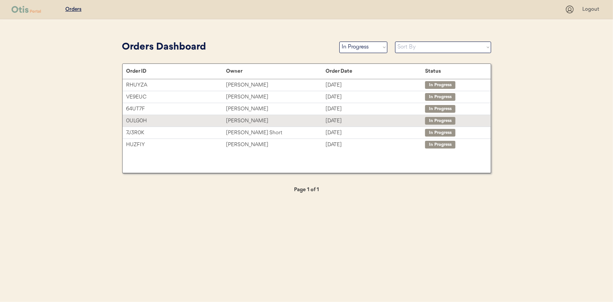
click at [234, 118] on div "Rebecca Brandon" at bounding box center [276, 120] width 100 height 9
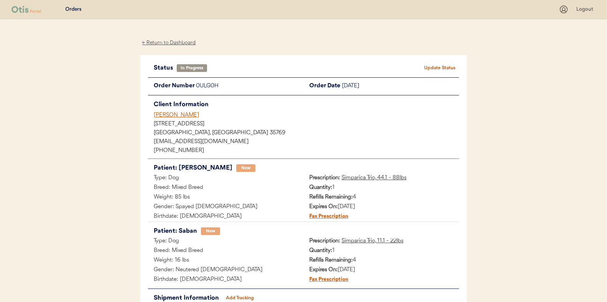
scroll to position [63, 0]
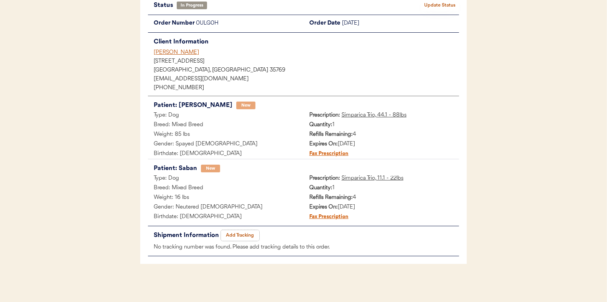
click at [244, 232] on button "Add Tracking" at bounding box center [240, 235] width 38 height 11
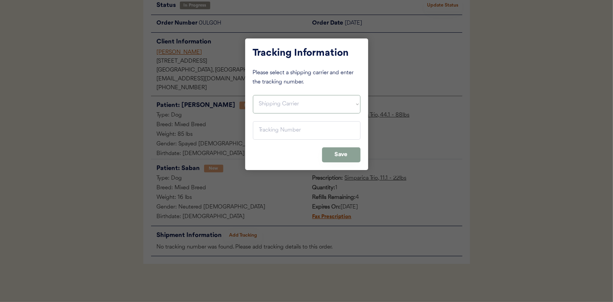
click at [274, 99] on select "Shipping Carrier FedEx FedEx Ground Economy UPS USPS" at bounding box center [307, 104] width 108 height 18
select select ""usps""
click at [253, 95] on select "Shipping Carrier FedEx FedEx Ground Economy UPS USPS" at bounding box center [307, 104] width 108 height 18
click at [261, 130] on input "input" at bounding box center [307, 130] width 108 height 18
paste input "9400150105800037925186"
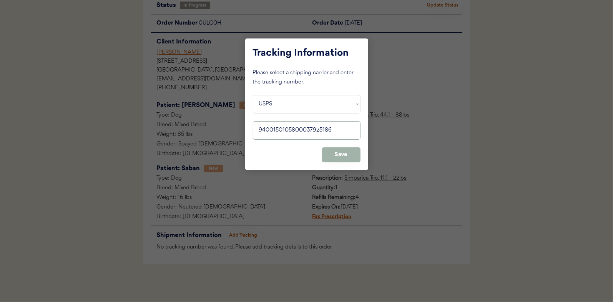
type input "9400150105800037925186"
click at [344, 153] on button "Save" at bounding box center [341, 154] width 38 height 15
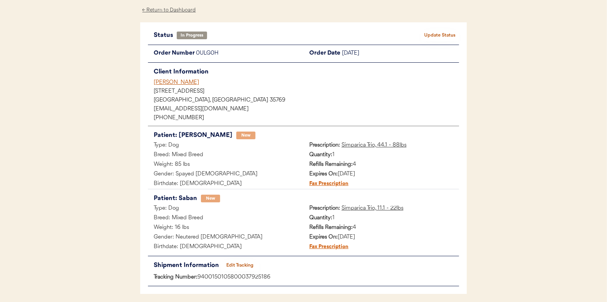
scroll to position [0, 0]
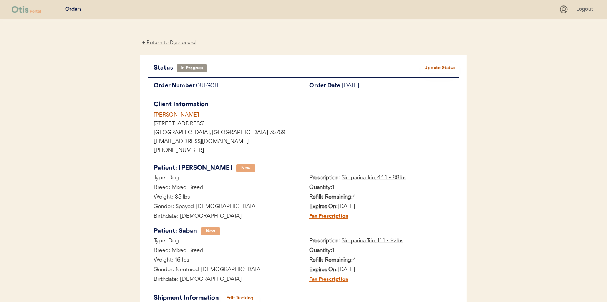
click at [441, 65] on button "Update Status" at bounding box center [440, 68] width 38 height 11
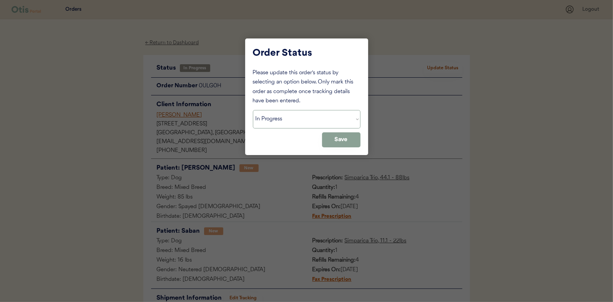
click at [287, 119] on select "Status On Hold New In Progress Complete Pending HW Consent Canceled" at bounding box center [307, 119] width 108 height 18
select select ""complete""
click at [253, 110] on select "Status On Hold New In Progress Complete Pending HW Consent Canceled" at bounding box center [307, 119] width 108 height 18
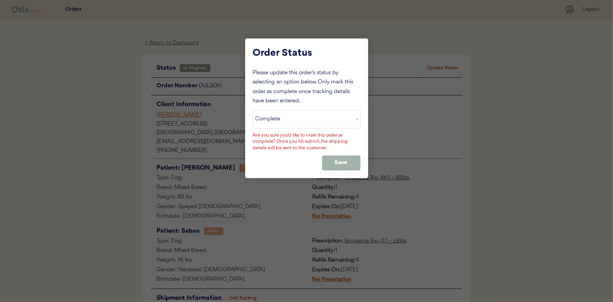
click at [346, 161] on button "Save" at bounding box center [341, 162] width 38 height 15
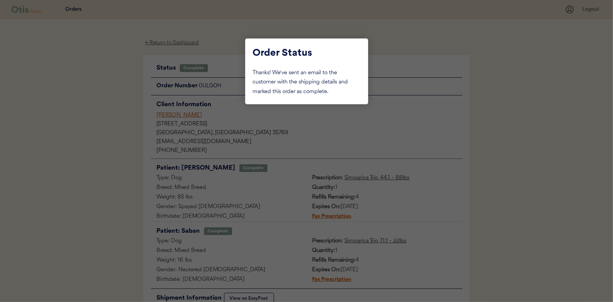
click at [105, 115] on div at bounding box center [306, 151] width 613 height 302
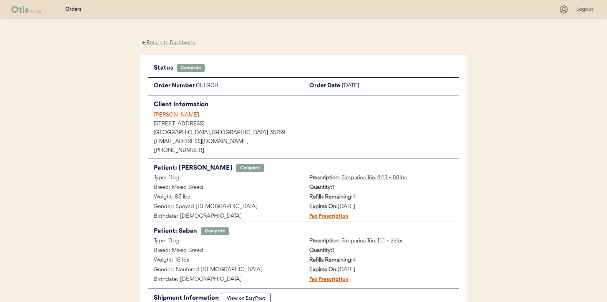
click at [168, 43] on div "← Return to Dashboard" at bounding box center [169, 42] width 58 height 9
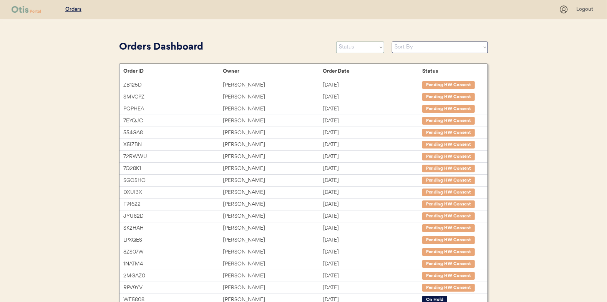
click at [351, 51] on select "Status On Hold New In Progress Complete Pending HW Consent Canceled" at bounding box center [360, 48] width 48 height 12
click at [336, 42] on select "Status On Hold New In Progress Complete Pending HW Consent Canceled" at bounding box center [360, 48] width 48 height 12
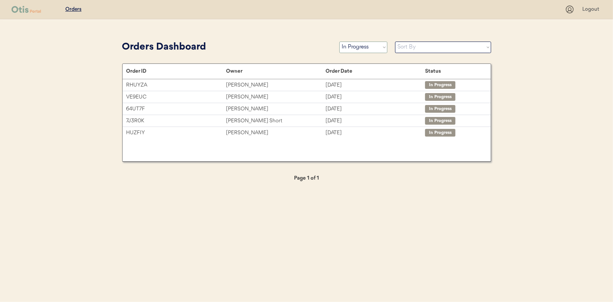
click at [354, 45] on select "Status On Hold New In Progress Complete Pending HW Consent Canceled" at bounding box center [363, 48] width 48 height 12
select select ""new""
click at [339, 42] on select "Status On Hold New In Progress Complete Pending HW Consent Canceled" at bounding box center [363, 48] width 48 height 12
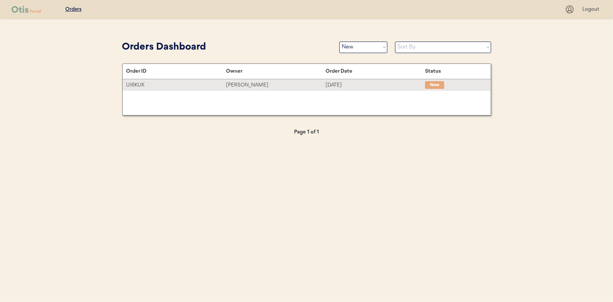
click at [258, 85] on div "[PERSON_NAME]" at bounding box center [276, 85] width 100 height 9
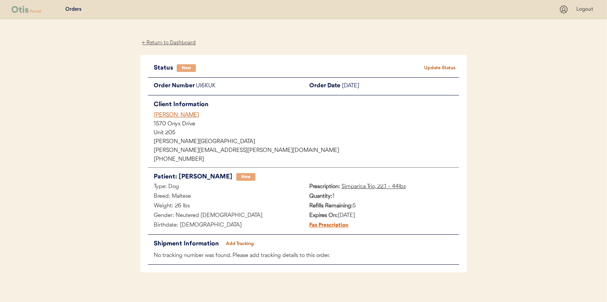
click at [451, 64] on button "Update Status" at bounding box center [440, 68] width 38 height 11
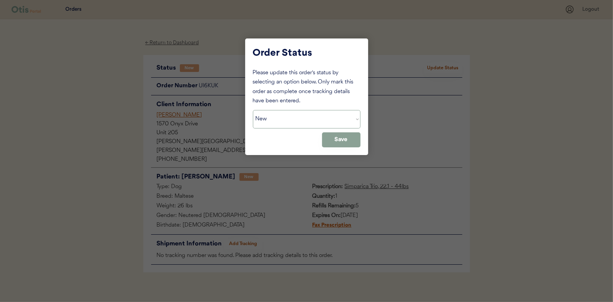
click at [282, 121] on select "Status On Hold New In Progress Complete Pending HW Consent Canceled" at bounding box center [307, 119] width 108 height 18
select select ""in_progress""
click at [253, 110] on select "Status On Hold New In Progress Complete Pending HW Consent Canceled" at bounding box center [307, 119] width 108 height 18
click at [341, 140] on button "Save" at bounding box center [341, 139] width 38 height 15
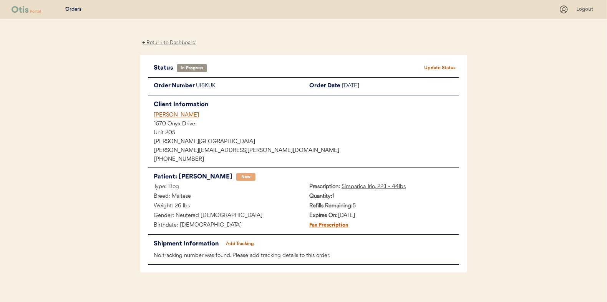
click at [163, 40] on div "← Return to Dashboard" at bounding box center [169, 42] width 58 height 9
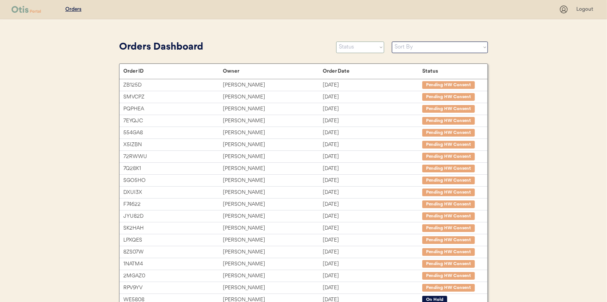
click at [357, 50] on select "Status On Hold New In Progress Complete Pending HW Consent Canceled" at bounding box center [360, 48] width 48 height 12
click at [336, 42] on select "Status On Hold New In Progress Complete Pending HW Consent Canceled" at bounding box center [360, 48] width 48 height 12
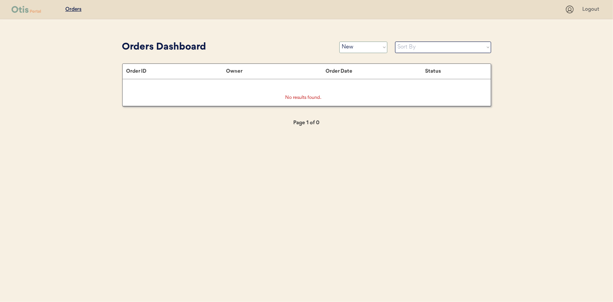
click at [363, 47] on select "Status On Hold New In Progress Complete Pending HW Consent Canceled" at bounding box center [363, 48] width 48 height 12
click at [339, 42] on select "Status On Hold New In Progress Complete Pending HW Consent Canceled" at bounding box center [363, 48] width 48 height 12
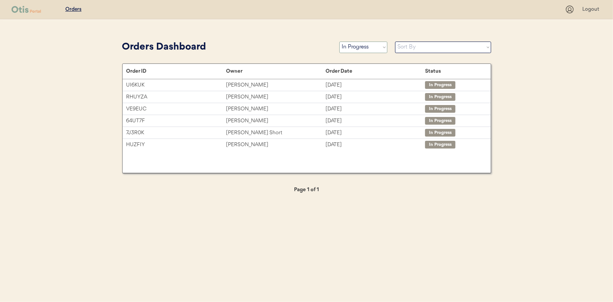
click at [359, 50] on select "Status On Hold New In Progress Complete Pending HW Consent Canceled" at bounding box center [363, 48] width 48 height 12
select select ""new""
click at [339, 42] on select "Status On Hold New In Progress Complete Pending HW Consent Canceled" at bounding box center [363, 48] width 48 height 12
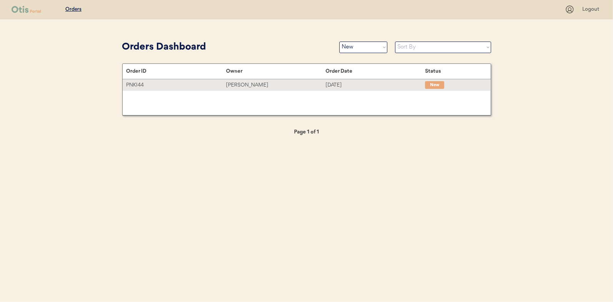
click at [249, 81] on div "[PERSON_NAME]" at bounding box center [276, 85] width 100 height 9
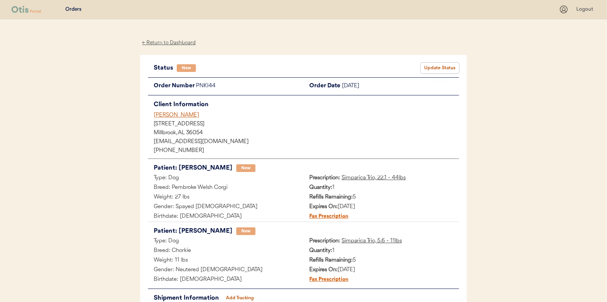
click at [437, 65] on button "Update Status" at bounding box center [440, 68] width 38 height 11
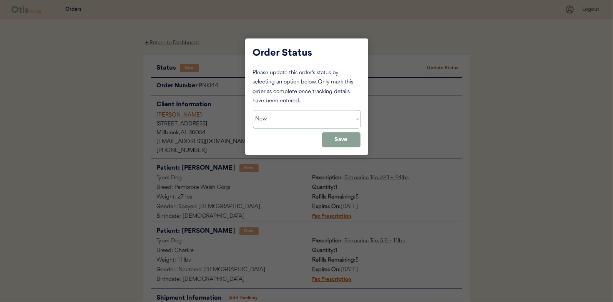
click at [285, 123] on select "Status On Hold New In Progress Complete Pending HW Consent Canceled" at bounding box center [307, 119] width 108 height 18
select select ""in_progress""
click at [253, 110] on select "Status On Hold New In Progress Complete Pending HW Consent Canceled" at bounding box center [307, 119] width 108 height 18
click at [348, 142] on button "Save" at bounding box center [341, 139] width 38 height 15
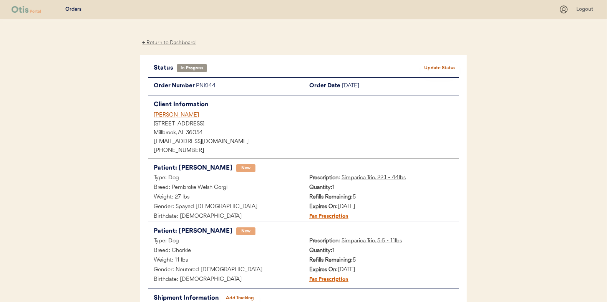
click at [188, 42] on div "← Return to Dashboard" at bounding box center [169, 42] width 58 height 9
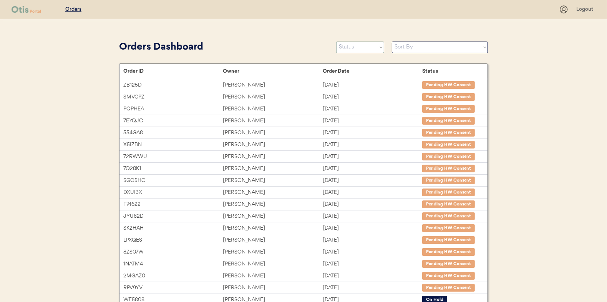
click at [357, 45] on select "Status On Hold New In Progress Complete Pending HW Consent Canceled" at bounding box center [360, 48] width 48 height 12
click at [336, 42] on select "Status On Hold New In Progress Complete Pending HW Consent Canceled" at bounding box center [360, 48] width 48 height 12
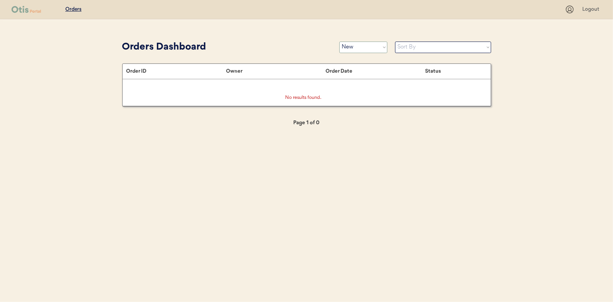
click at [354, 48] on select "Status On Hold New In Progress Complete Pending HW Consent Canceled" at bounding box center [363, 48] width 48 height 12
select select ""in_progress""
click at [339, 42] on select "Status On Hold New In Progress Complete Pending HW Consent Canceled" at bounding box center [363, 48] width 48 height 12
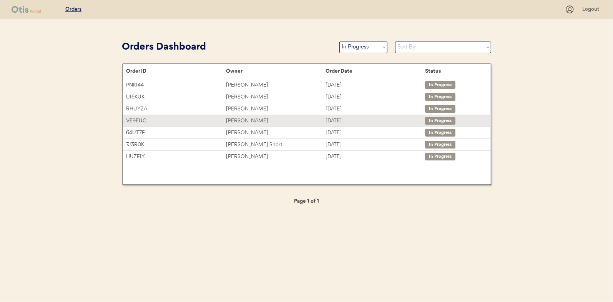
click at [247, 119] on div "Julisa Dixon" at bounding box center [276, 120] width 100 height 9
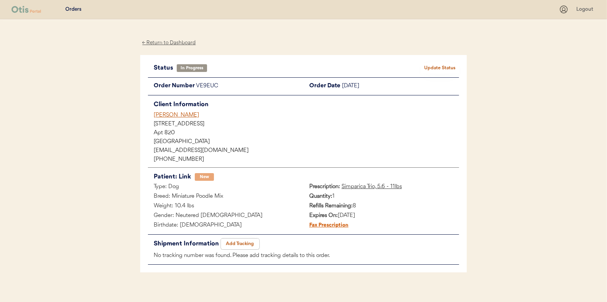
click at [241, 239] on button "Add Tracking" at bounding box center [240, 243] width 38 height 11
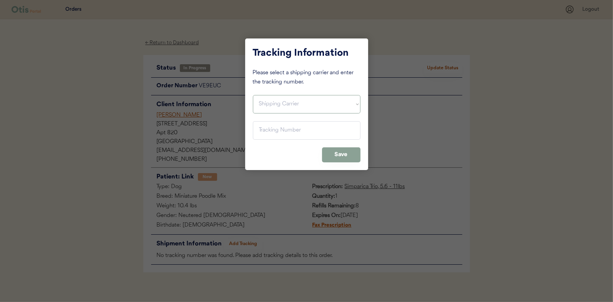
click at [263, 105] on select "Shipping Carrier FedEx FedEx Ground Economy UPS USPS" at bounding box center [307, 104] width 108 height 18
select select ""usps""
click at [253, 95] on select "Shipping Carrier FedEx FedEx Ground Economy UPS USPS" at bounding box center [307, 104] width 108 height 18
click at [268, 135] on input "input" at bounding box center [307, 130] width 108 height 18
paste input "9400150105497038197744"
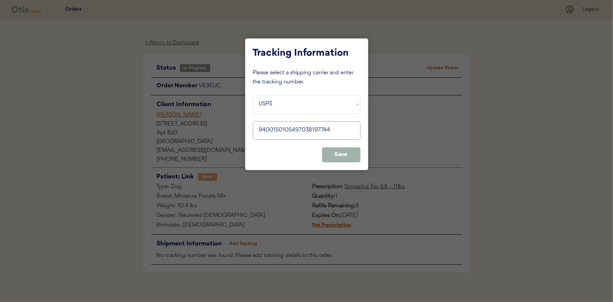
type input "9400150105497038197744"
drag, startPoint x: 342, startPoint y: 154, endPoint x: 347, endPoint y: 152, distance: 5.5
click at [342, 154] on button "Save" at bounding box center [341, 154] width 38 height 15
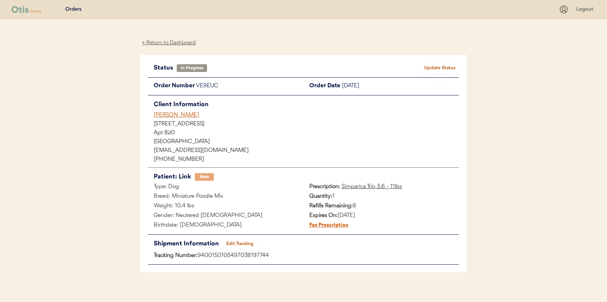
click at [453, 65] on button "Update Status" at bounding box center [440, 68] width 38 height 11
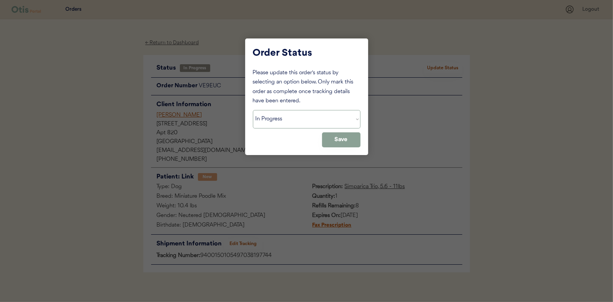
click at [272, 119] on select "Status On Hold New In Progress Complete Pending HW Consent Canceled" at bounding box center [307, 119] width 108 height 18
select select ""complete""
click at [253, 110] on select "Status On Hold New In Progress Complete Pending HW Consent Canceled" at bounding box center [307, 119] width 108 height 18
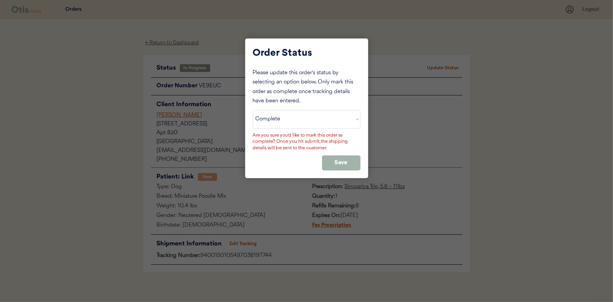
click at [331, 158] on button "Save" at bounding box center [341, 162] width 38 height 15
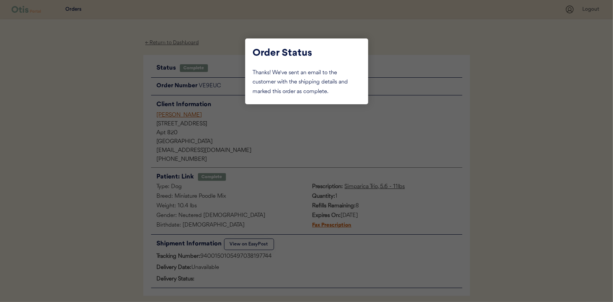
click at [95, 85] on div at bounding box center [306, 151] width 613 height 302
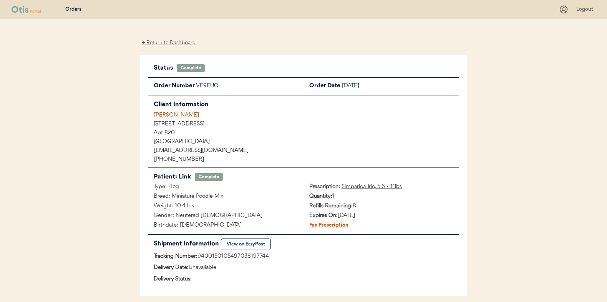
click at [158, 38] on div "← Return to Dashboard" at bounding box center [169, 42] width 58 height 9
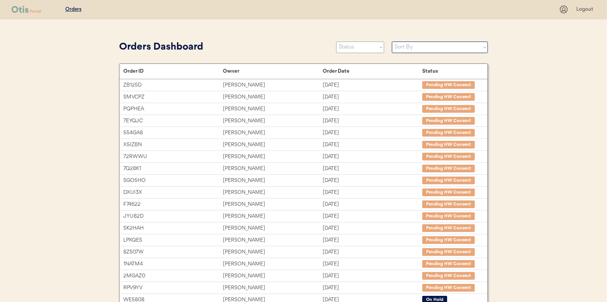
drag, startPoint x: 354, startPoint y: 47, endPoint x: 354, endPoint y: 51, distance: 4.6
click at [354, 47] on select "Status On Hold New In Progress Complete Pending HW Consent Canceled" at bounding box center [360, 48] width 48 height 12
click at [336, 42] on select "Status On Hold New In Progress Complete Pending HW Consent Canceled" at bounding box center [360, 48] width 48 height 12
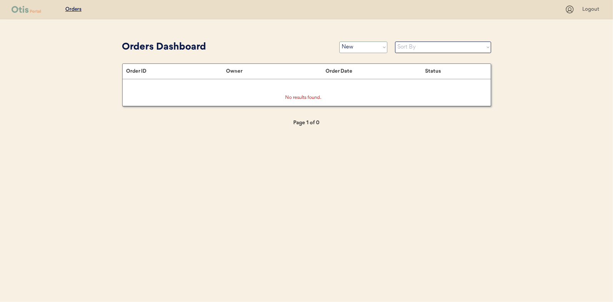
drag, startPoint x: 354, startPoint y: 43, endPoint x: 355, endPoint y: 48, distance: 5.5
click at [354, 43] on select "Status On Hold New In Progress Complete Pending HW Consent Canceled" at bounding box center [363, 48] width 48 height 12
select select ""in_progress""
click at [339, 42] on select "Status On Hold New In Progress Complete Pending HW Consent Canceled" at bounding box center [363, 48] width 48 height 12
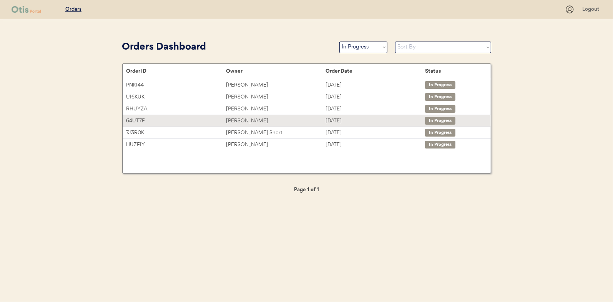
drag, startPoint x: 233, startPoint y: 118, endPoint x: 229, endPoint y: 118, distance: 4.2
click at [233, 118] on div "[PERSON_NAME]" at bounding box center [276, 120] width 100 height 9
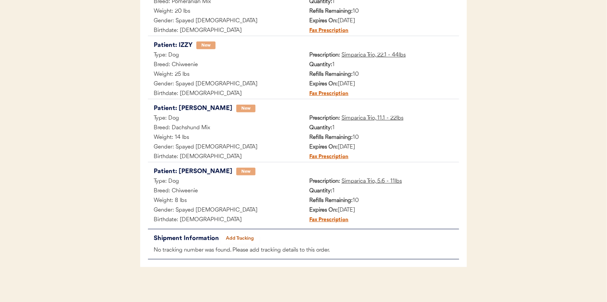
scroll to position [503, 0]
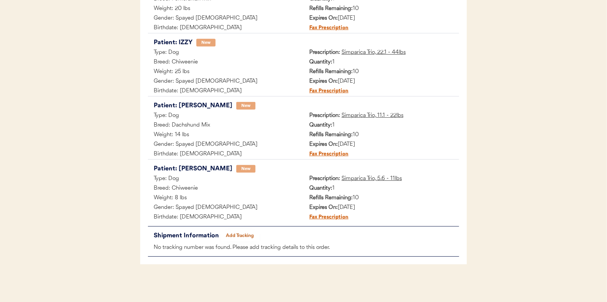
click at [235, 232] on button "Add Tracking" at bounding box center [240, 235] width 38 height 11
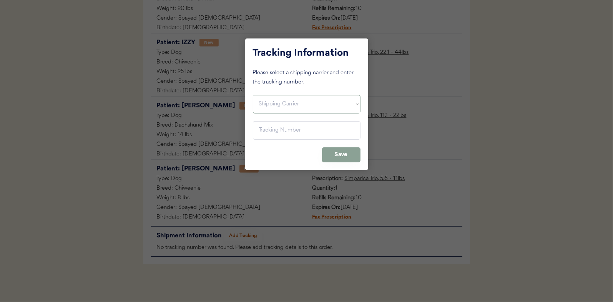
click at [268, 104] on select "Shipping Carrier FedEx FedEx Ground Economy UPS USPS" at bounding box center [307, 104] width 108 height 18
select select ""usps""
click at [253, 95] on select "Shipping Carrier FedEx FedEx Ground Economy UPS USPS" at bounding box center [307, 104] width 108 height 18
click at [267, 126] on input "input" at bounding box center [307, 130] width 108 height 18
paste input "9400150105800037940585"
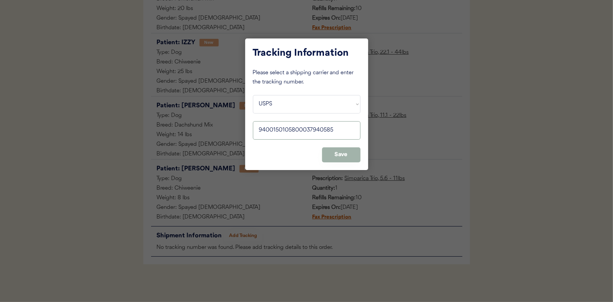
type input "9400150105800037940585"
click at [344, 154] on button "Save" at bounding box center [341, 154] width 38 height 15
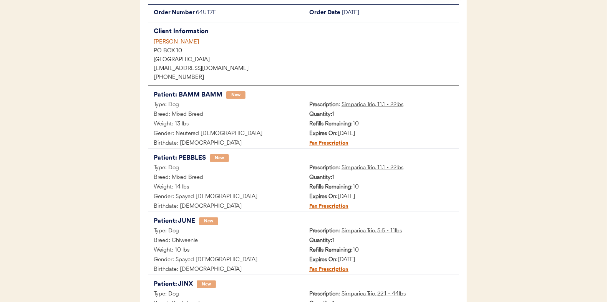
scroll to position [0, 0]
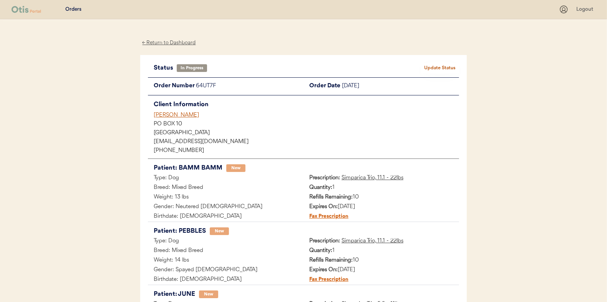
click at [447, 65] on button "Update Status" at bounding box center [440, 68] width 38 height 11
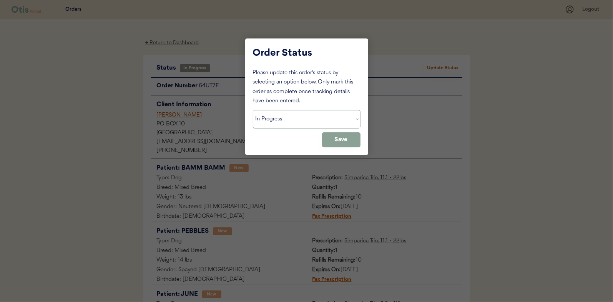
click at [290, 122] on select "Status On Hold New In Progress Complete Pending HW Consent Canceled" at bounding box center [307, 119] width 108 height 18
select select ""complete""
click at [253, 110] on select "Status On Hold New In Progress Complete Pending HW Consent Canceled" at bounding box center [307, 119] width 108 height 18
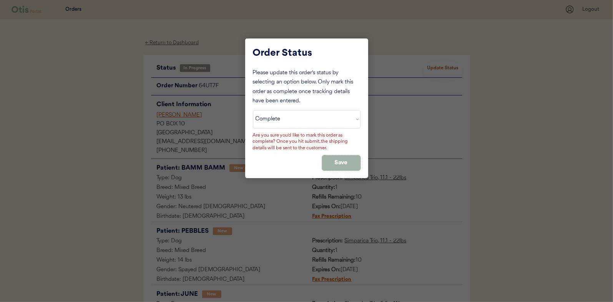
click at [339, 163] on button "Save" at bounding box center [341, 162] width 38 height 15
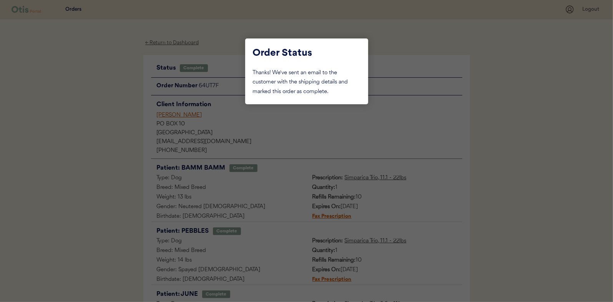
click at [90, 98] on div at bounding box center [306, 151] width 613 height 302
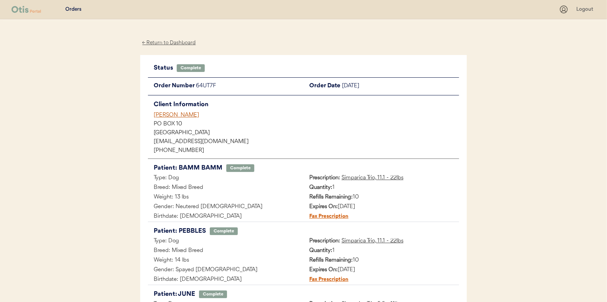
click at [166, 45] on div "← Return to Dashboard" at bounding box center [169, 42] width 58 height 9
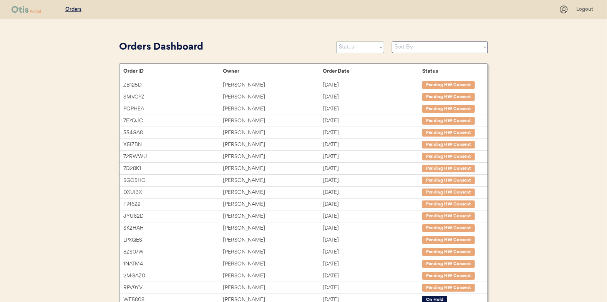
click at [347, 49] on select "Status On Hold New In Progress Complete Pending HW Consent Canceled" at bounding box center [360, 48] width 48 height 12
click at [336, 42] on select "Status On Hold New In Progress Complete Pending HW Consent Canceled" at bounding box center [360, 48] width 48 height 12
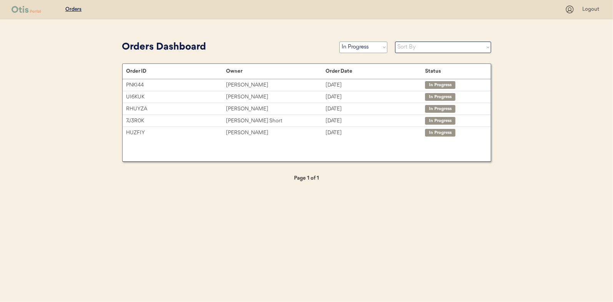
click at [360, 43] on select "Status On Hold New In Progress Complete Pending HW Consent Canceled" at bounding box center [363, 48] width 48 height 12
click at [339, 42] on select "Status On Hold New In Progress Complete Pending HW Consent Canceled" at bounding box center [363, 48] width 48 height 12
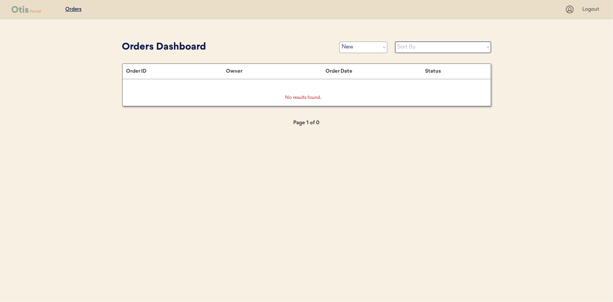
click at [355, 47] on select "Status On Hold New In Progress Complete Pending HW Consent Canceled" at bounding box center [363, 48] width 48 height 12
click at [339, 42] on select "Status On Hold New In Progress Complete Pending HW Consent Canceled" at bounding box center [363, 48] width 48 height 12
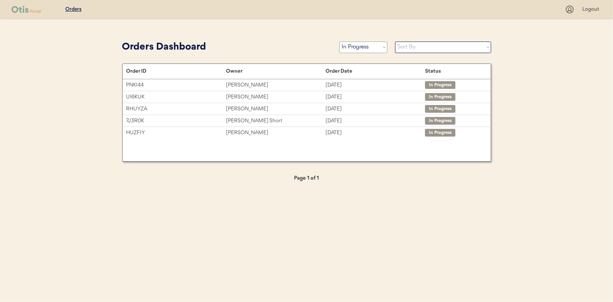
click at [354, 51] on select "Status On Hold New In Progress Complete Pending HW Consent Canceled" at bounding box center [363, 48] width 48 height 12
click at [339, 42] on select "Status On Hold New In Progress Complete Pending HW Consent Canceled" at bounding box center [363, 48] width 48 height 12
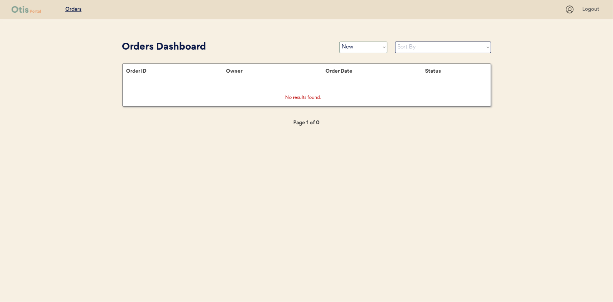
click at [354, 48] on select "Status On Hold New In Progress Complete Pending HW Consent Canceled" at bounding box center [363, 48] width 48 height 12
click at [339, 42] on select "Status On Hold New In Progress Complete Pending HW Consent Canceled" at bounding box center [363, 48] width 48 height 12
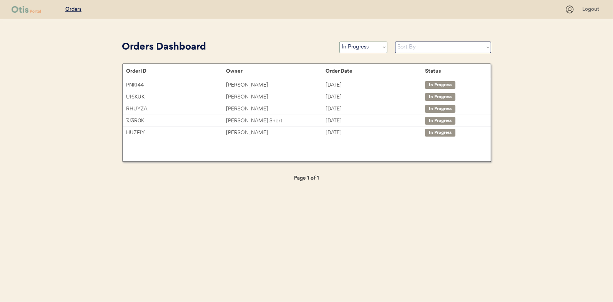
click at [369, 47] on select "Status On Hold New In Progress Complete Pending HW Consent Canceled" at bounding box center [363, 48] width 48 height 12
select select ""new""
click at [339, 42] on select "Status On Hold New In Progress Complete Pending HW Consent Canceled" at bounding box center [363, 48] width 48 height 12
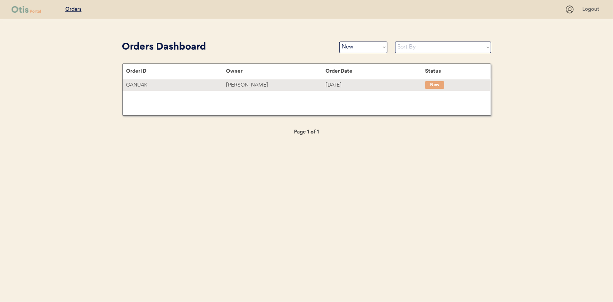
drag, startPoint x: 239, startPoint y: 81, endPoint x: 19, endPoint y: 113, distance: 222.5
click at [239, 81] on div "[PERSON_NAME]" at bounding box center [276, 85] width 100 height 9
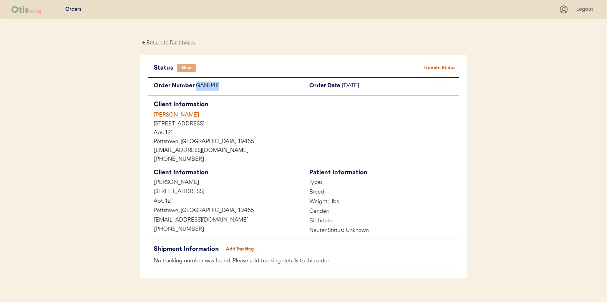
drag, startPoint x: 224, startPoint y: 85, endPoint x: 196, endPoint y: 88, distance: 27.5
click at [196, 88] on div "GANU4K" at bounding box center [250, 86] width 108 height 10
copy div "GANU4K"
drag, startPoint x: 193, startPoint y: 183, endPoint x: 159, endPoint y: 183, distance: 33.8
click at [152, 186] on div "[PERSON_NAME]" at bounding box center [226, 183] width 156 height 10
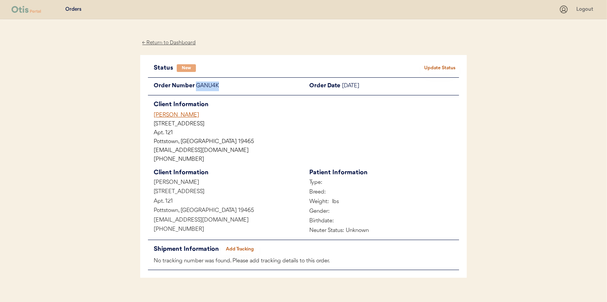
copy div "[PERSON_NAME]"
click at [444, 65] on button "Update Status" at bounding box center [440, 68] width 38 height 11
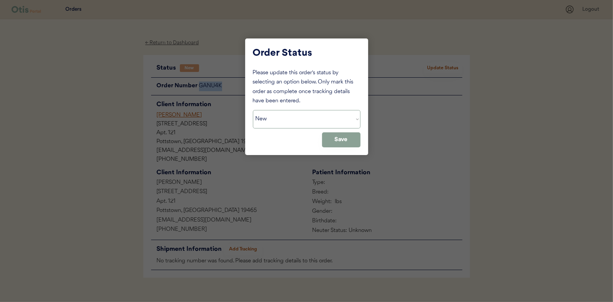
click at [277, 118] on select "Status On Hold New In Progress Complete Pending HW Consent Canceled" at bounding box center [307, 119] width 108 height 18
select select ""on_hold""
click at [253, 110] on select "Status On Hold New In Progress Complete Pending HW Consent Canceled" at bounding box center [307, 119] width 108 height 18
click at [346, 140] on button "Save" at bounding box center [341, 139] width 38 height 15
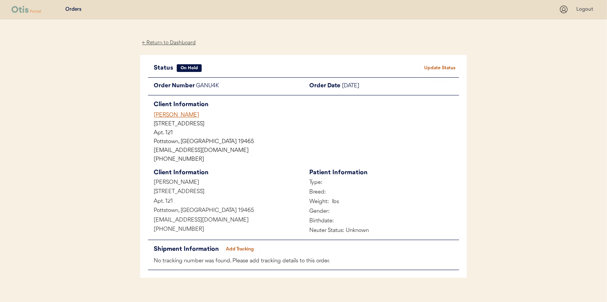
click at [161, 42] on div "← Return to Dashboard" at bounding box center [169, 42] width 58 height 9
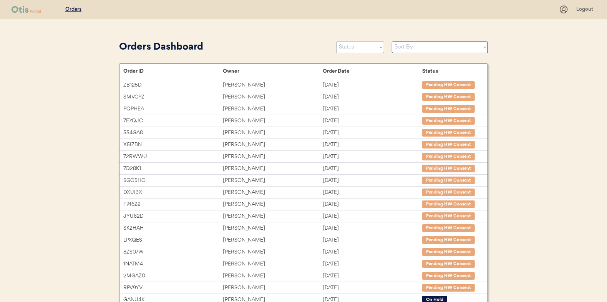
click at [349, 44] on select "Status On Hold New In Progress Complete Pending HW Consent Canceled" at bounding box center [360, 48] width 48 height 12
click at [336, 42] on select "Status On Hold New In Progress Complete Pending HW Consent Canceled" at bounding box center [360, 48] width 48 height 12
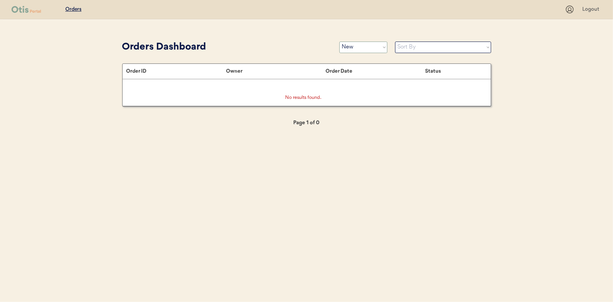
click at [371, 52] on select "Status On Hold New In Progress Complete Pending HW Consent Canceled" at bounding box center [363, 48] width 48 height 12
select select ""on_hold""
click at [339, 42] on select "Status On Hold New In Progress Complete Pending HW Consent Canceled" at bounding box center [363, 48] width 48 height 12
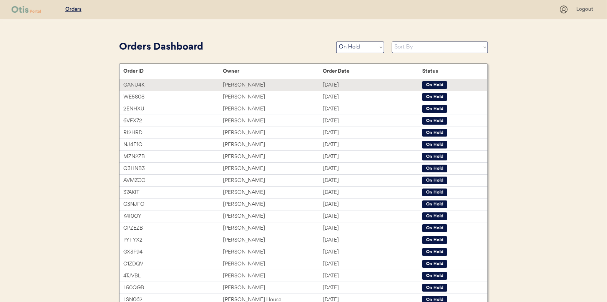
click at [245, 84] on div "[PERSON_NAME]" at bounding box center [273, 85] width 100 height 9
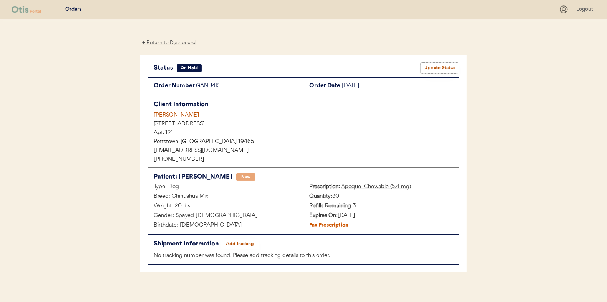
click at [435, 68] on button "Update Status" at bounding box center [440, 68] width 38 height 11
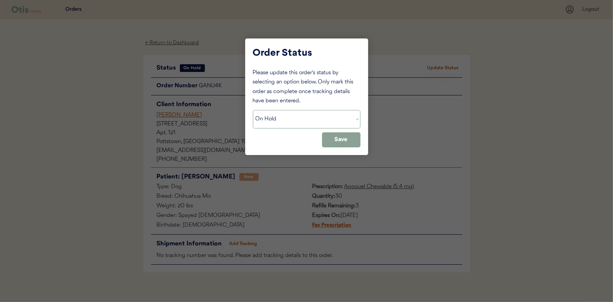
click at [299, 118] on select "Status On Hold New In Progress Complete Pending HW Consent Canceled" at bounding box center [307, 119] width 108 height 18
select select ""new""
click at [253, 110] on select "Status On Hold New In Progress Complete Pending HW Consent Canceled" at bounding box center [307, 119] width 108 height 18
click at [352, 141] on button "Save" at bounding box center [341, 139] width 38 height 15
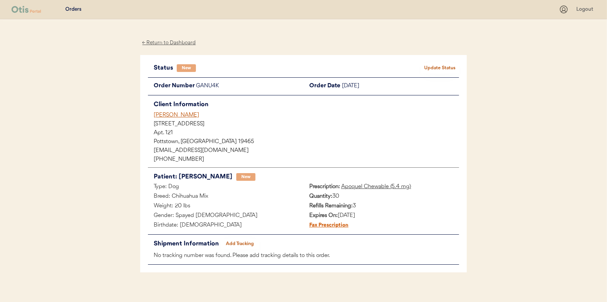
click at [174, 43] on div "← Return to Dashboard" at bounding box center [169, 42] width 58 height 9
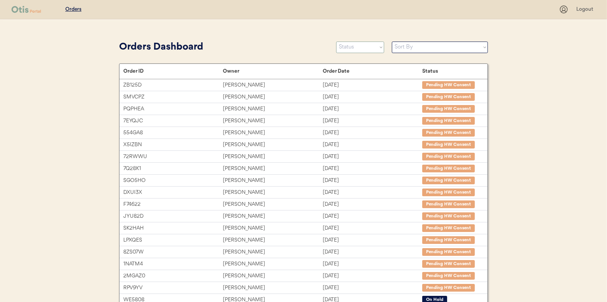
click at [359, 50] on select "Status On Hold New In Progress Complete Pending HW Consent Canceled" at bounding box center [360, 48] width 48 height 12
select select ""new""
click at [336, 42] on select "Status On Hold New In Progress Complete Pending HW Consent Canceled" at bounding box center [360, 48] width 48 height 12
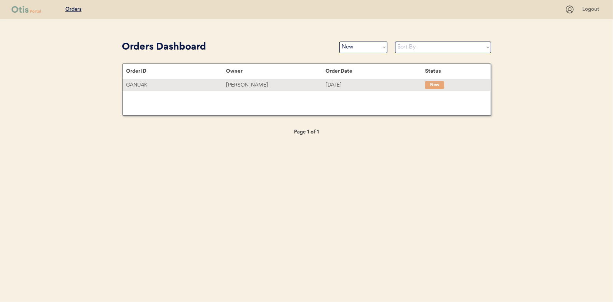
click at [238, 86] on div "[PERSON_NAME]" at bounding box center [276, 85] width 100 height 9
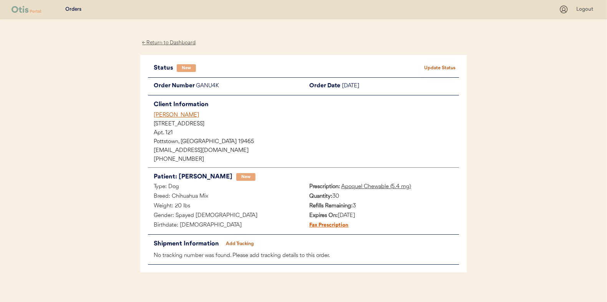
click at [435, 66] on button "Update Status" at bounding box center [440, 68] width 38 height 11
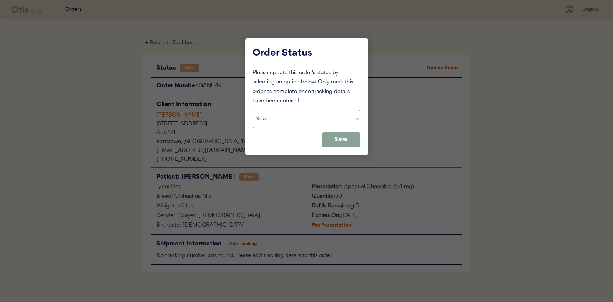
click at [269, 121] on select "Status On Hold New In Progress Complete Pending HW Consent Canceled" at bounding box center [307, 119] width 108 height 18
select select ""in_progress""
click at [253, 110] on select "Status On Hold New In Progress Complete Pending HW Consent Canceled" at bounding box center [307, 119] width 108 height 18
click at [342, 139] on button "Save" at bounding box center [341, 139] width 38 height 15
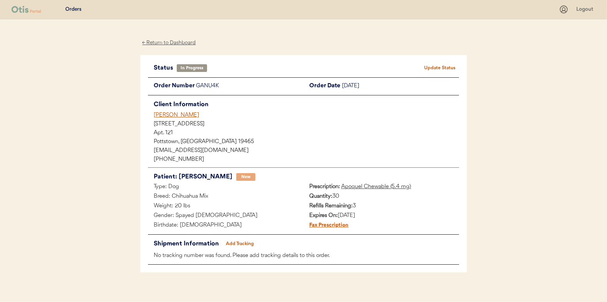
click at [131, 94] on div "Patients Consults Orders Logout ← Return to Dashboard Status In Progress Update…" at bounding box center [303, 155] width 607 height 311
click at [171, 38] on div "← Return to Dashboard" at bounding box center [169, 42] width 58 height 9
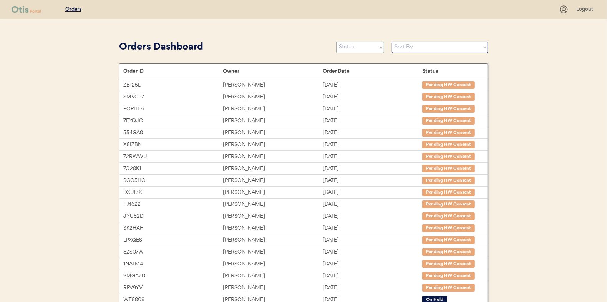
click at [368, 48] on select "Status On Hold New In Progress Complete Pending HW Consent Canceled" at bounding box center [360, 48] width 48 height 12
click at [336, 42] on select "Status On Hold New In Progress Complete Pending HW Consent Canceled" at bounding box center [360, 48] width 48 height 12
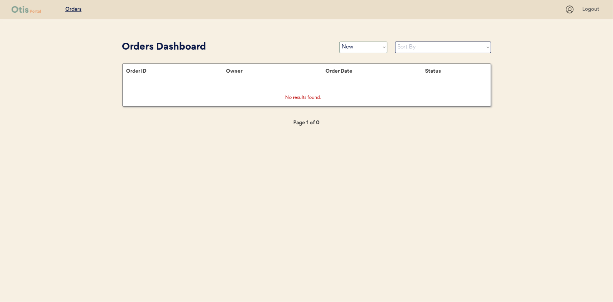
click at [364, 47] on select "Status On Hold New In Progress Complete Pending HW Consent Canceled" at bounding box center [363, 48] width 48 height 12
click at [339, 42] on select "Status On Hold New In Progress Complete Pending HW Consent Canceled" at bounding box center [363, 48] width 48 height 12
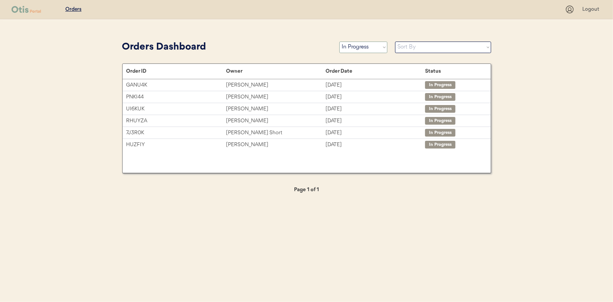
click at [354, 44] on select "Status On Hold New In Progress Complete Pending HW Consent Canceled" at bounding box center [363, 48] width 48 height 12
click at [339, 42] on select "Status On Hold New In Progress Complete Pending HW Consent Canceled" at bounding box center [363, 48] width 48 height 12
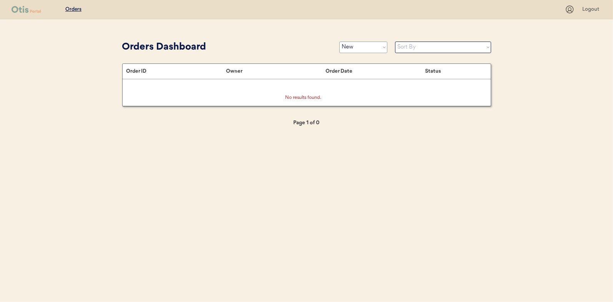
click at [362, 50] on select "Status On Hold New In Progress Complete Pending HW Consent Canceled" at bounding box center [363, 48] width 48 height 12
select select ""in_progress""
click at [339, 42] on select "Status On Hold New In Progress Complete Pending HW Consent Canceled" at bounding box center [363, 48] width 48 height 12
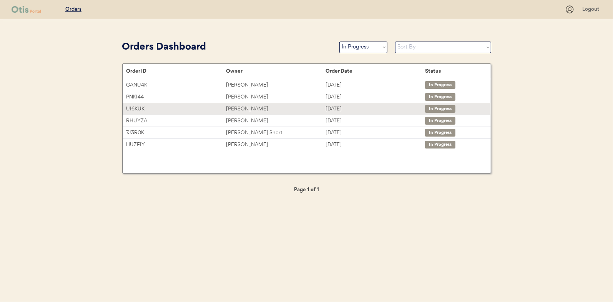
click at [241, 105] on div "[PERSON_NAME]" at bounding box center [276, 109] width 100 height 9
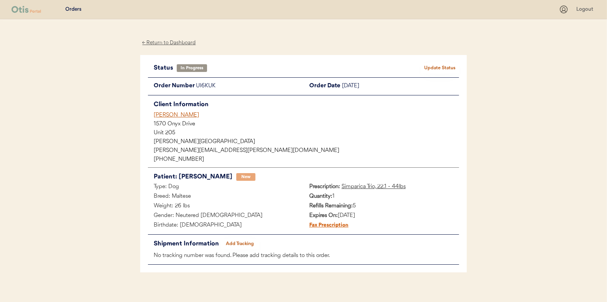
click at [241, 241] on button "Add Tracking" at bounding box center [240, 243] width 38 height 11
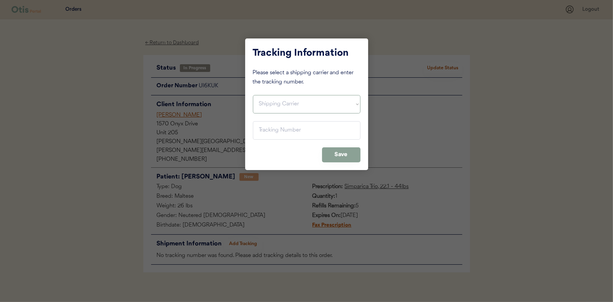
click at [264, 105] on select "Shipping Carrier FedEx FedEx Ground Economy UPS USPS" at bounding box center [307, 104] width 108 height 18
select select ""usps""
click at [253, 95] on select "Shipping Carrier FedEx FedEx Ground Economy UPS USPS" at bounding box center [307, 104] width 108 height 18
click at [268, 128] on input "input" at bounding box center [307, 130] width 108 height 18
paste input "9400150105497038218098"
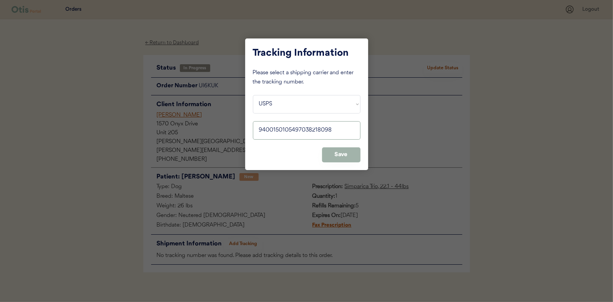
type input "9400150105497038218098"
click at [344, 154] on button "Save" at bounding box center [341, 154] width 38 height 15
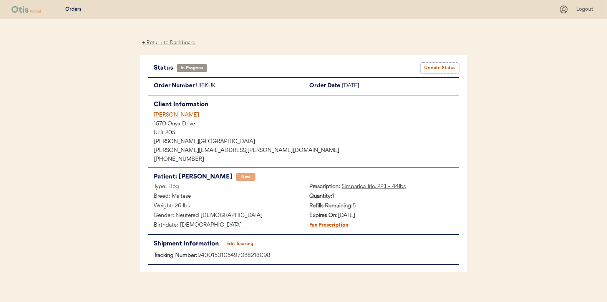
click at [433, 65] on button "Update Status" at bounding box center [440, 68] width 38 height 11
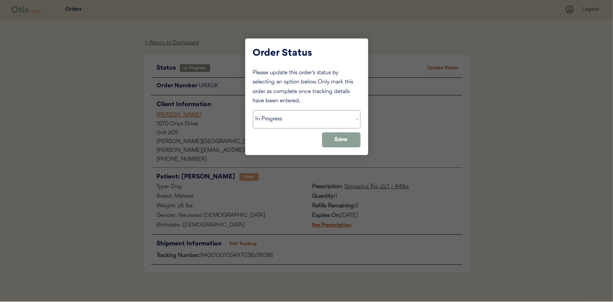
click at [282, 121] on select "Status On Hold New In Progress Complete Pending HW Consent Canceled" at bounding box center [307, 119] width 108 height 18
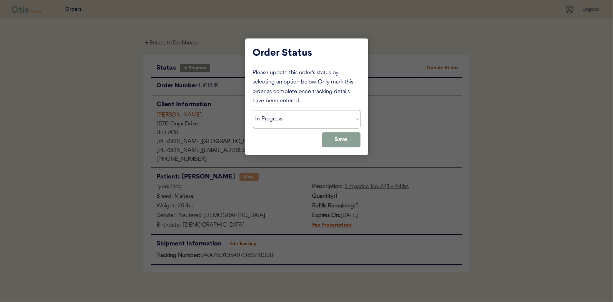
select select ""complete""
click at [253, 110] on select "Status On Hold New In Progress Complete Pending HW Consent Canceled" at bounding box center [307, 119] width 108 height 18
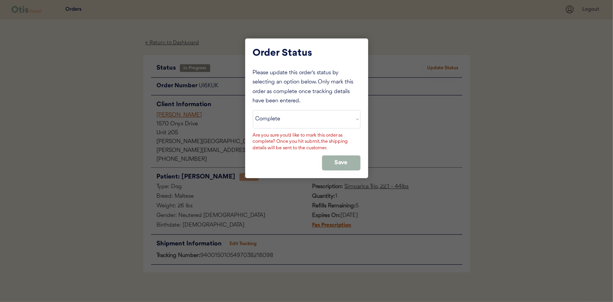
click at [344, 155] on button "Save" at bounding box center [341, 162] width 38 height 15
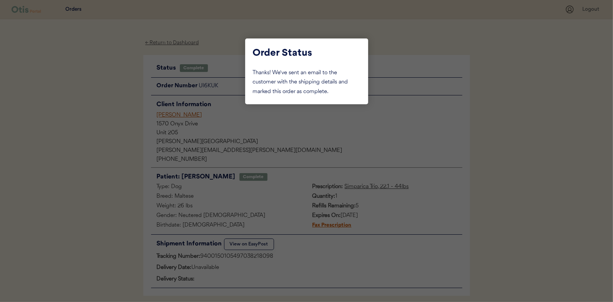
click at [116, 115] on div at bounding box center [306, 151] width 613 height 302
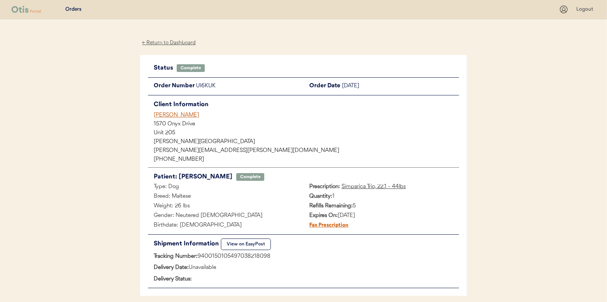
click at [167, 42] on div "← Return to Dashboard" at bounding box center [169, 42] width 58 height 9
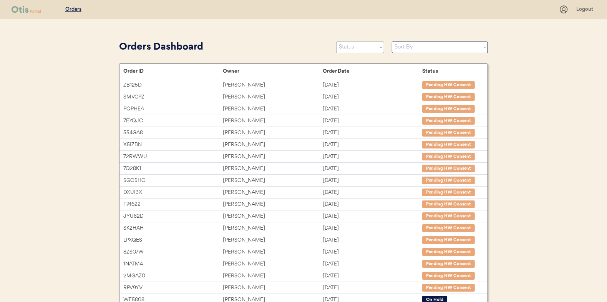
click at [347, 47] on select "Status On Hold New In Progress Complete Pending HW Consent Canceled" at bounding box center [360, 48] width 48 height 12
select select ""in_progress""
click at [336, 42] on select "Status On Hold New In Progress Complete Pending HW Consent Canceled" at bounding box center [360, 48] width 48 height 12
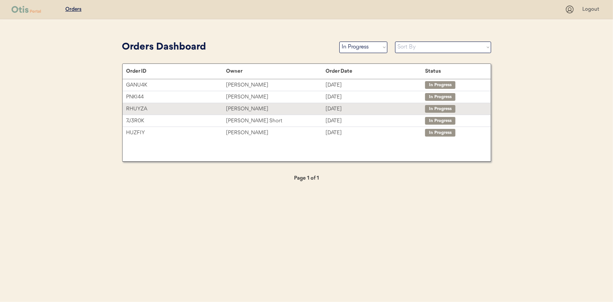
click at [239, 105] on div "[PERSON_NAME]" at bounding box center [276, 109] width 100 height 9
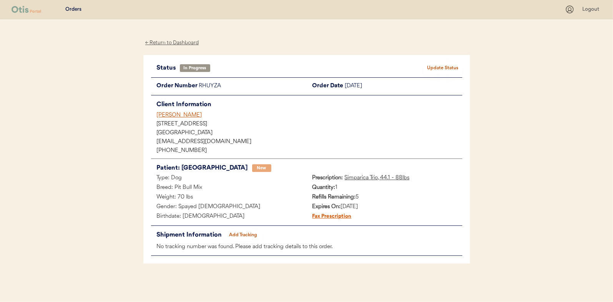
click at [247, 235] on button "Add Tracking" at bounding box center [243, 234] width 38 height 11
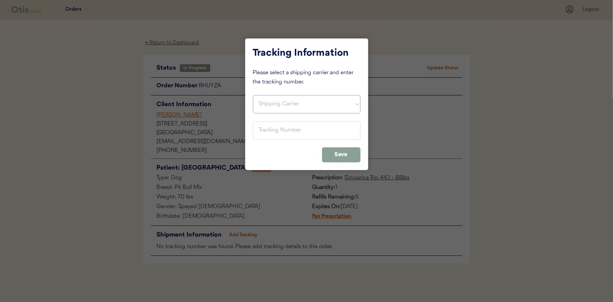
click at [271, 102] on select "Shipping Carrier FedEx FedEx Ground Economy UPS USPS" at bounding box center [307, 104] width 108 height 18
select select ""usps""
click at [253, 95] on select "Shipping Carrier FedEx FedEx Ground Economy UPS USPS" at bounding box center [307, 104] width 108 height 18
click at [268, 134] on input "input" at bounding box center [307, 130] width 108 height 18
paste input "9400150105800037953684"
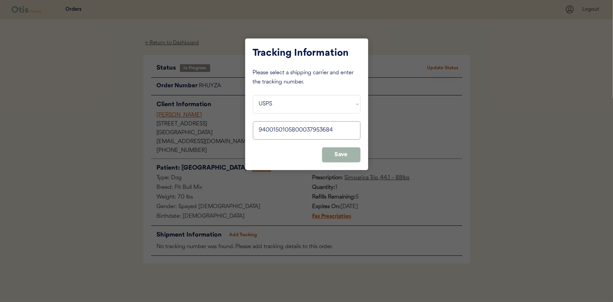
type input "9400150105800037953684"
click at [339, 154] on button "Save" at bounding box center [341, 154] width 38 height 15
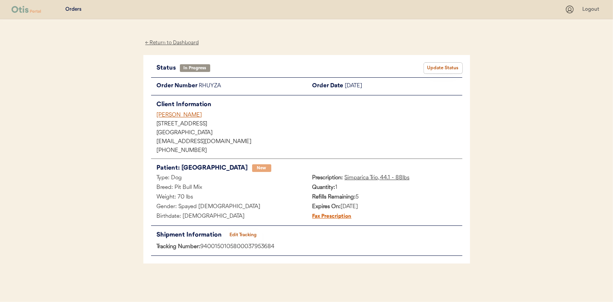
click at [434, 68] on button "Update Status" at bounding box center [443, 68] width 38 height 11
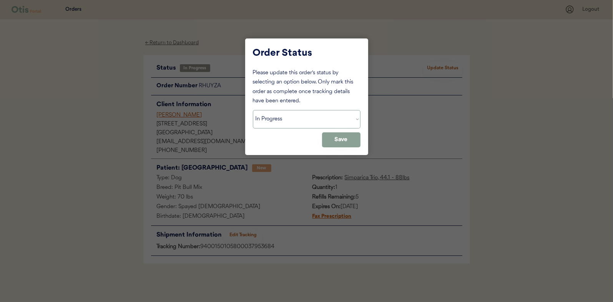
click at [274, 119] on select "Status On Hold New In Progress Complete Pending HW Consent Canceled" at bounding box center [307, 119] width 108 height 18
select select ""complete""
click at [253, 110] on select "Status On Hold New In Progress Complete Pending HW Consent Canceled" at bounding box center [307, 119] width 108 height 18
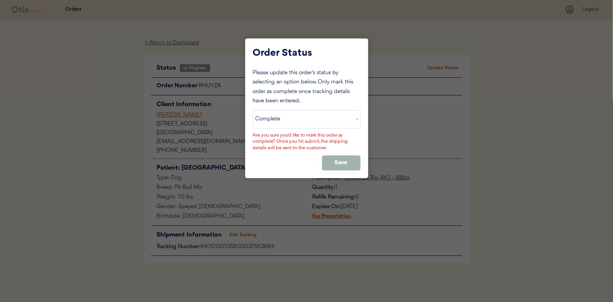
click at [346, 163] on button "Save" at bounding box center [341, 162] width 38 height 15
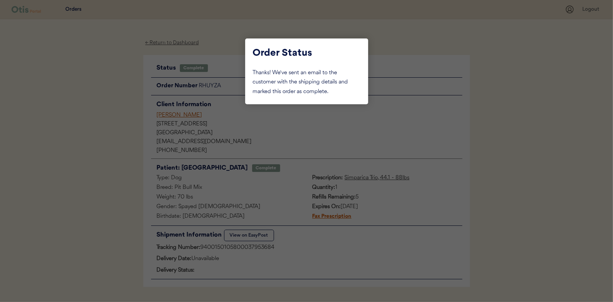
click at [89, 94] on div at bounding box center [306, 151] width 613 height 302
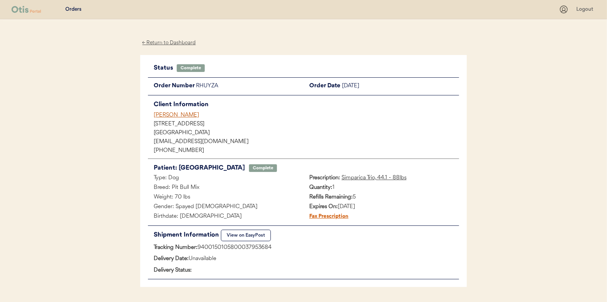
click at [167, 44] on div "← Return to Dashboard" at bounding box center [169, 42] width 58 height 9
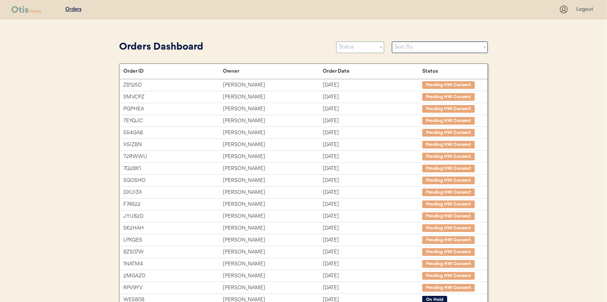
click at [373, 48] on select "Status On Hold New In Progress Complete Pending HW Consent Canceled" at bounding box center [360, 48] width 48 height 12
select select ""in_progress""
click at [336, 42] on select "Status On Hold New In Progress Complete Pending HW Consent Canceled" at bounding box center [360, 48] width 48 height 12
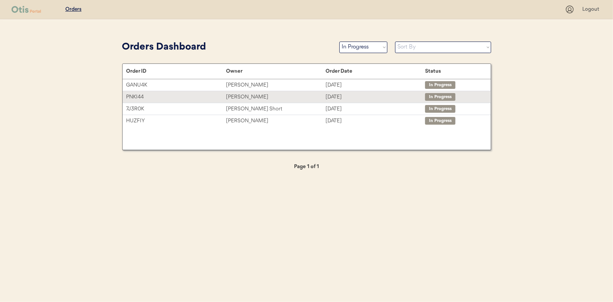
click at [246, 96] on div "[PERSON_NAME]" at bounding box center [276, 97] width 100 height 9
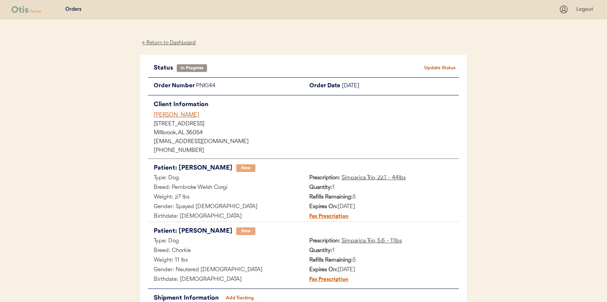
scroll to position [38, 0]
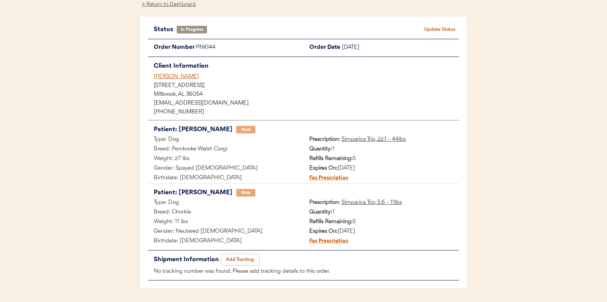
click at [241, 256] on button "Add Tracking" at bounding box center [240, 259] width 38 height 11
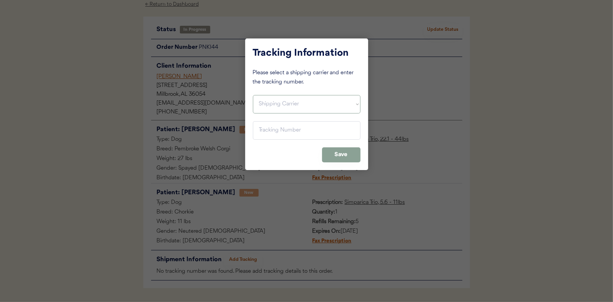
click at [276, 104] on select "Shipping Carrier FedEx FedEx Ground Economy UPS USPS" at bounding box center [307, 104] width 108 height 18
select select ""usps""
click at [253, 95] on select "Shipping Carrier FedEx FedEx Ground Economy UPS USPS" at bounding box center [307, 104] width 108 height 18
click at [262, 130] on input "input" at bounding box center [307, 130] width 108 height 18
paste input "9400150105496039672465"
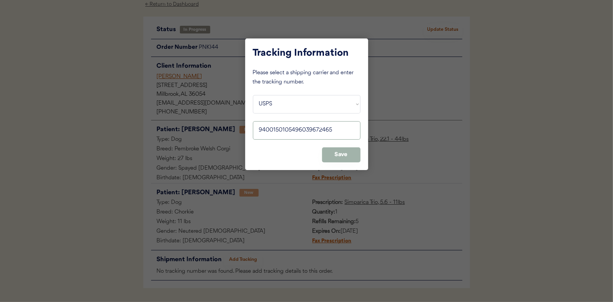
type input "9400150105496039672465"
click at [342, 154] on button "Save" at bounding box center [341, 154] width 38 height 15
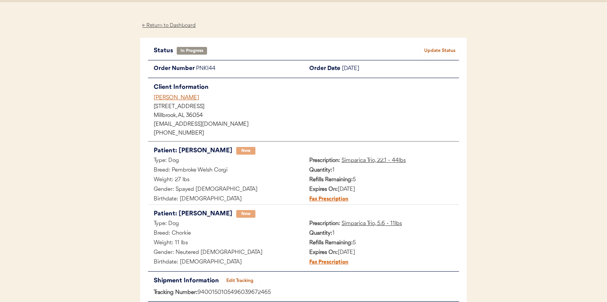
scroll to position [0, 0]
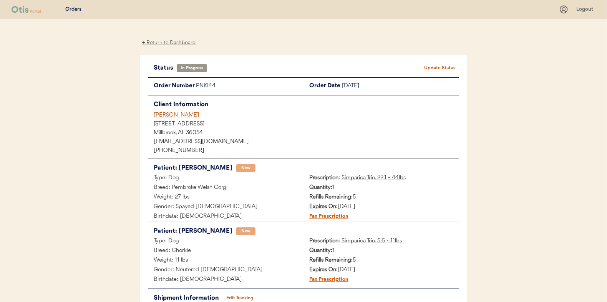
click at [445, 68] on button "Update Status" at bounding box center [440, 68] width 38 height 11
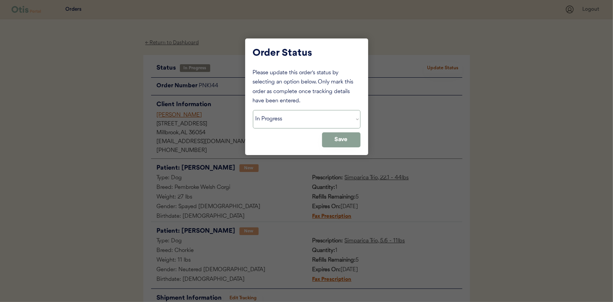
click at [274, 121] on select "Status On Hold New In Progress Complete Pending HW Consent Canceled" at bounding box center [307, 119] width 108 height 18
select select ""complete""
click at [253, 110] on select "Status On Hold New In Progress Complete Pending HW Consent Canceled" at bounding box center [307, 119] width 108 height 18
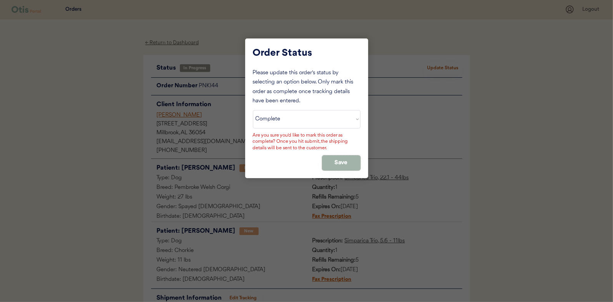
click at [342, 158] on button "Save" at bounding box center [341, 162] width 38 height 15
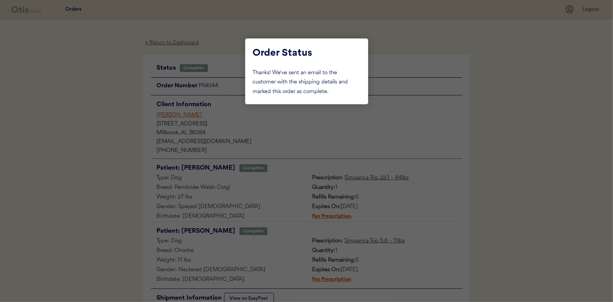
click at [107, 96] on div at bounding box center [306, 151] width 613 height 302
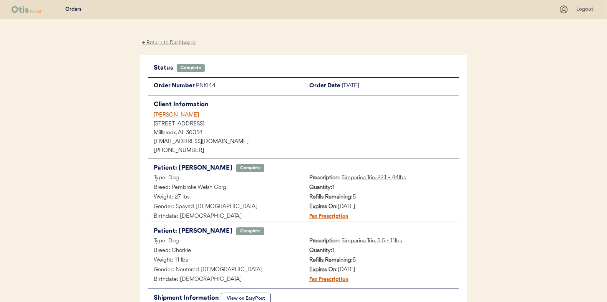
click at [176, 40] on div "← Return to Dashboard" at bounding box center [169, 42] width 58 height 9
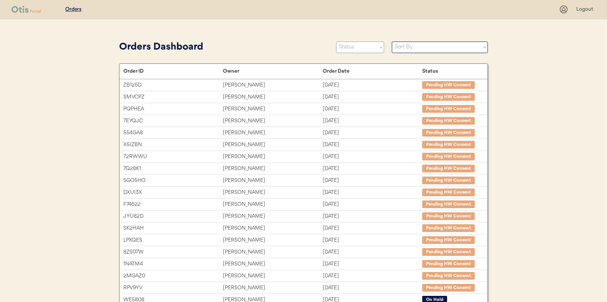
drag, startPoint x: 362, startPoint y: 49, endPoint x: 356, endPoint y: 50, distance: 5.8
click at [362, 49] on select "Status On Hold New In Progress Complete Pending HW Consent Canceled" at bounding box center [360, 48] width 48 height 12
click at [336, 42] on select "Status On Hold New In Progress Complete Pending HW Consent Canceled" at bounding box center [360, 48] width 48 height 12
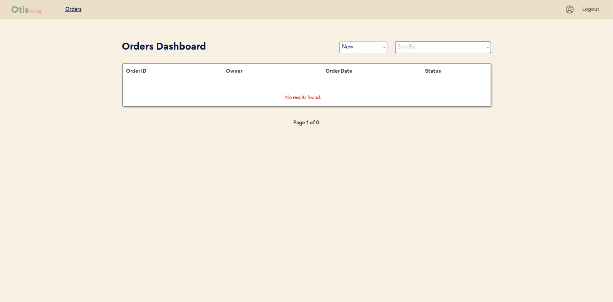
click at [354, 49] on select "Status On Hold New In Progress Complete Pending HW Consent Canceled" at bounding box center [363, 48] width 48 height 12
click at [339, 42] on select "Status On Hold New In Progress Complete Pending HW Consent Canceled" at bounding box center [363, 48] width 48 height 12
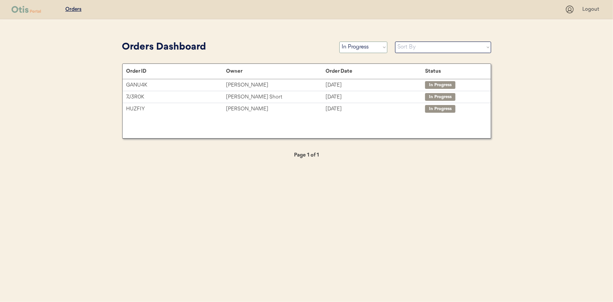
click at [362, 47] on select "Status On Hold New In Progress Complete Pending HW Consent Canceled" at bounding box center [363, 48] width 48 height 12
select select ""new""
click at [339, 42] on select "Status On Hold New In Progress Complete Pending HW Consent Canceled" at bounding box center [363, 48] width 48 height 12
